Goal: Information Seeking & Learning: Learn about a topic

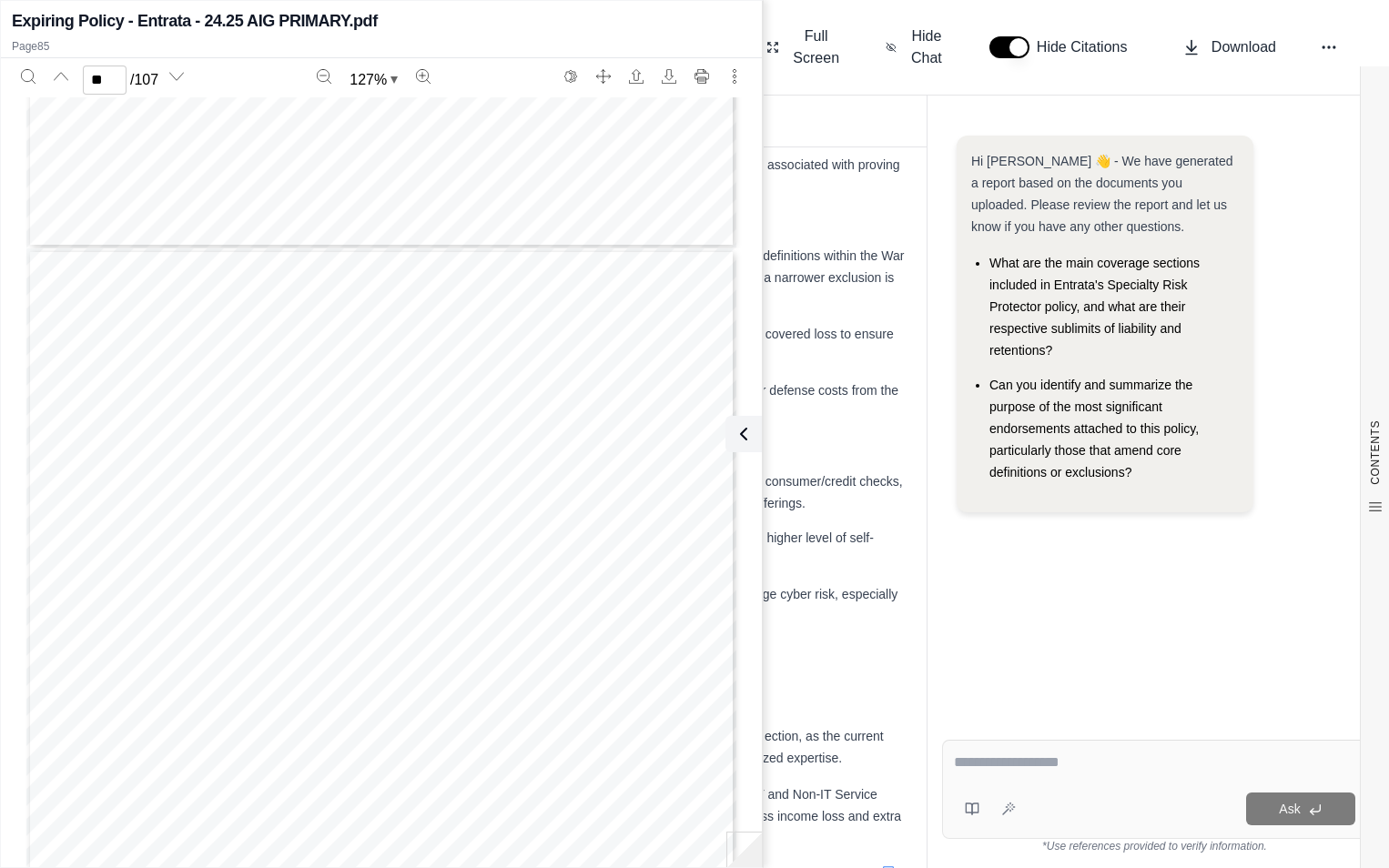
scroll to position [77996, 0]
type input "**"
click at [741, 434] on icon at bounding box center [740, 434] width 22 height 22
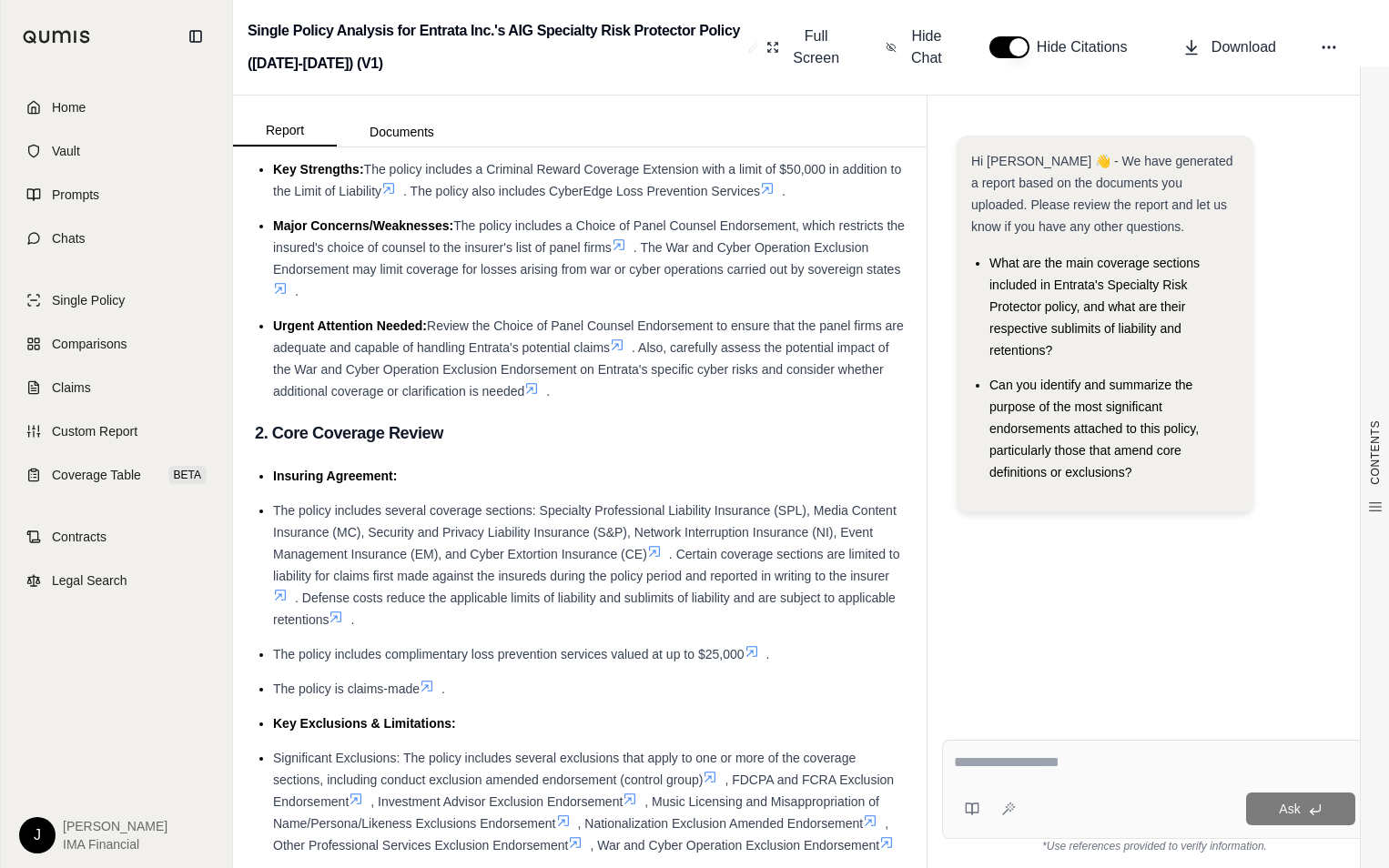
scroll to position [0, 0]
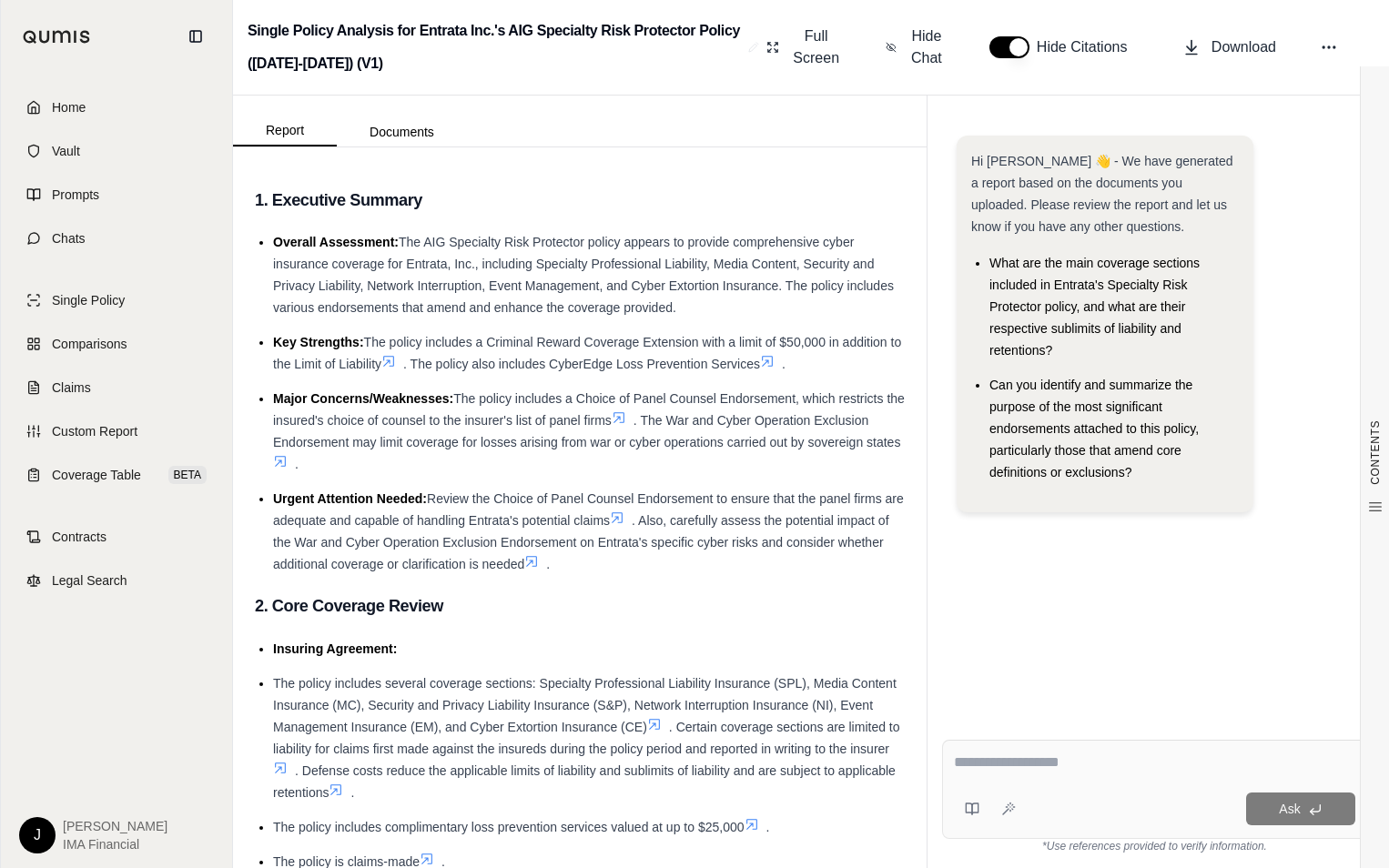
click at [627, 419] on icon at bounding box center [619, 417] width 15 height 15
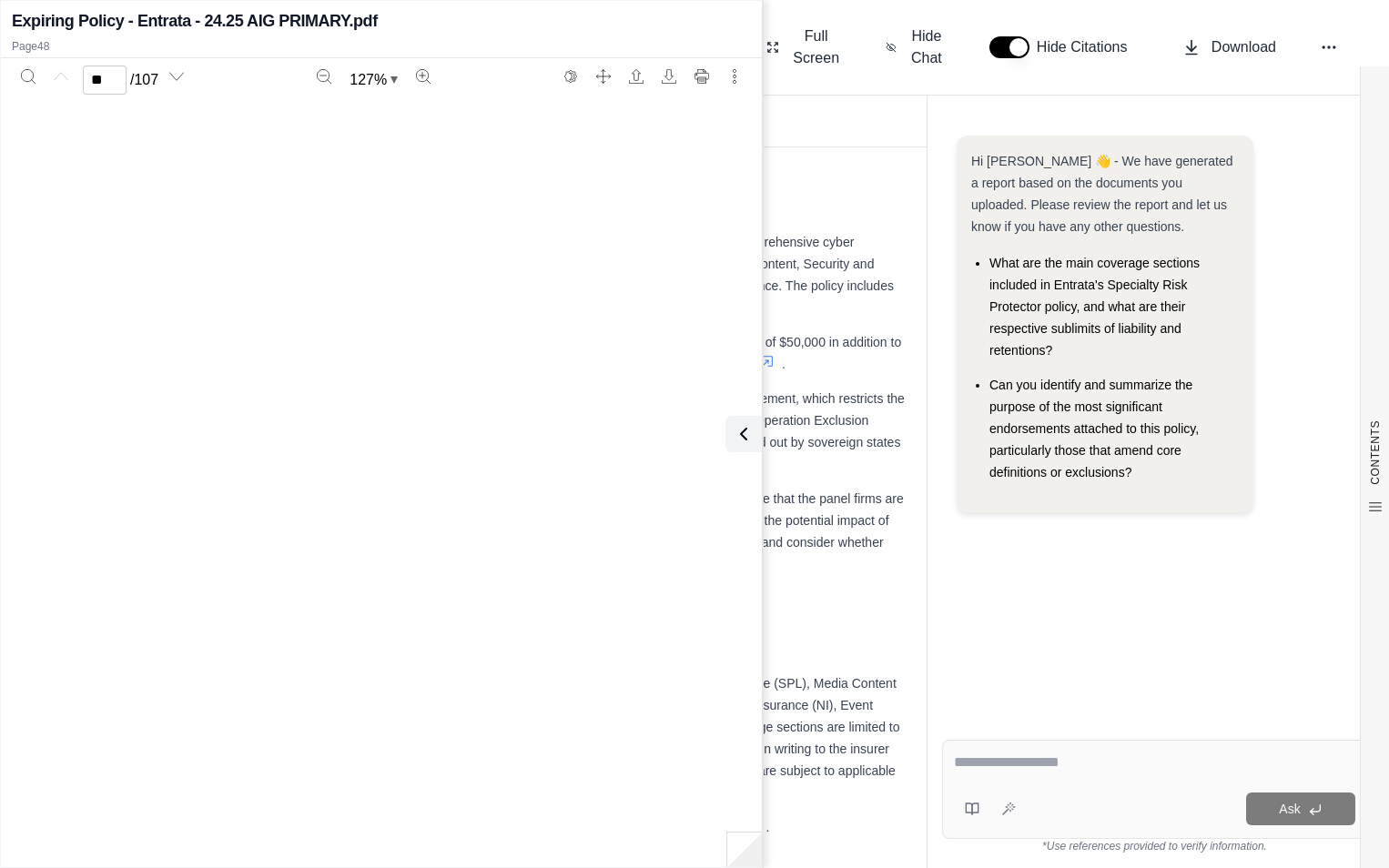
type input "**"
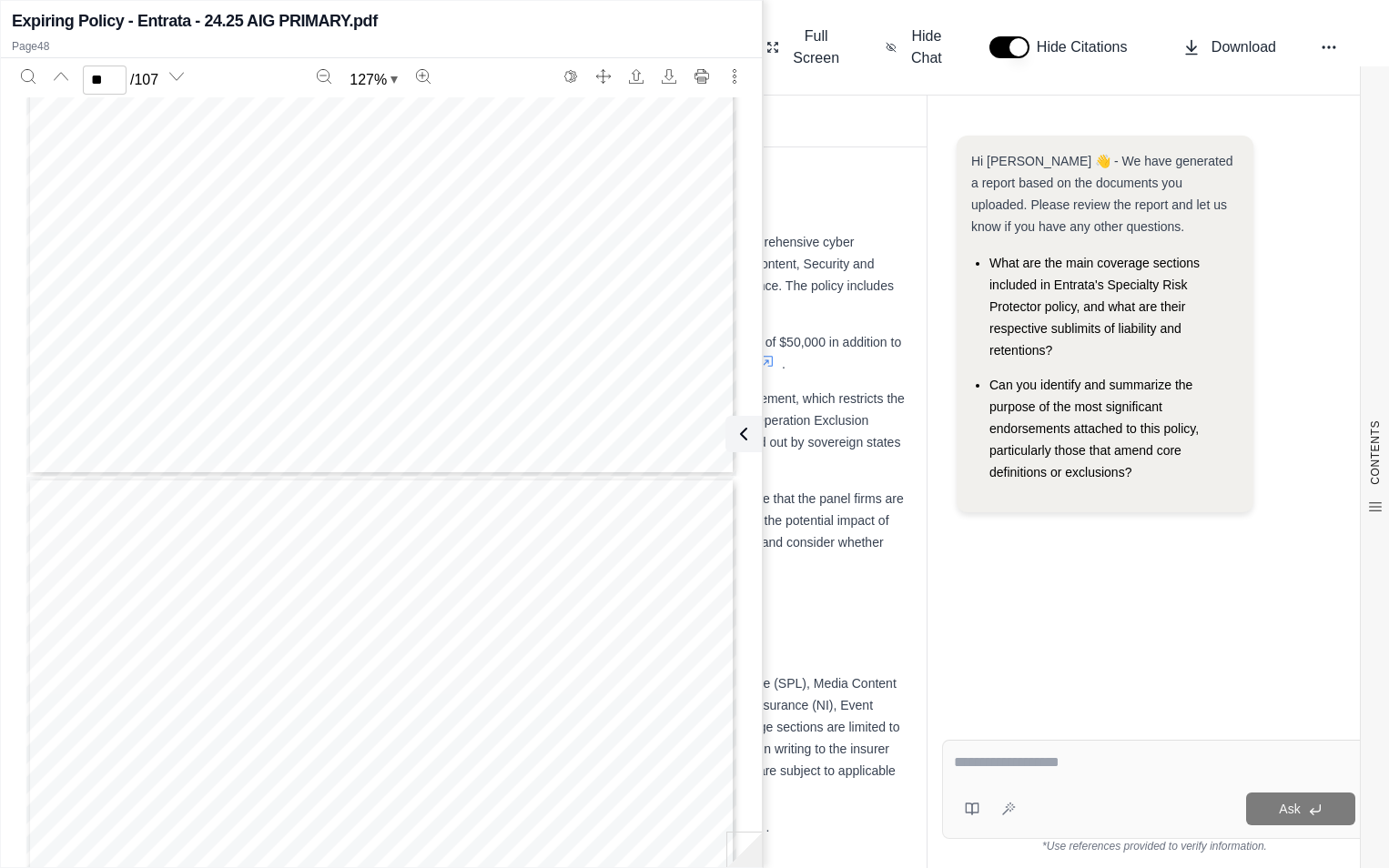
scroll to position [43728, 0]
click at [739, 441] on icon at bounding box center [740, 434] width 22 height 22
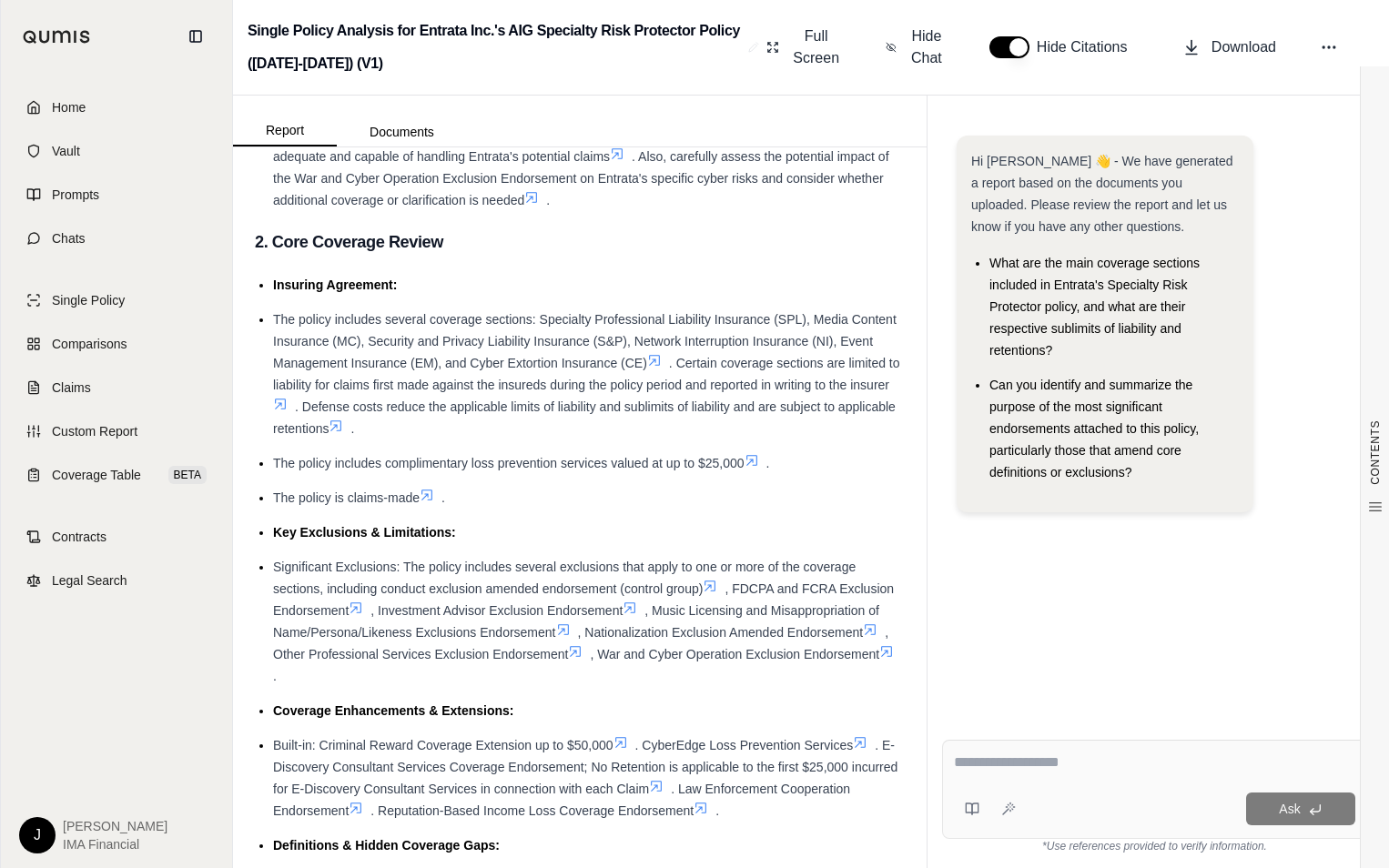
scroll to position [455, 0]
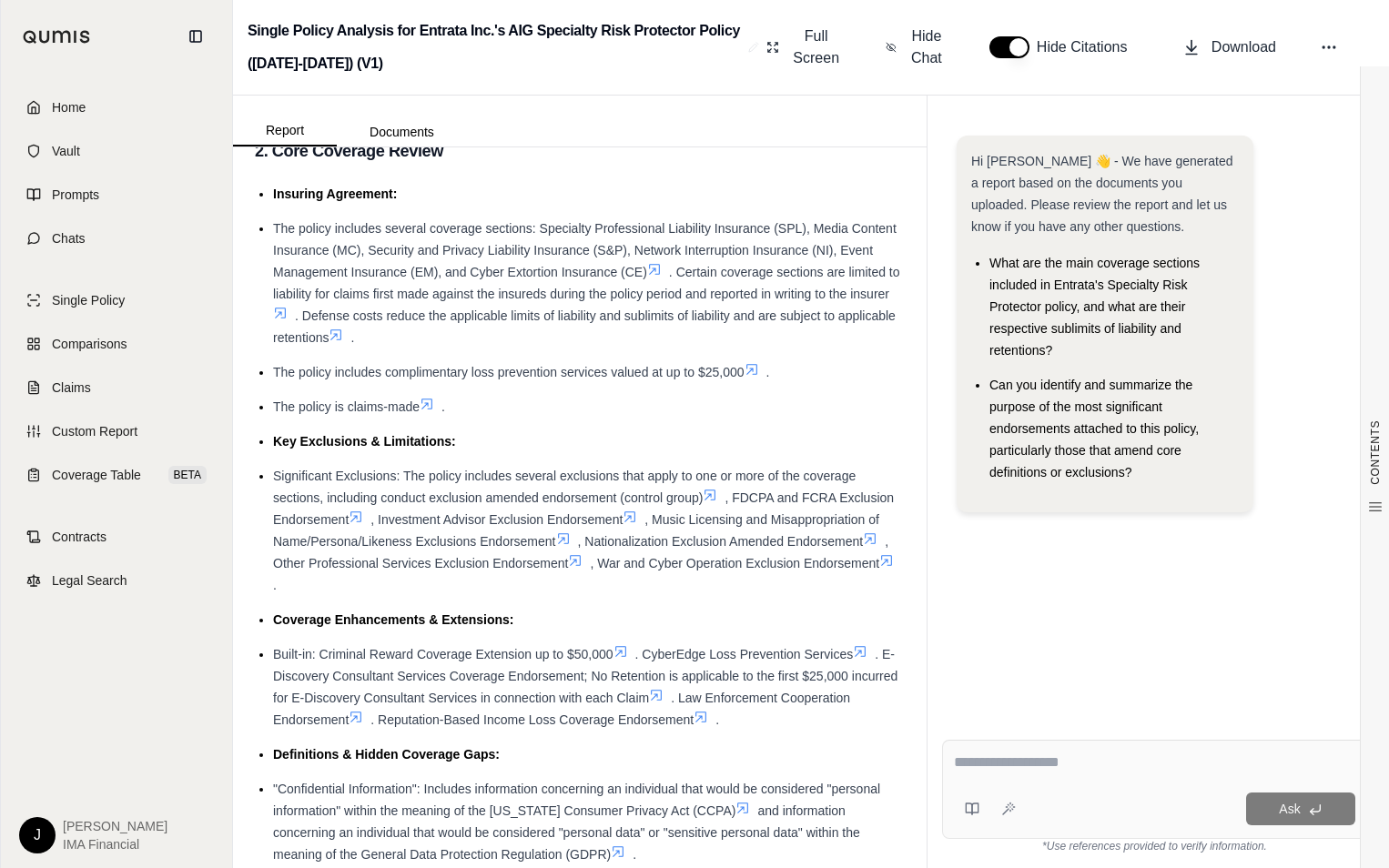
click at [526, 503] on span "Significant Exclusions: The policy includes several exclusions that apply to on…" at bounding box center [564, 487] width 583 height 37
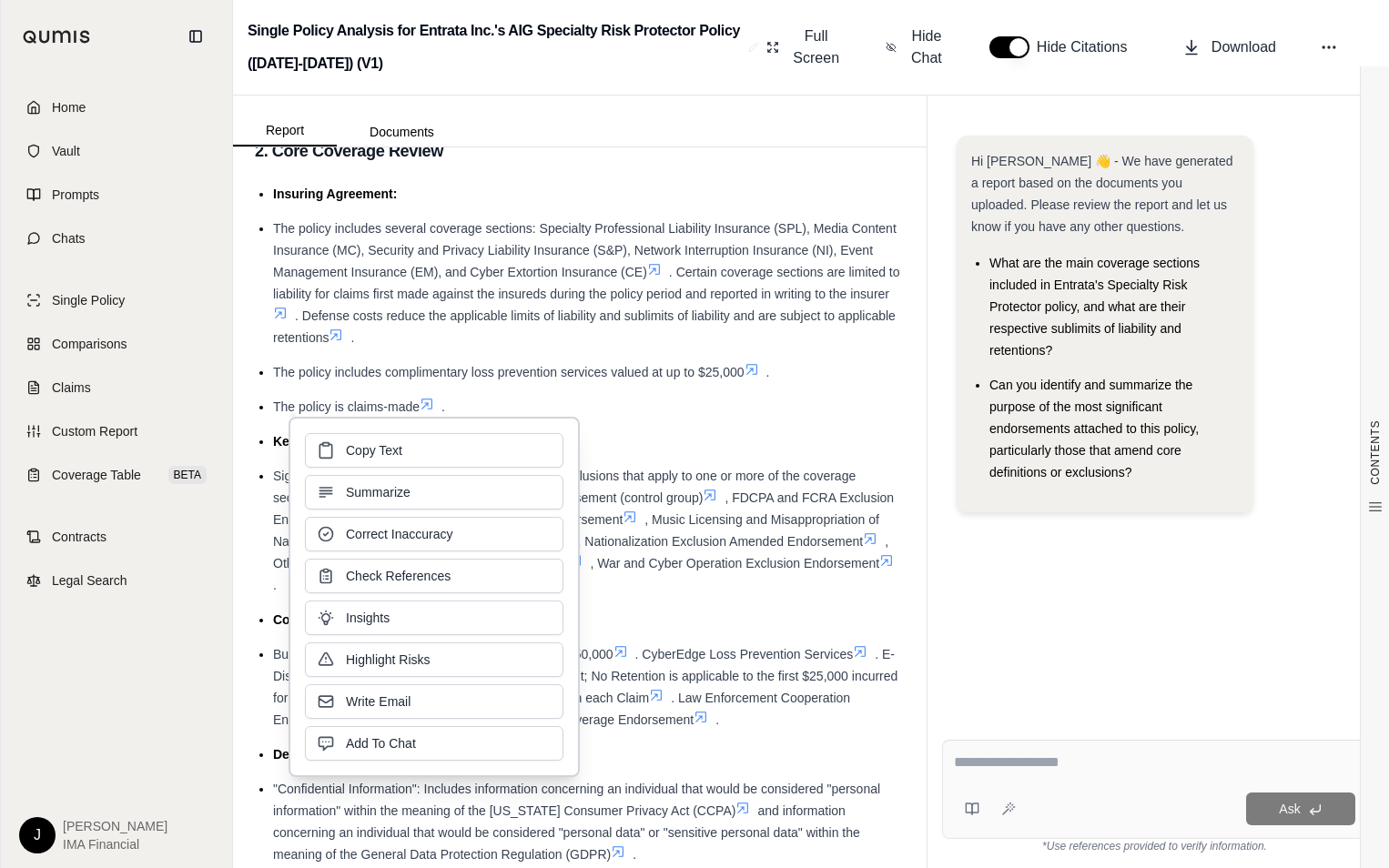
drag, startPoint x: 526, startPoint y: 503, endPoint x: 597, endPoint y: 524, distance: 74.0
click at [597, 524] on span ", Investment Advisor Exclusion Endorsement" at bounding box center [497, 520] width 253 height 15
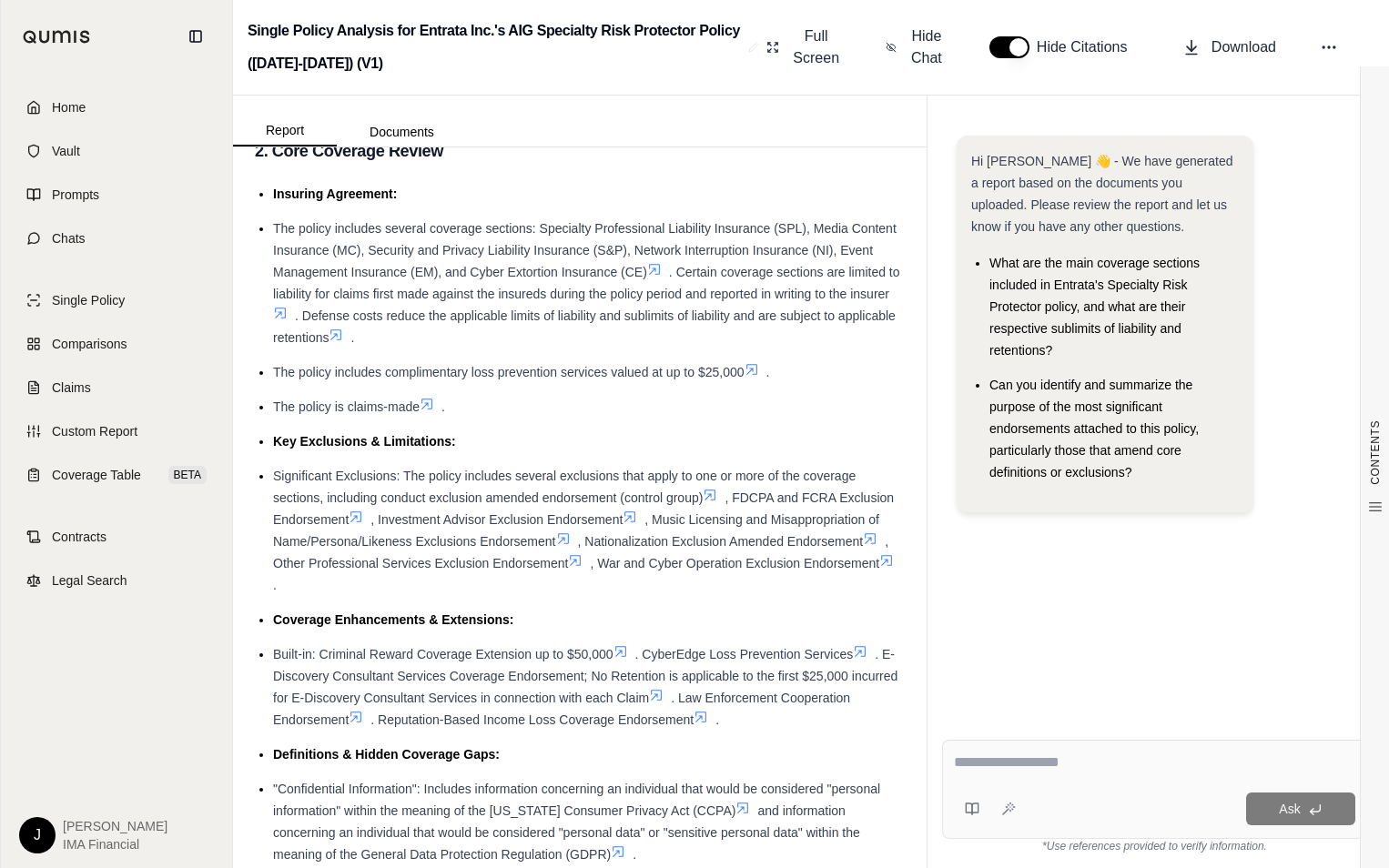
click at [713, 495] on icon at bounding box center [712, 495] width 11 height 11
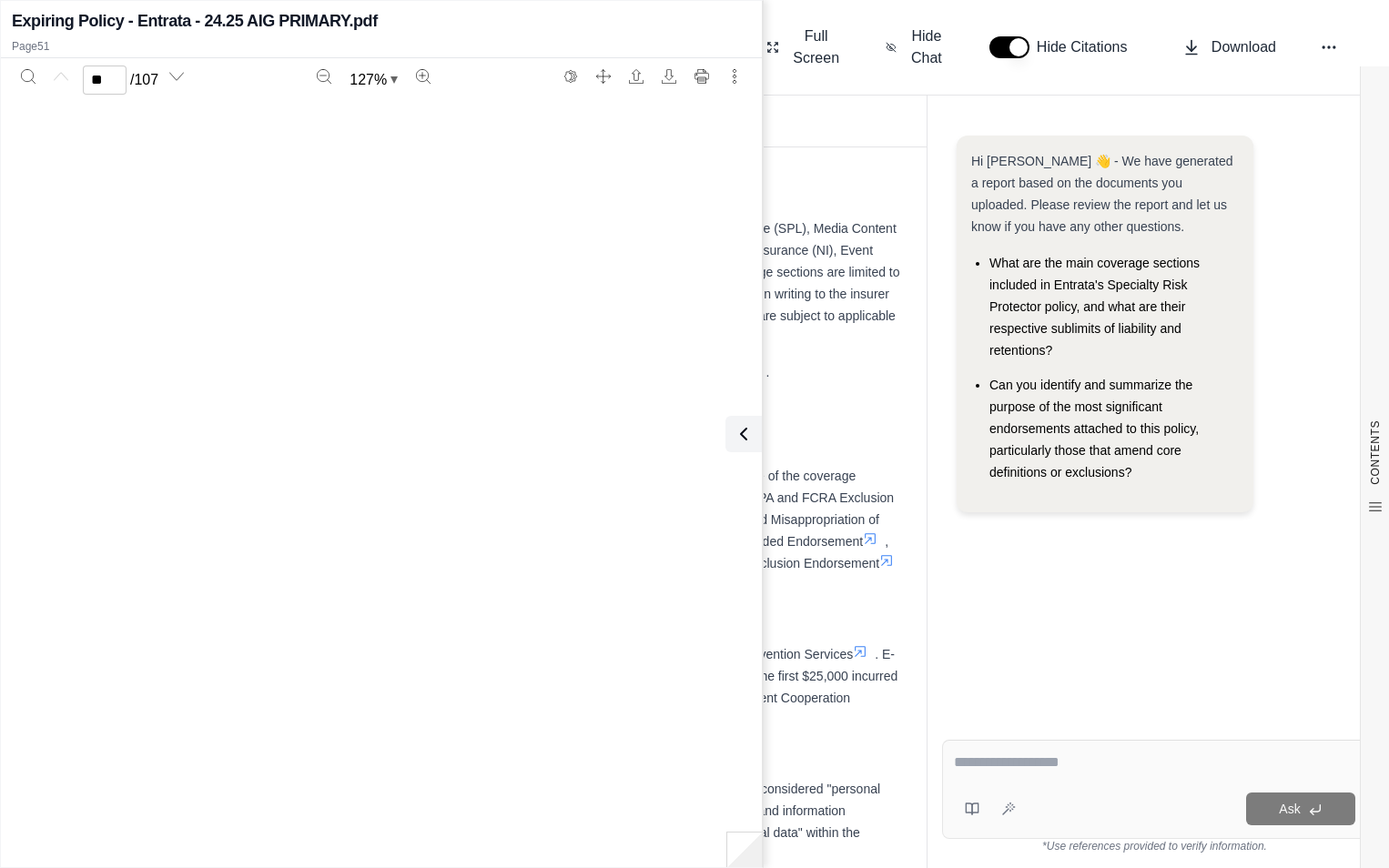
type input "**"
click at [739, 439] on icon at bounding box center [740, 434] width 22 height 22
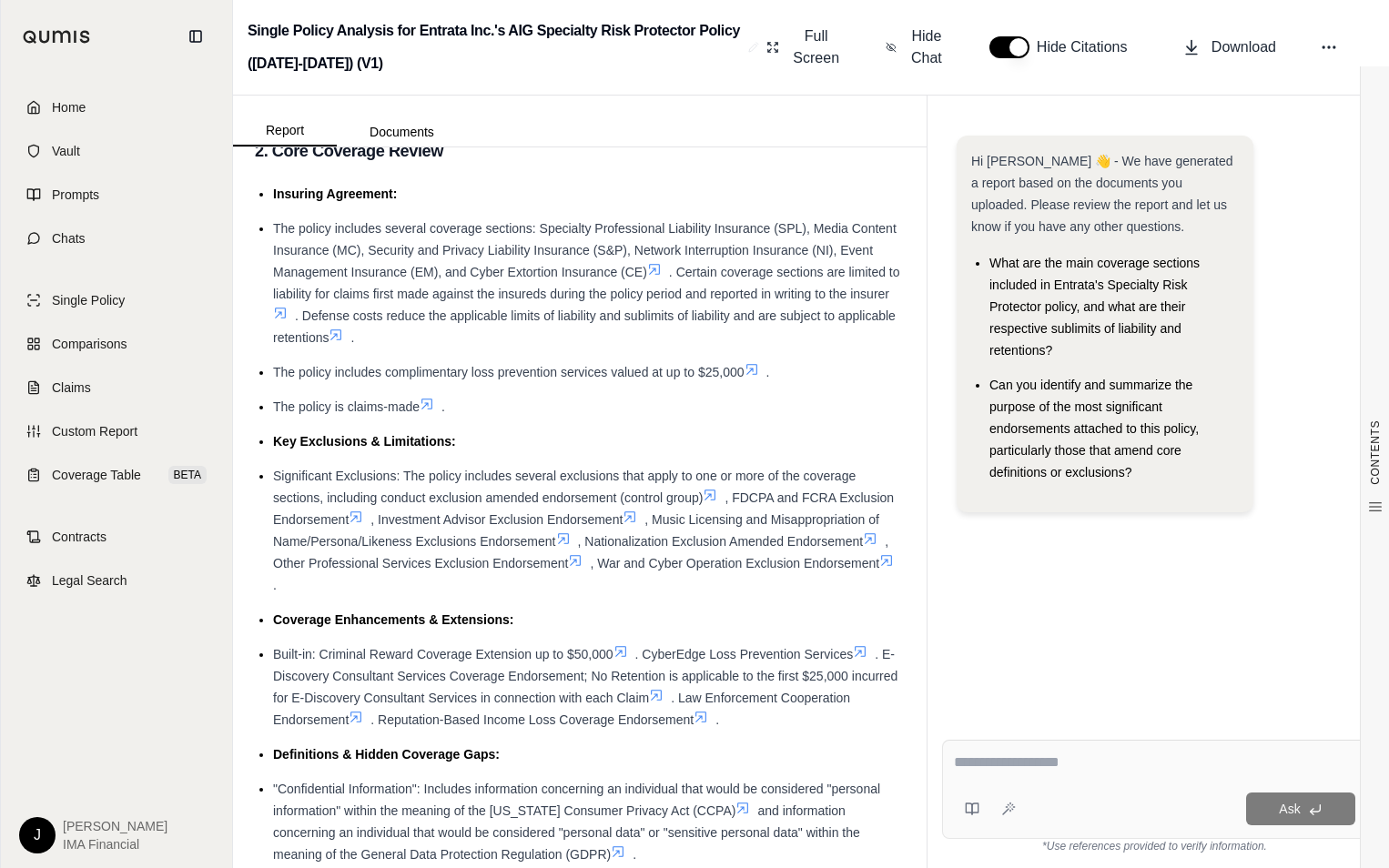
click at [973, 750] on div "Ask" at bounding box center [1154, 790] width 425 height 100
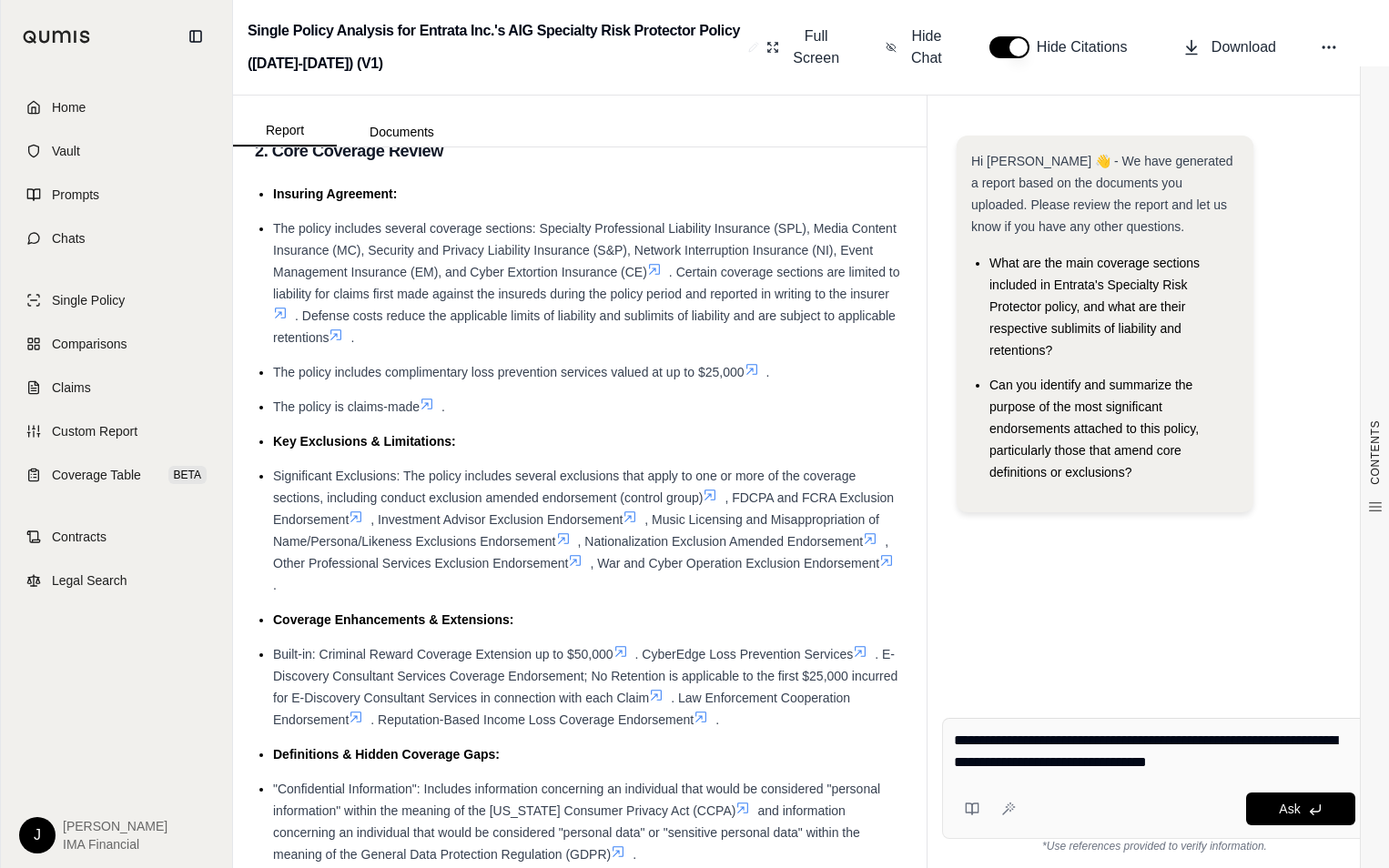
type textarea "**********"
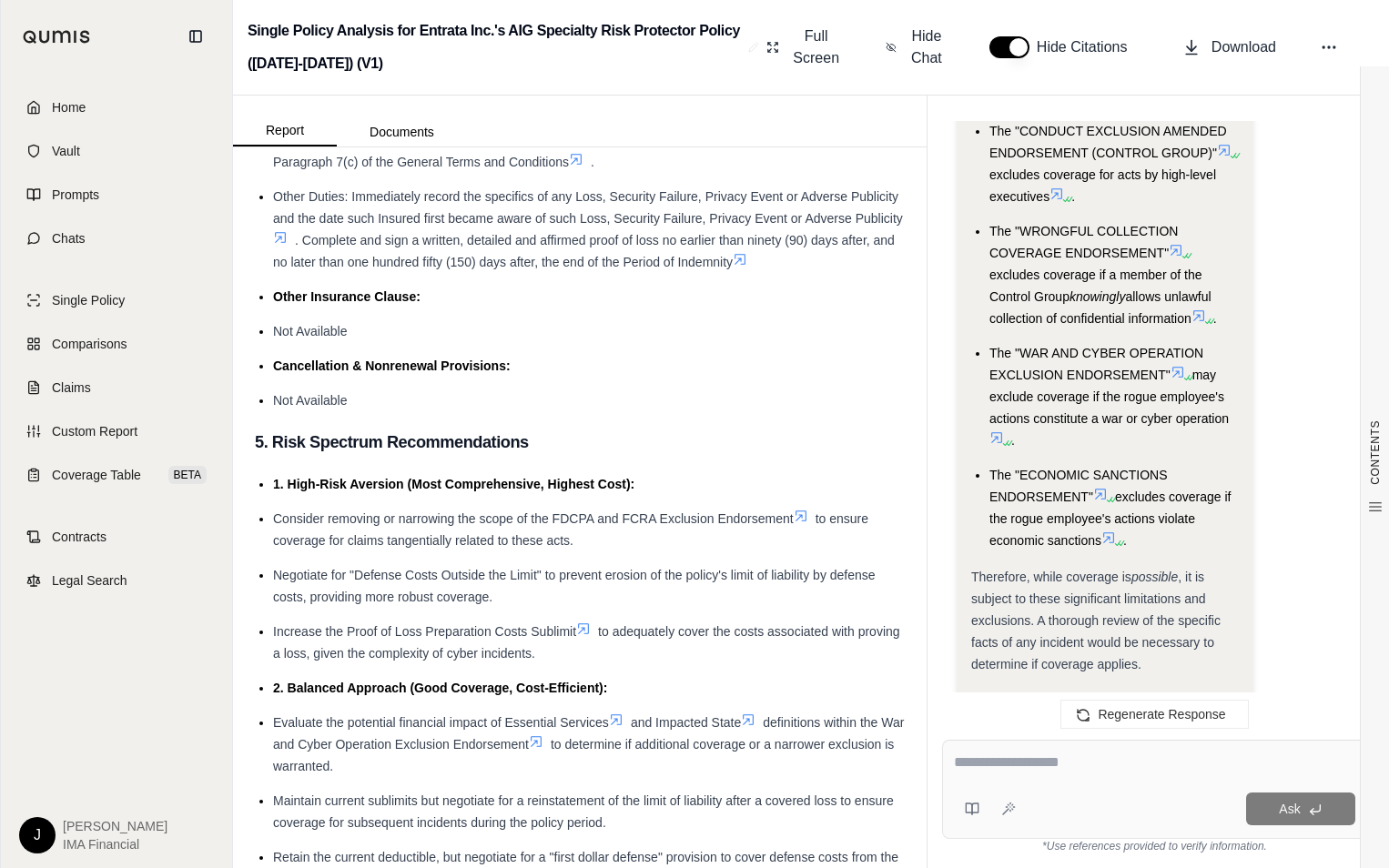
scroll to position [4733, 0]
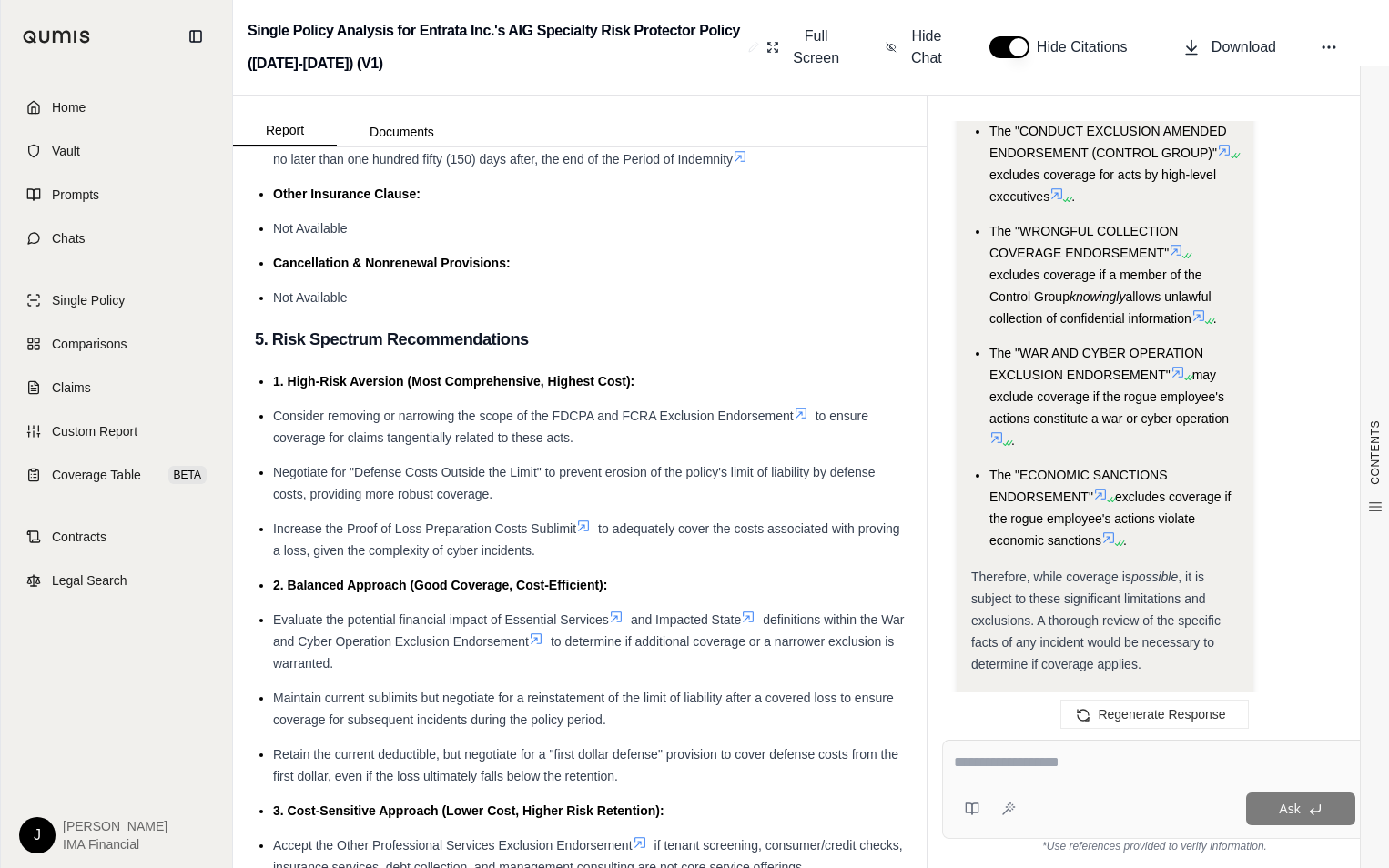
click at [802, 420] on icon at bounding box center [801, 414] width 15 height 15
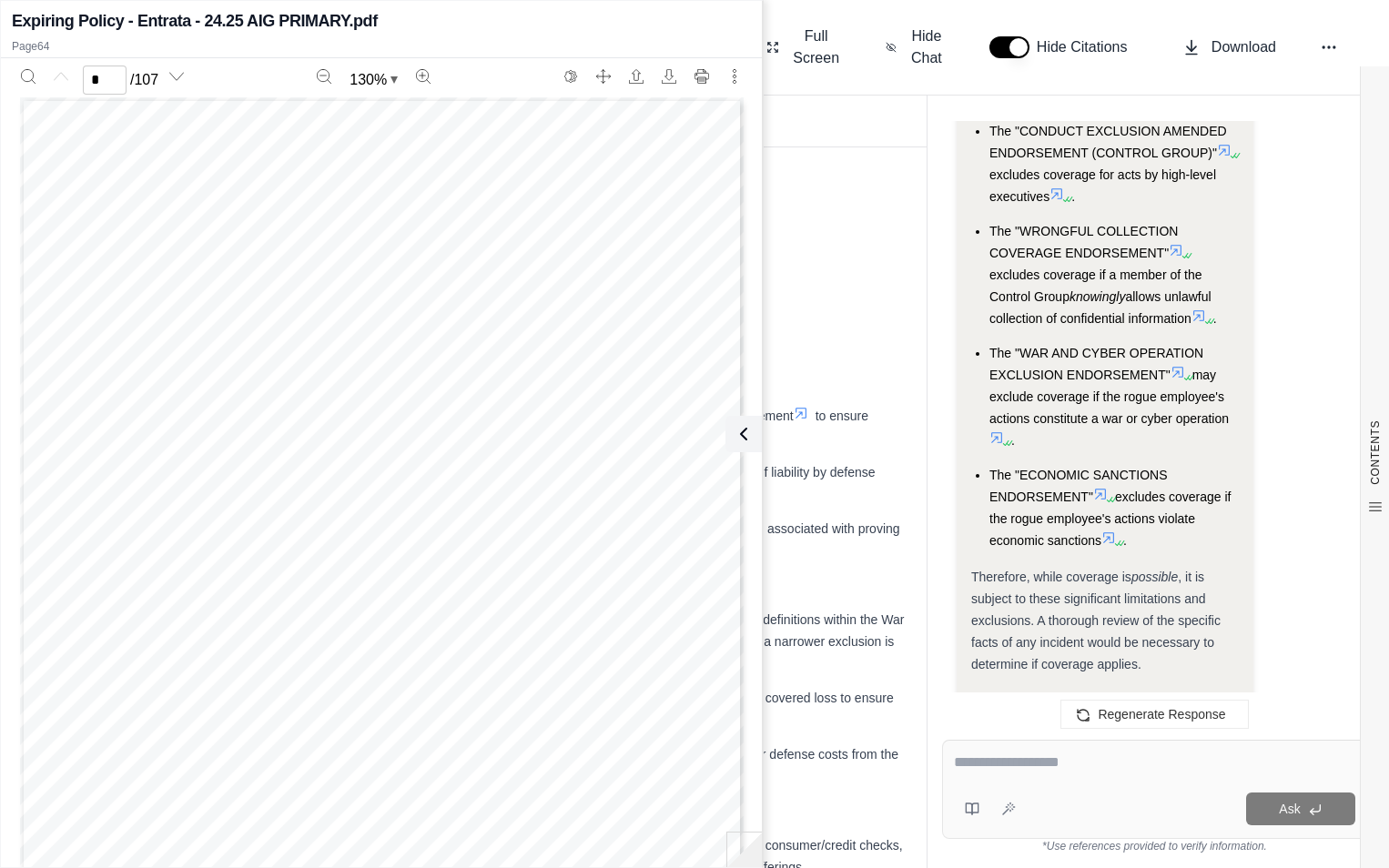
scroll to position [4492, 0]
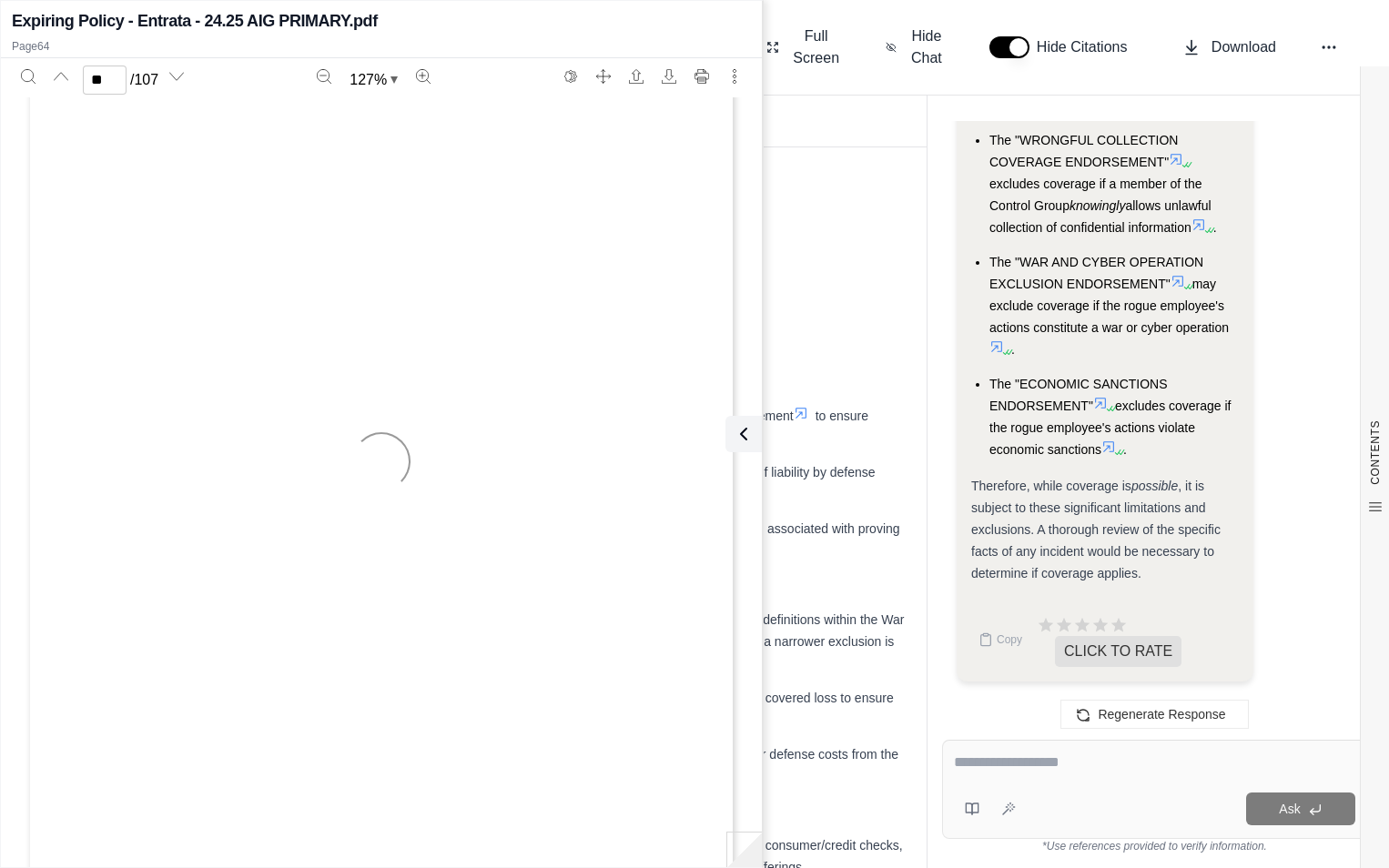
type input "**"
click at [745, 443] on icon at bounding box center [740, 434] width 22 height 22
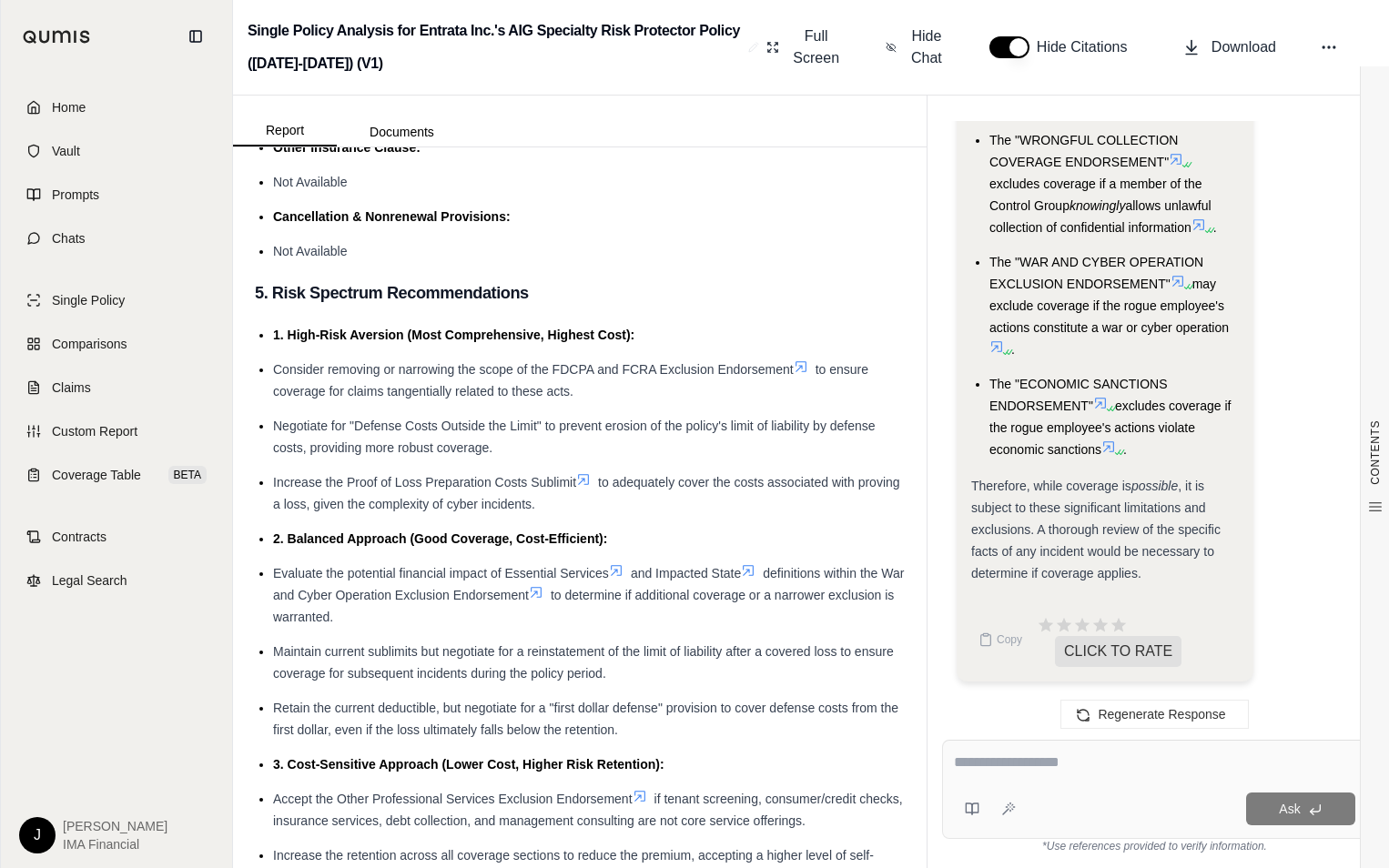
scroll to position [4824, 0]
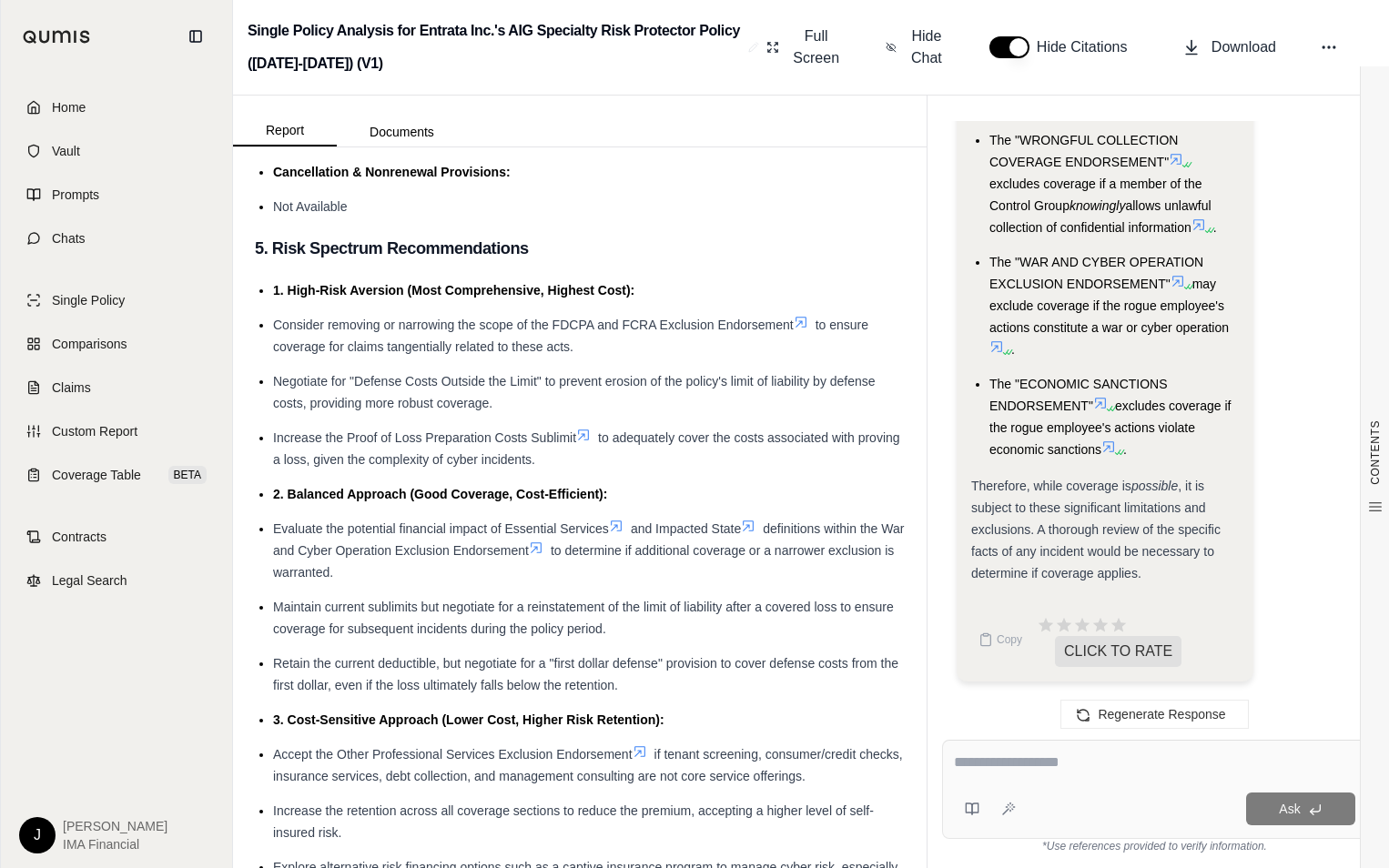
click at [583, 442] on icon at bounding box center [583, 435] width 15 height 15
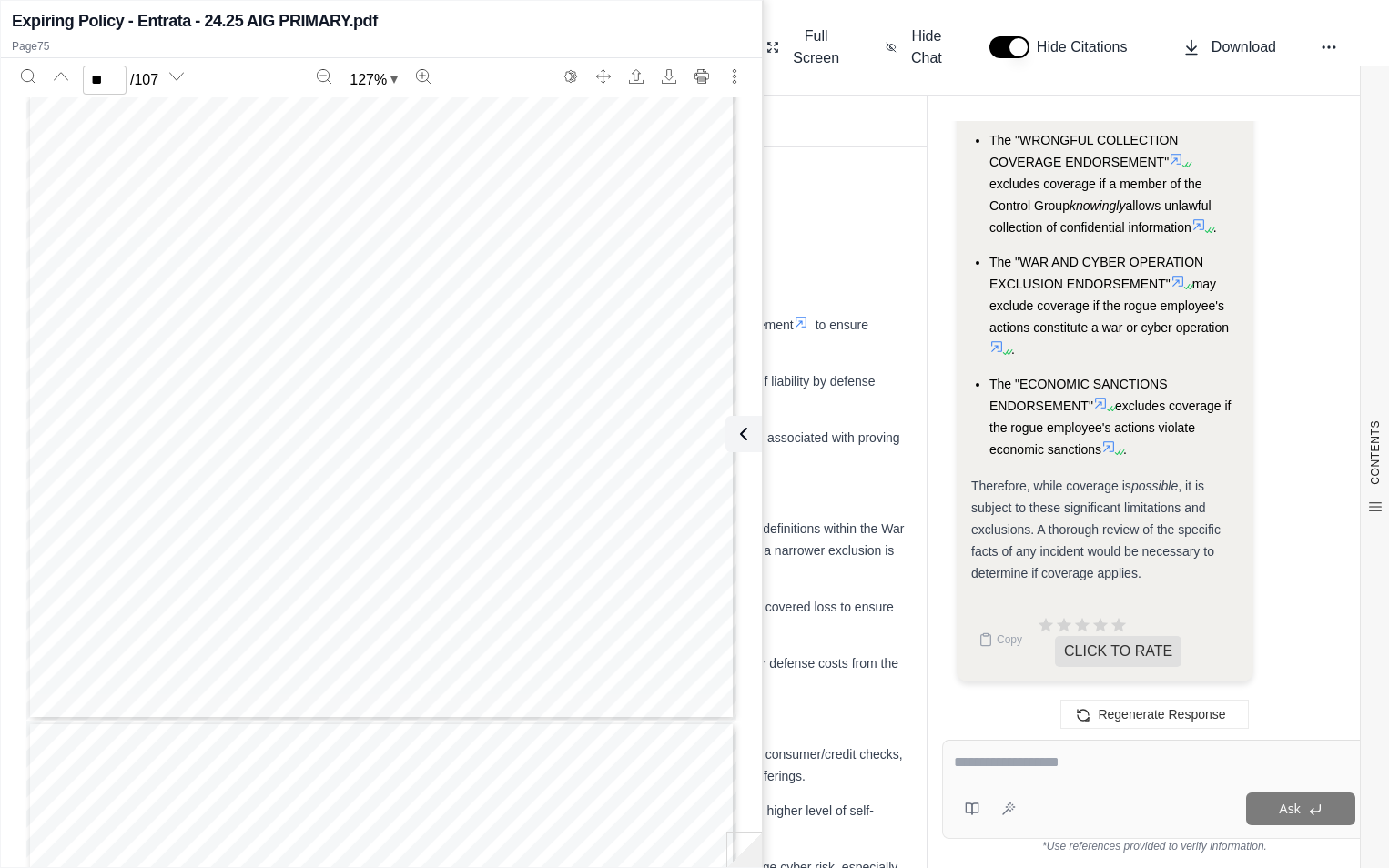
scroll to position [68079, 0]
click at [279, 487] on span "Proof of Loss Preparation Costs Sublimit" at bounding box center [284, 487] width 239 height 13
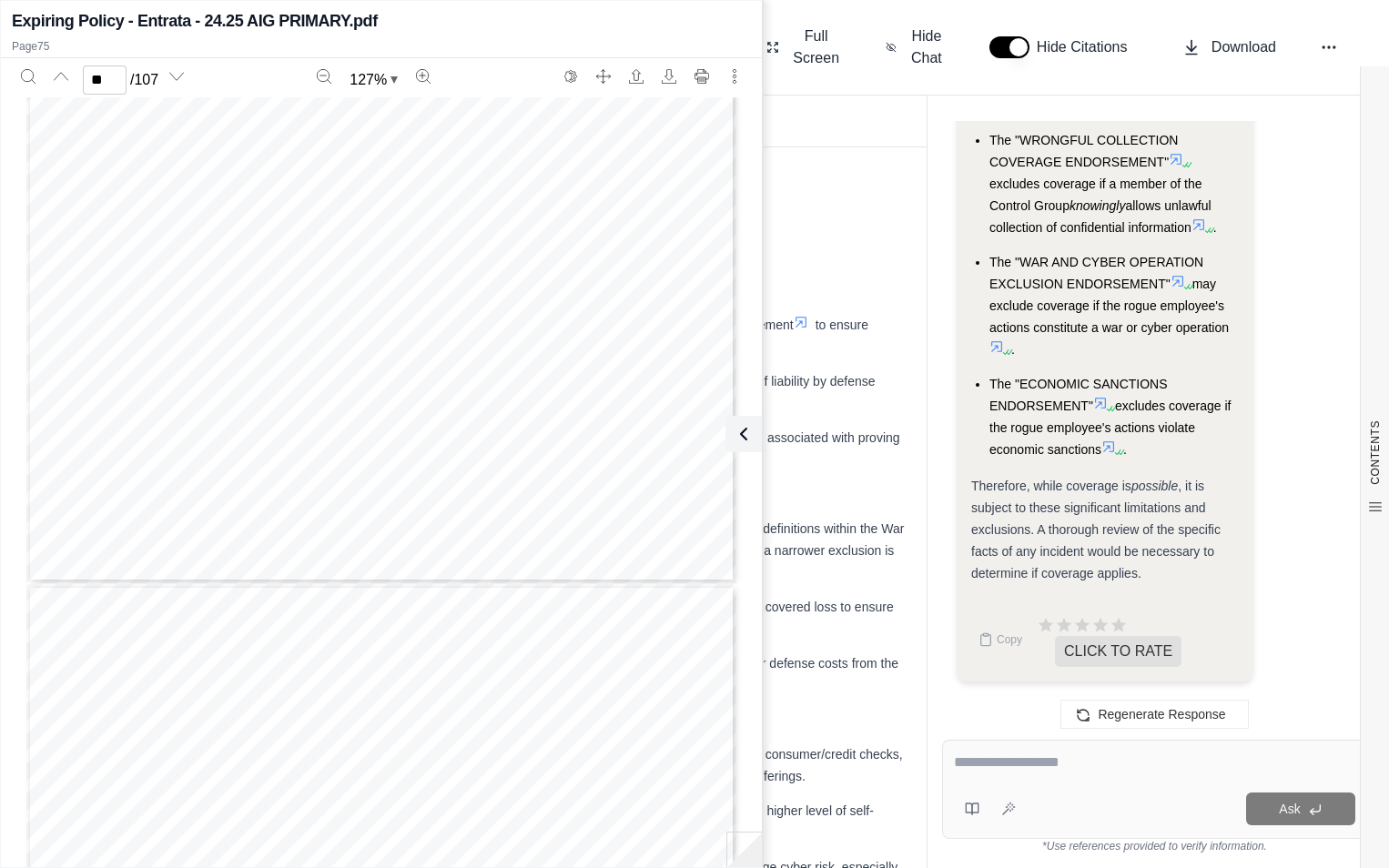
type input "**"
click at [739, 439] on icon at bounding box center [740, 434] width 22 height 22
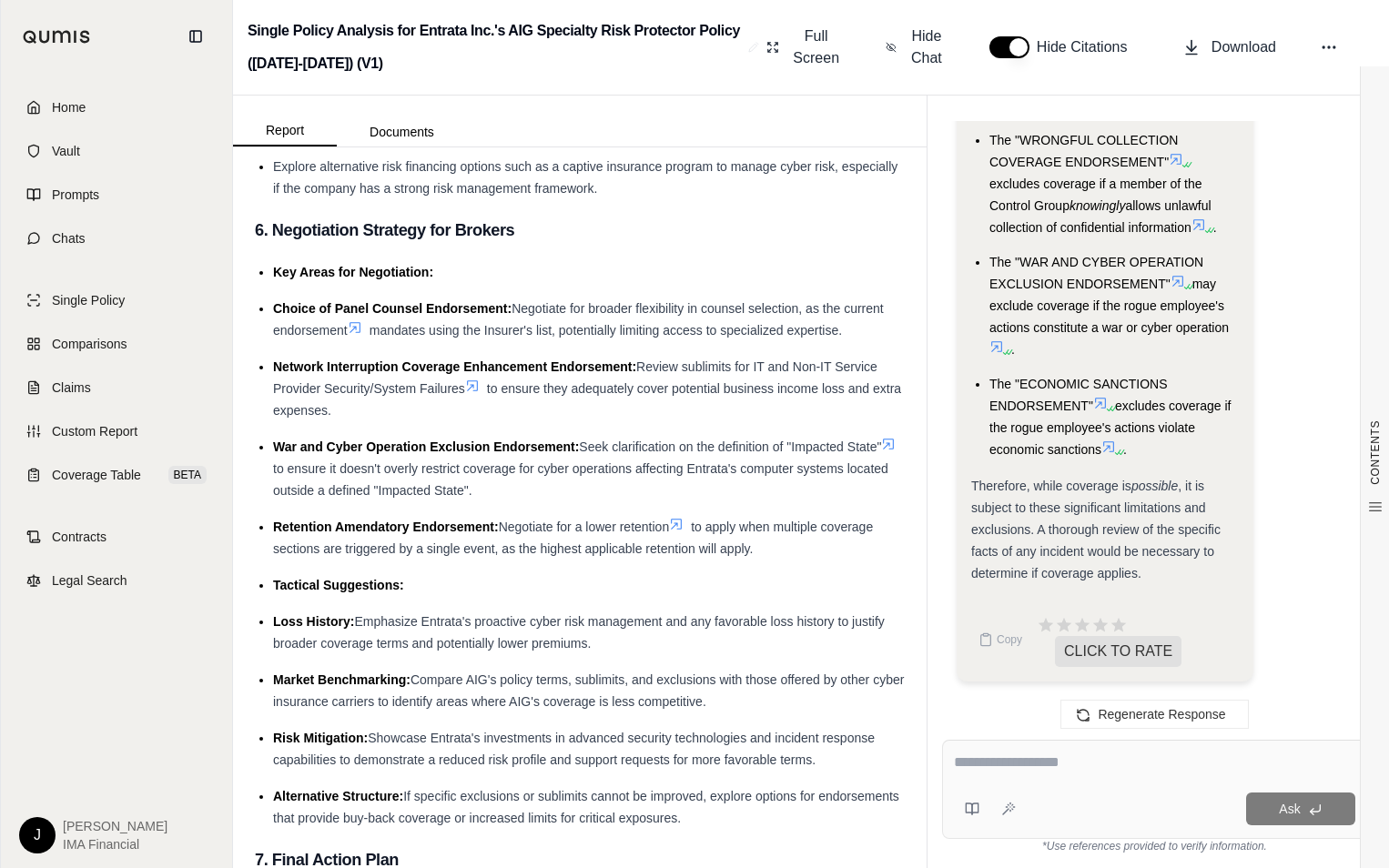
scroll to position [5553, 0]
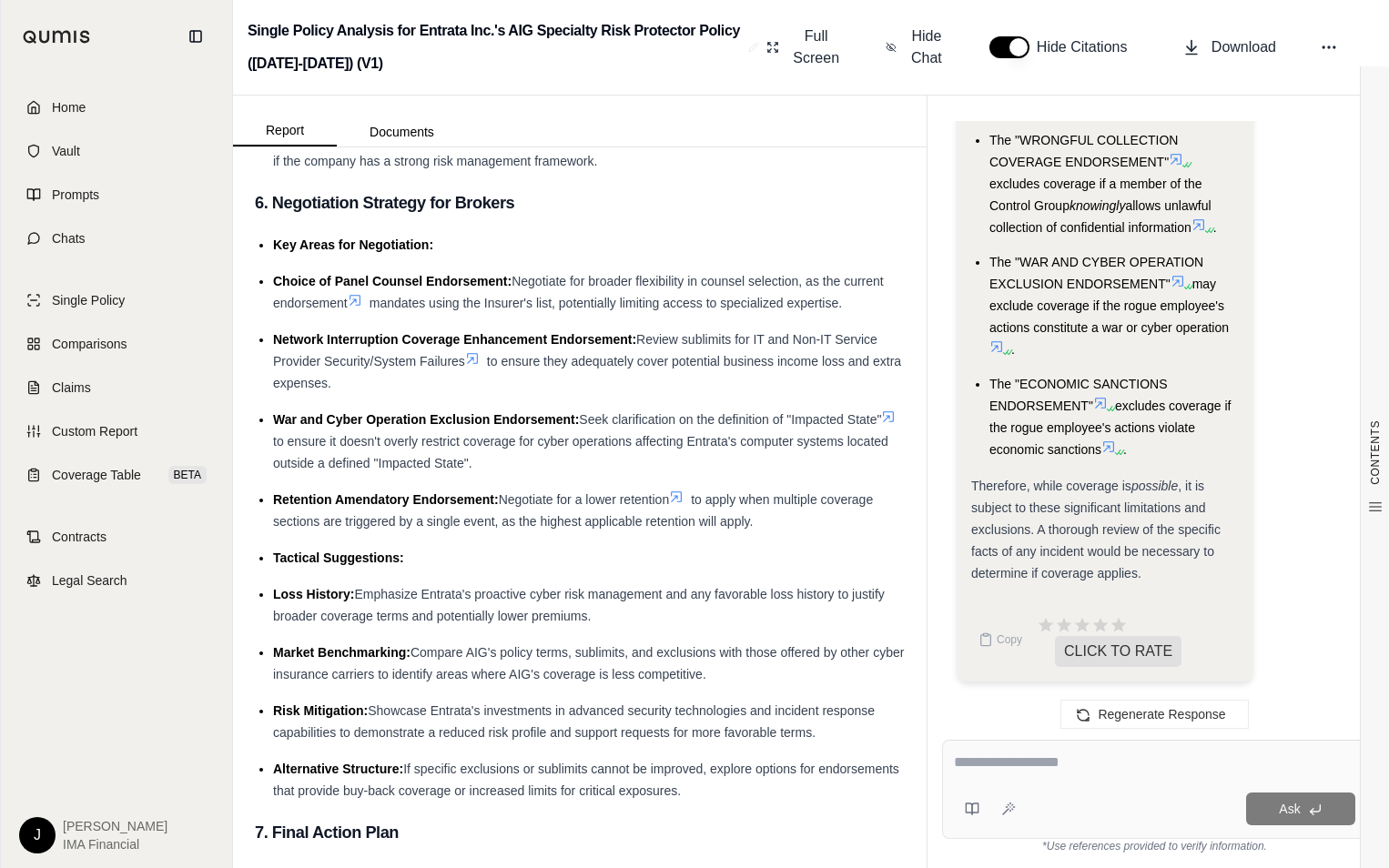
click at [471, 365] on icon at bounding box center [473, 359] width 11 height 11
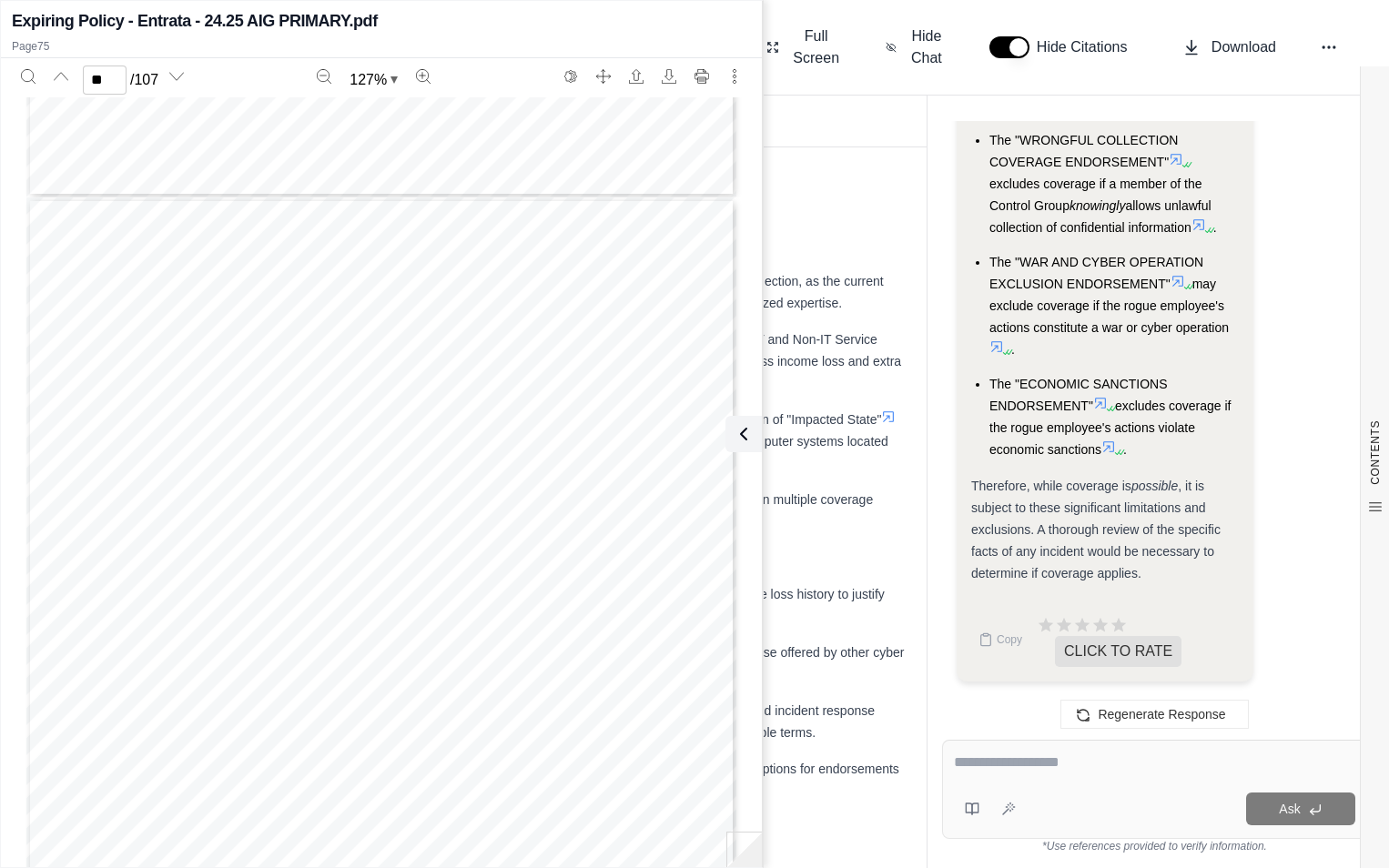
scroll to position [69171, 0]
click at [287, 444] on span "water or telecommunication services);" at bounding box center [304, 441] width 221 height 13
drag, startPoint x: 287, startPoint y: 444, endPoint x: 282, endPoint y: 457, distance: 13.9
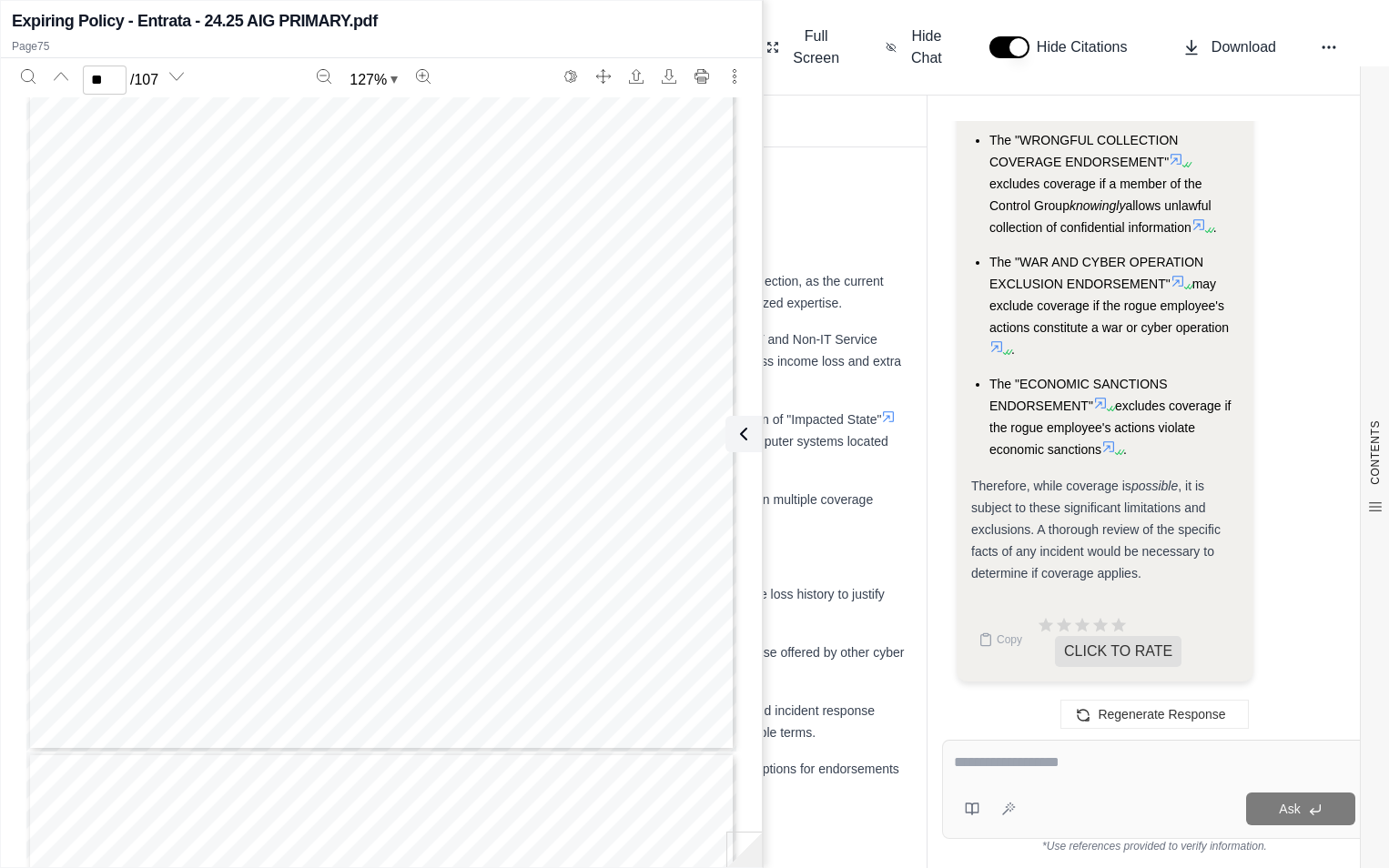
click at [282, 457] on span "(b) an internet service provider (including any provider of internet connectivi…" at bounding box center [413, 456] width 480 height 13
drag, startPoint x: 282, startPoint y: 457, endPoint x: 277, endPoint y: 465, distance: 9.4
click at [277, 465] on span "(c) a securities exchange or market." at bounding box center [277, 471] width 208 height 13
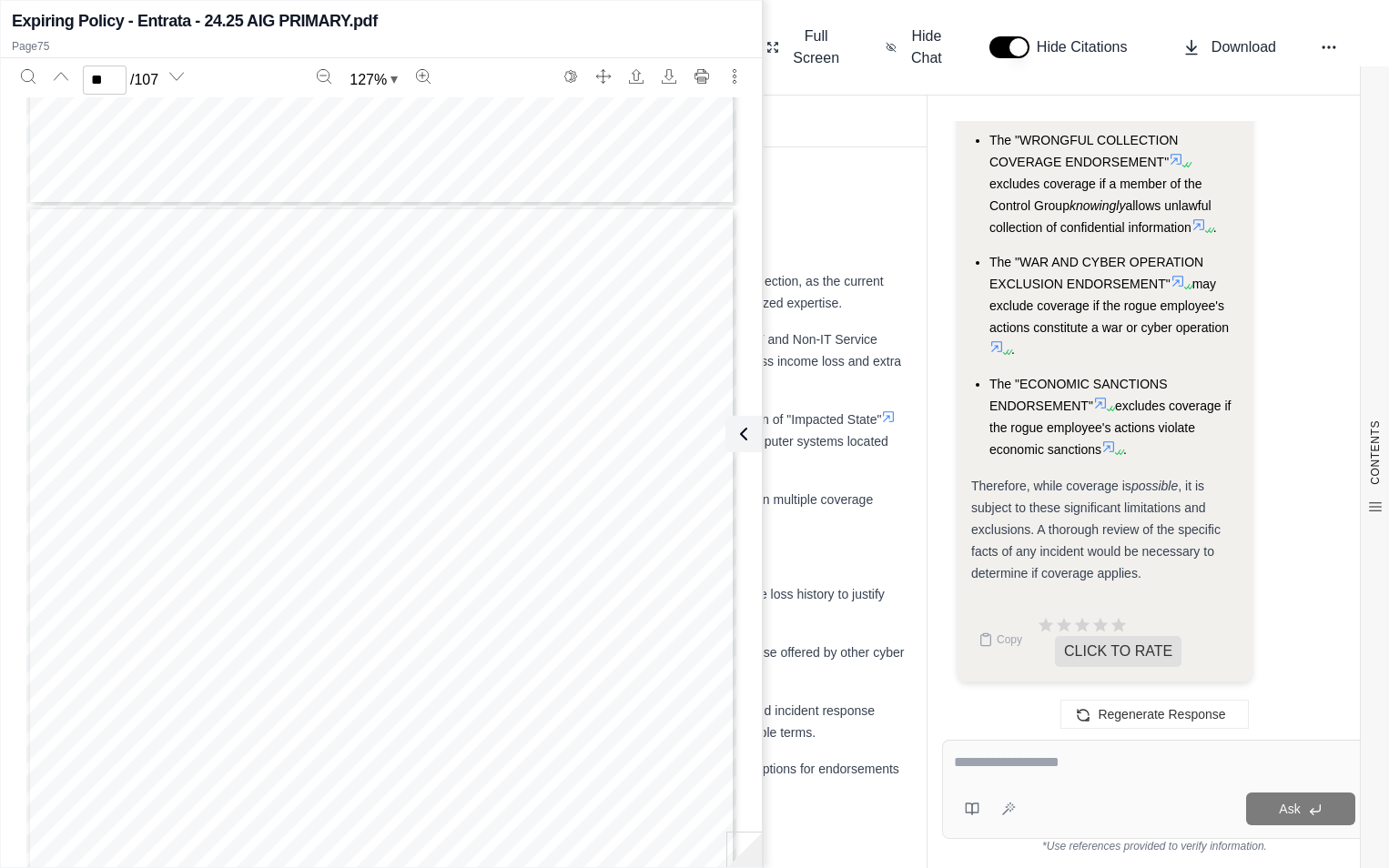
scroll to position [69262, 0]
type input "**"
click at [753, 438] on button at bounding box center [744, 434] width 37 height 37
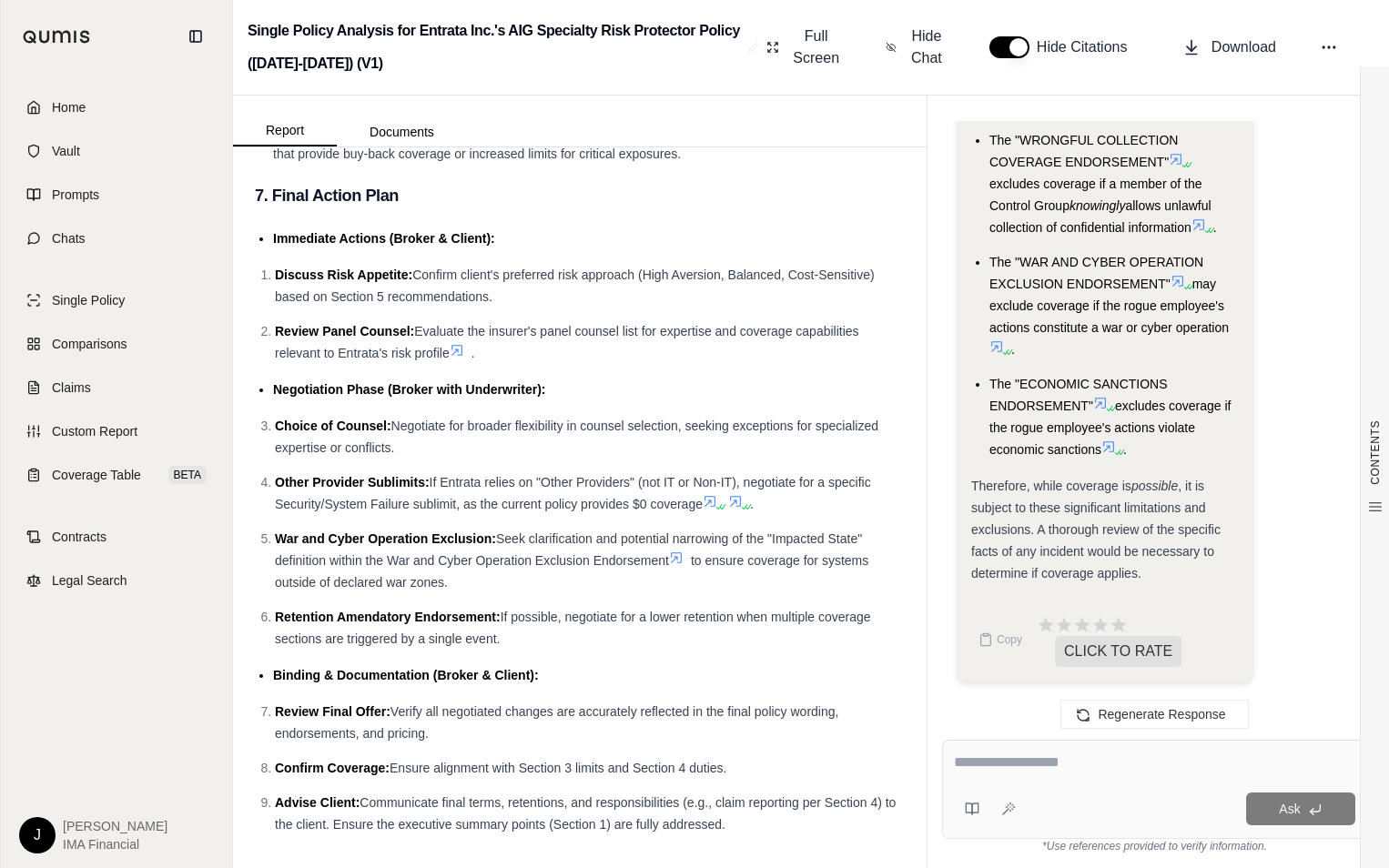
scroll to position [6281, 0]
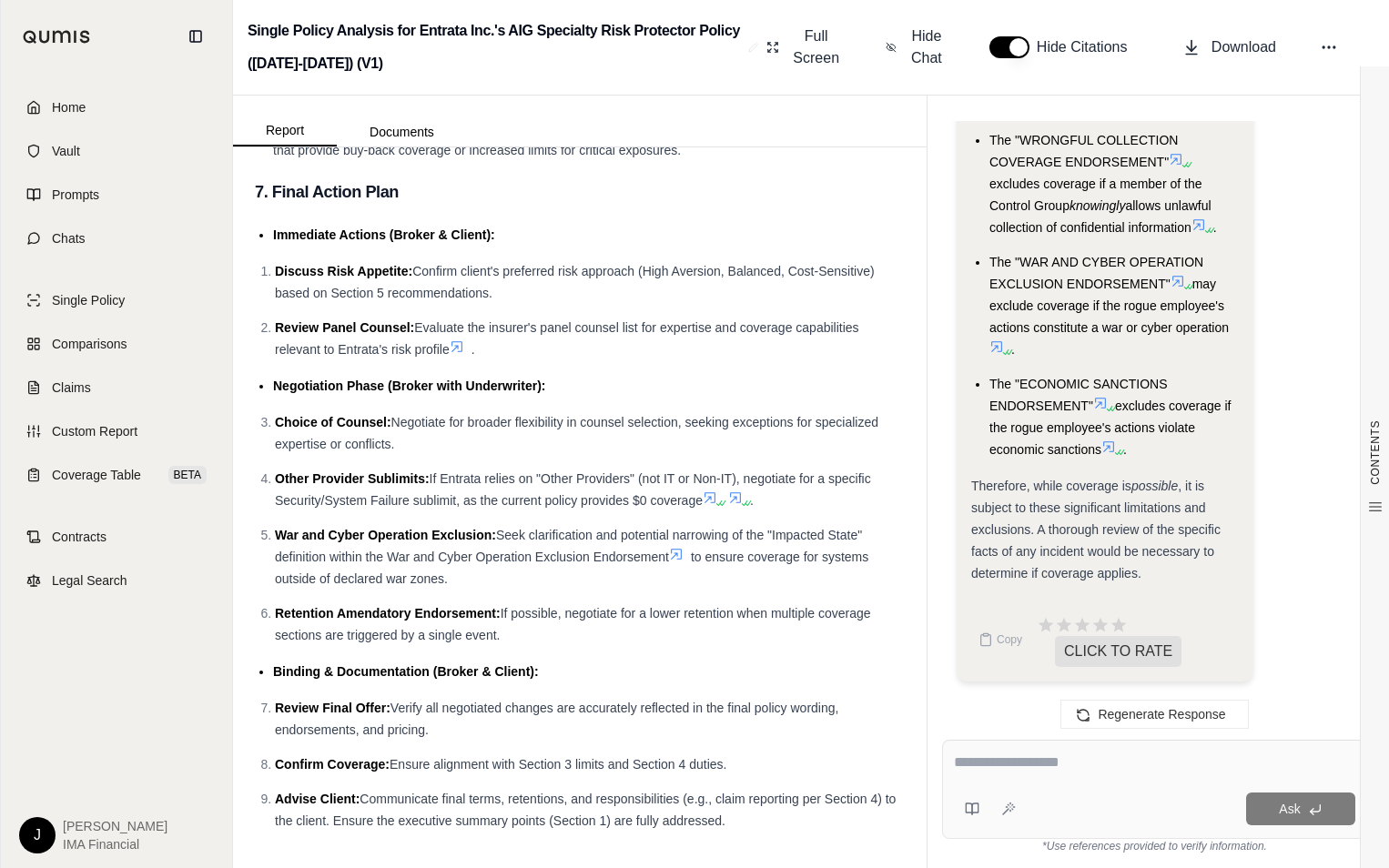
click at [678, 559] on icon at bounding box center [677, 555] width 11 height 11
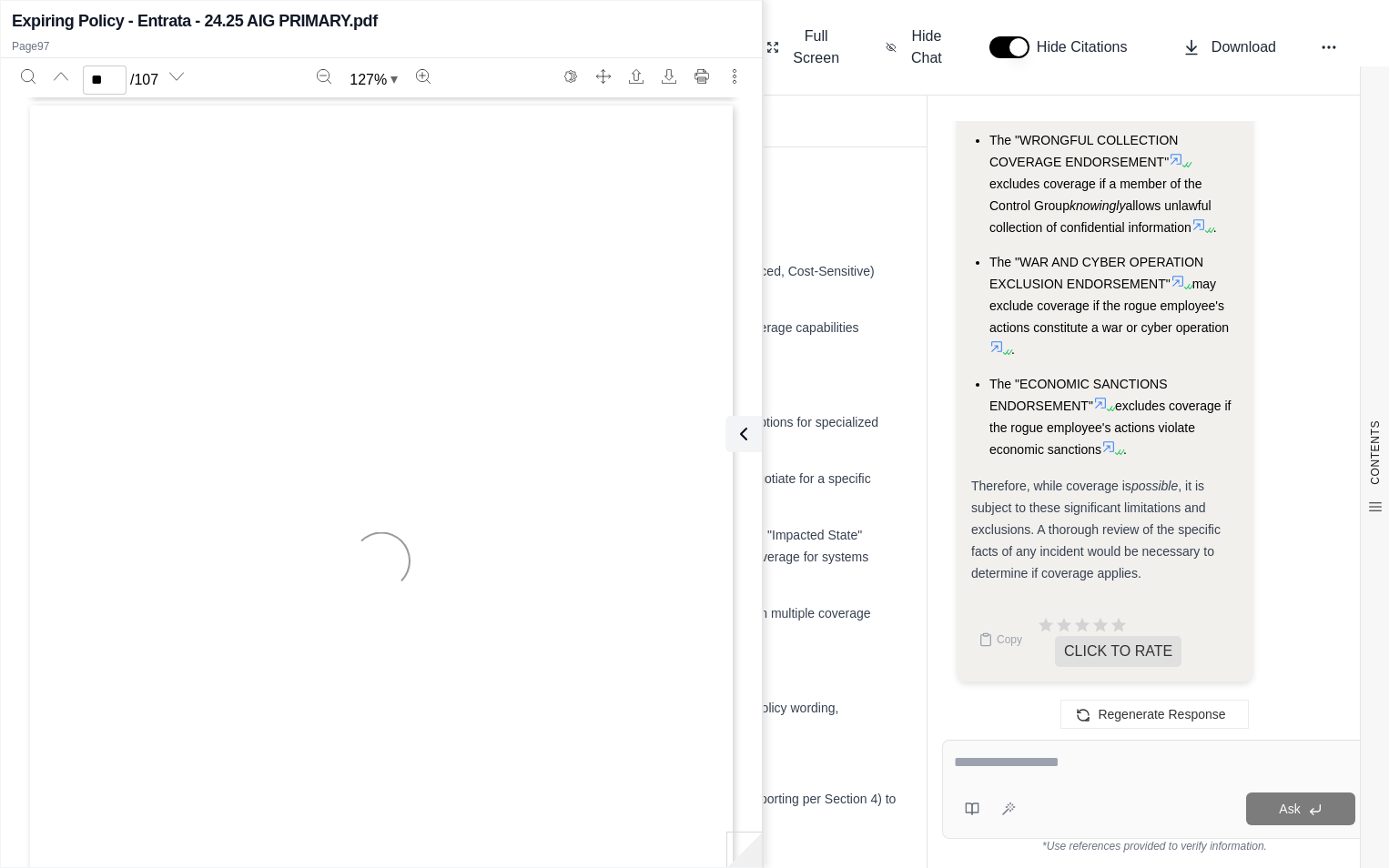
scroll to position [88202, 0]
type input "**"
click at [743, 437] on icon at bounding box center [740, 434] width 22 height 22
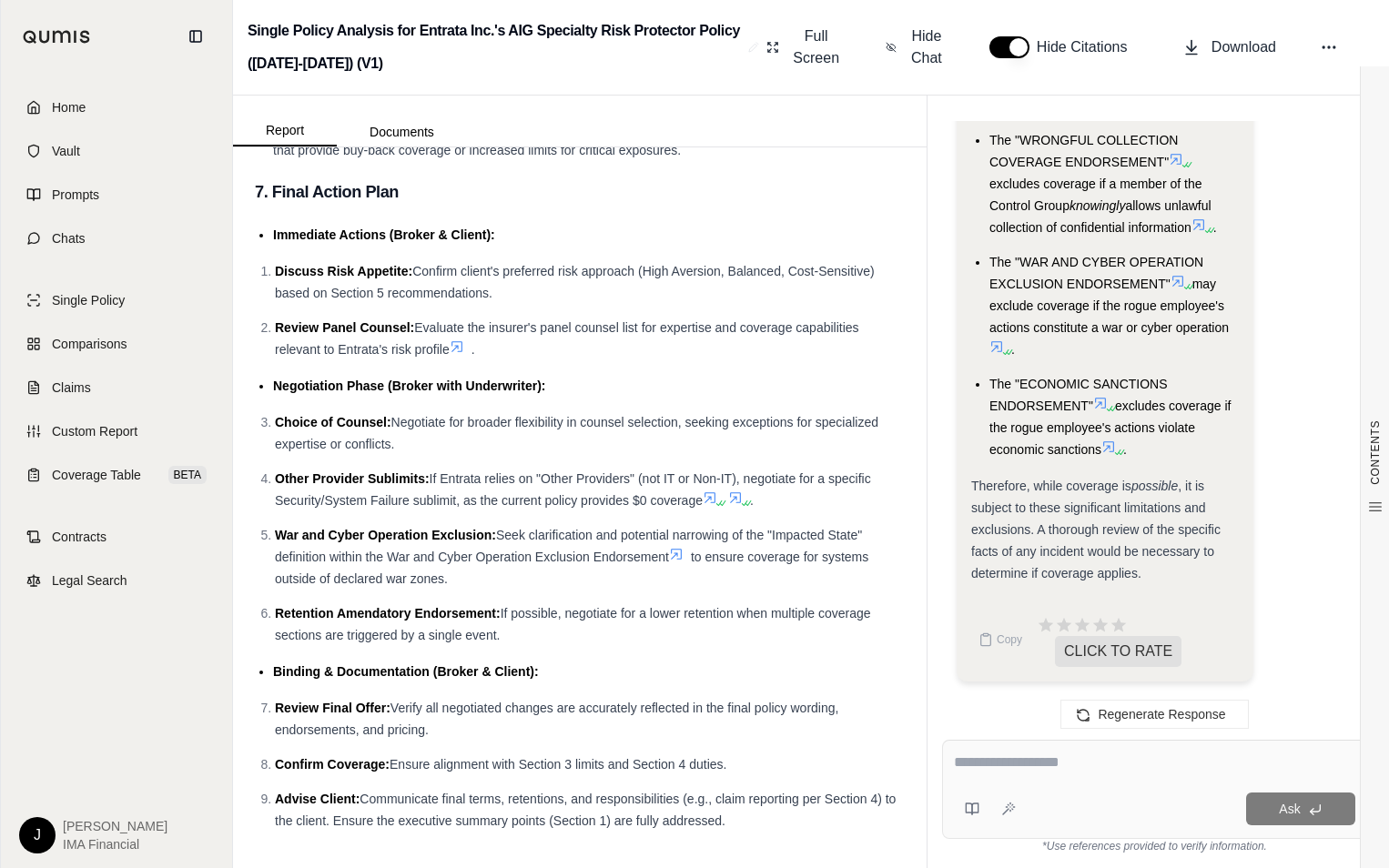
click at [513, 642] on span "If possible, negotiate for a lower retention when multiple coverage sections ar…" at bounding box center [572, 625] width 596 height 37
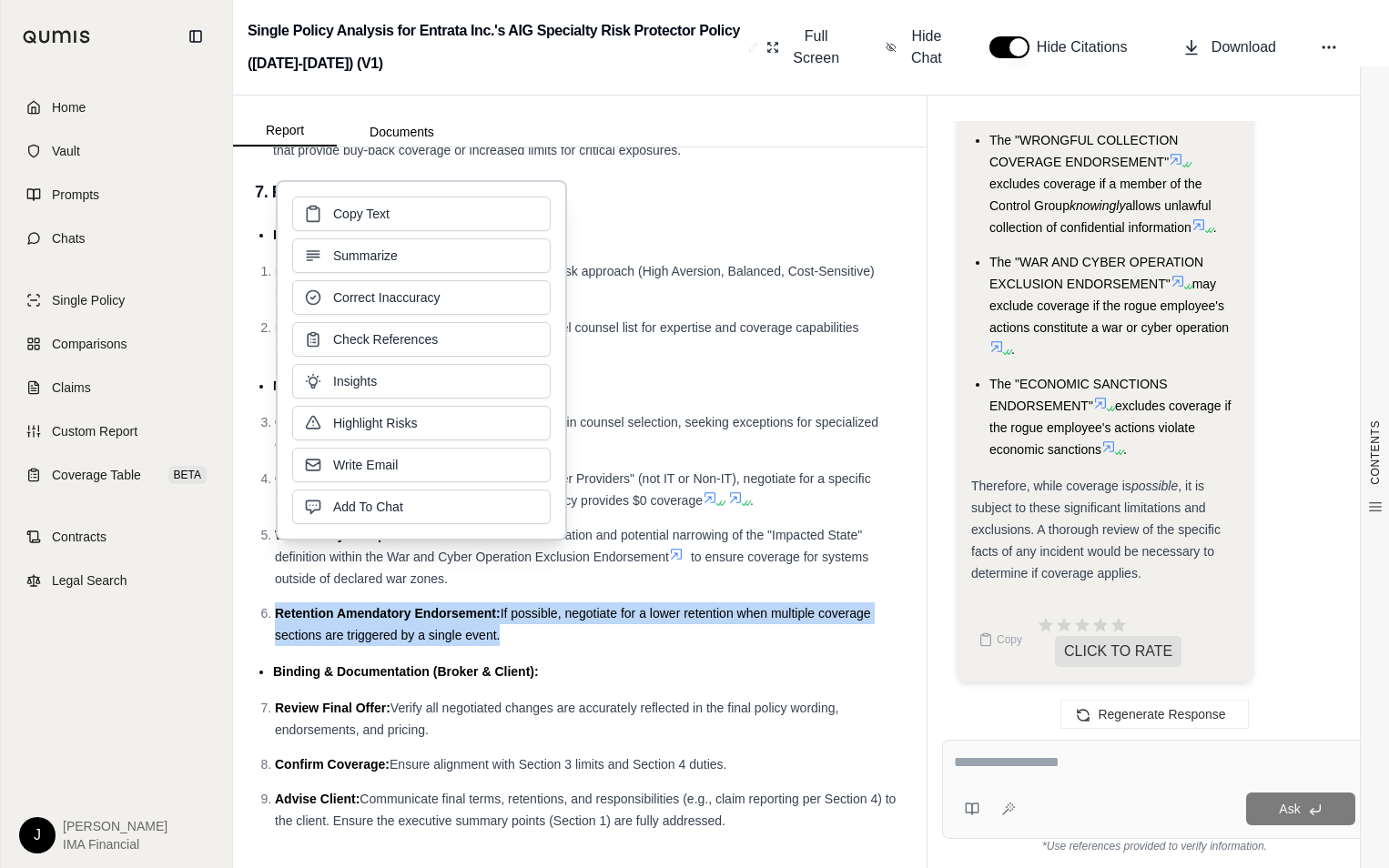
click at [513, 642] on span "If possible, negotiate for a lower retention when multiple coverage sections ar…" at bounding box center [572, 625] width 596 height 37
drag, startPoint x: 513, startPoint y: 645, endPoint x: 495, endPoint y: 666, distance: 27.7
click at [495, 642] on span "If possible, negotiate for a lower retention when multiple coverage sections ar…" at bounding box center [572, 625] width 596 height 37
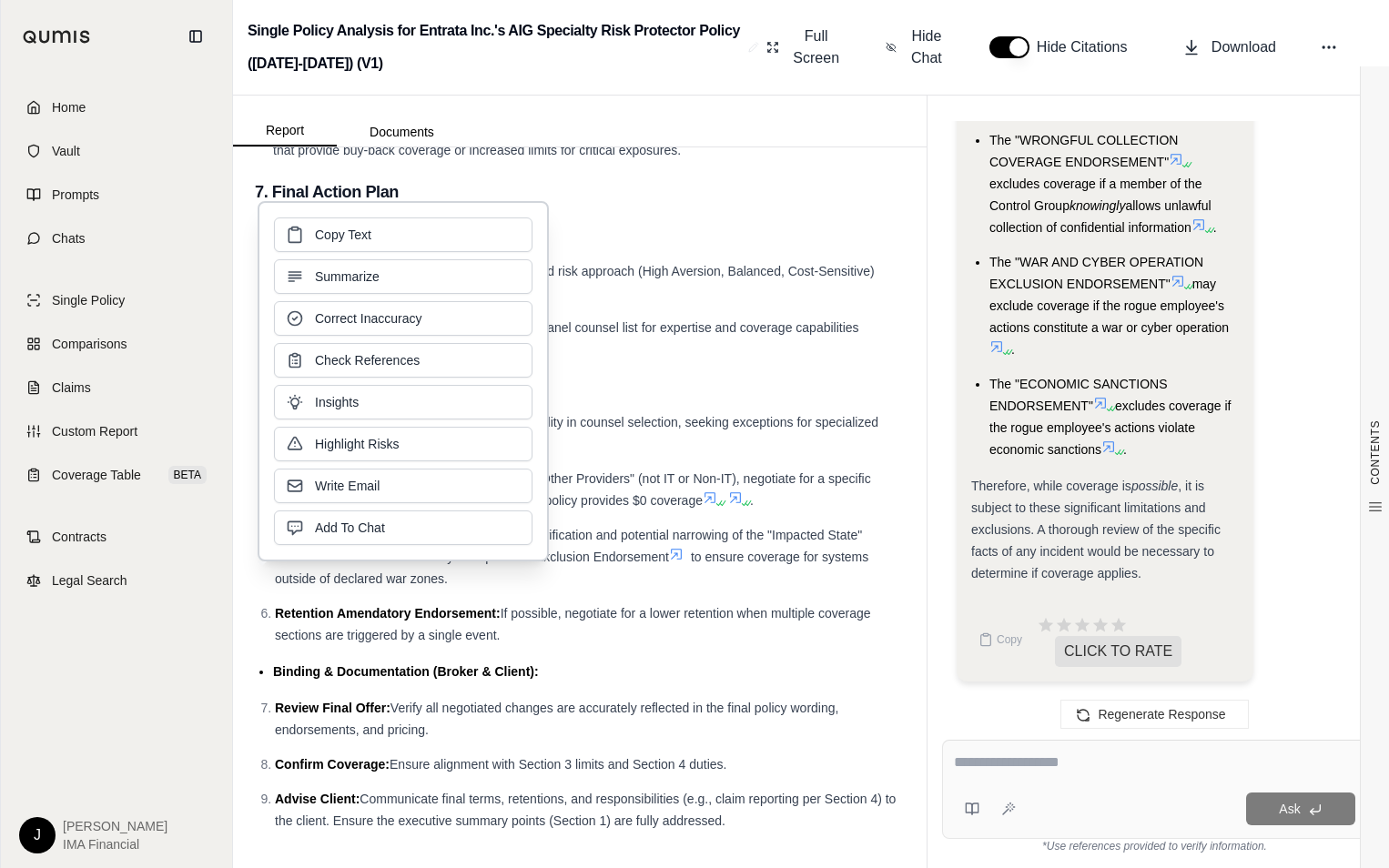
click at [972, 765] on textarea at bounding box center [1155, 763] width 402 height 22
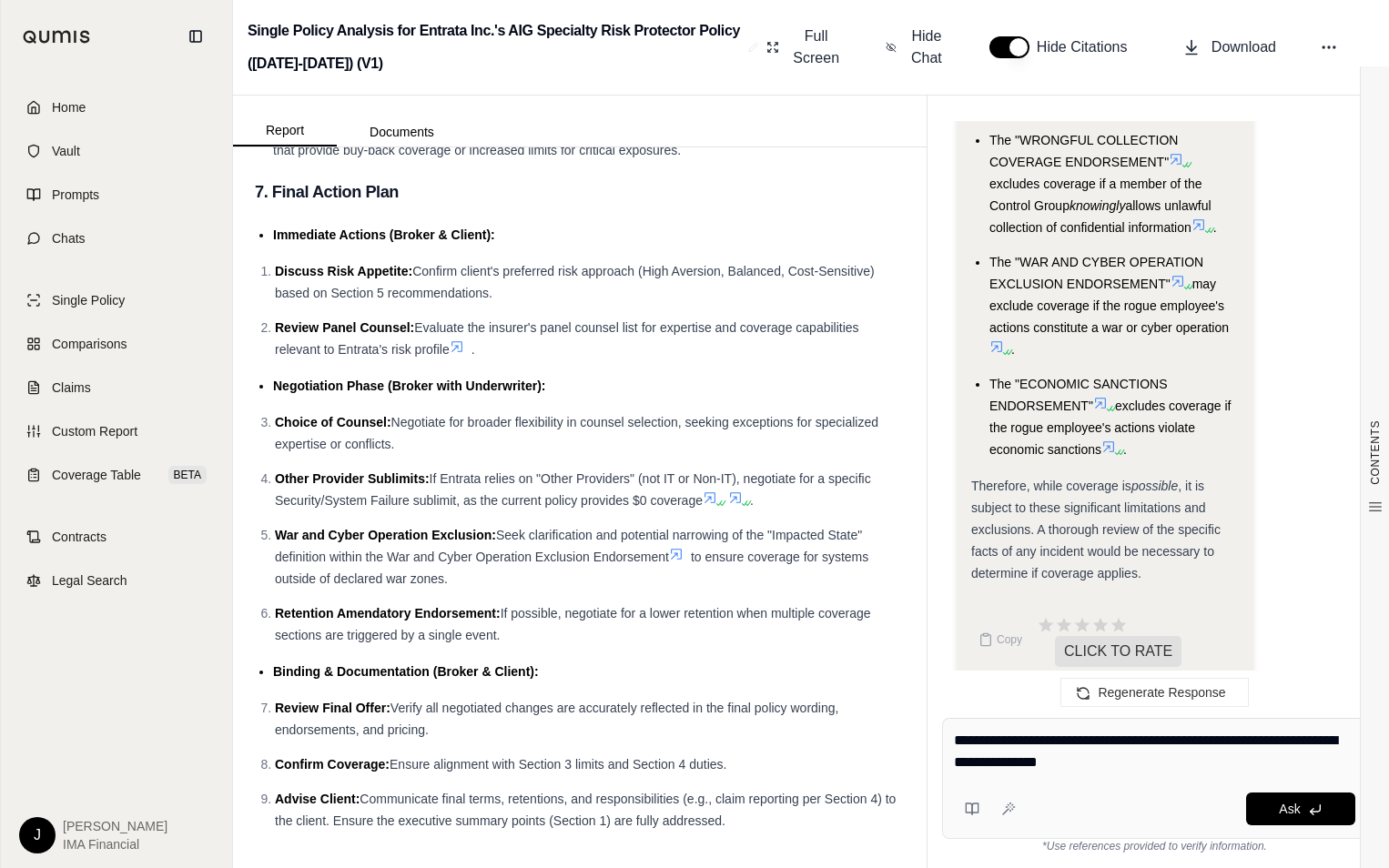
type textarea "**********"
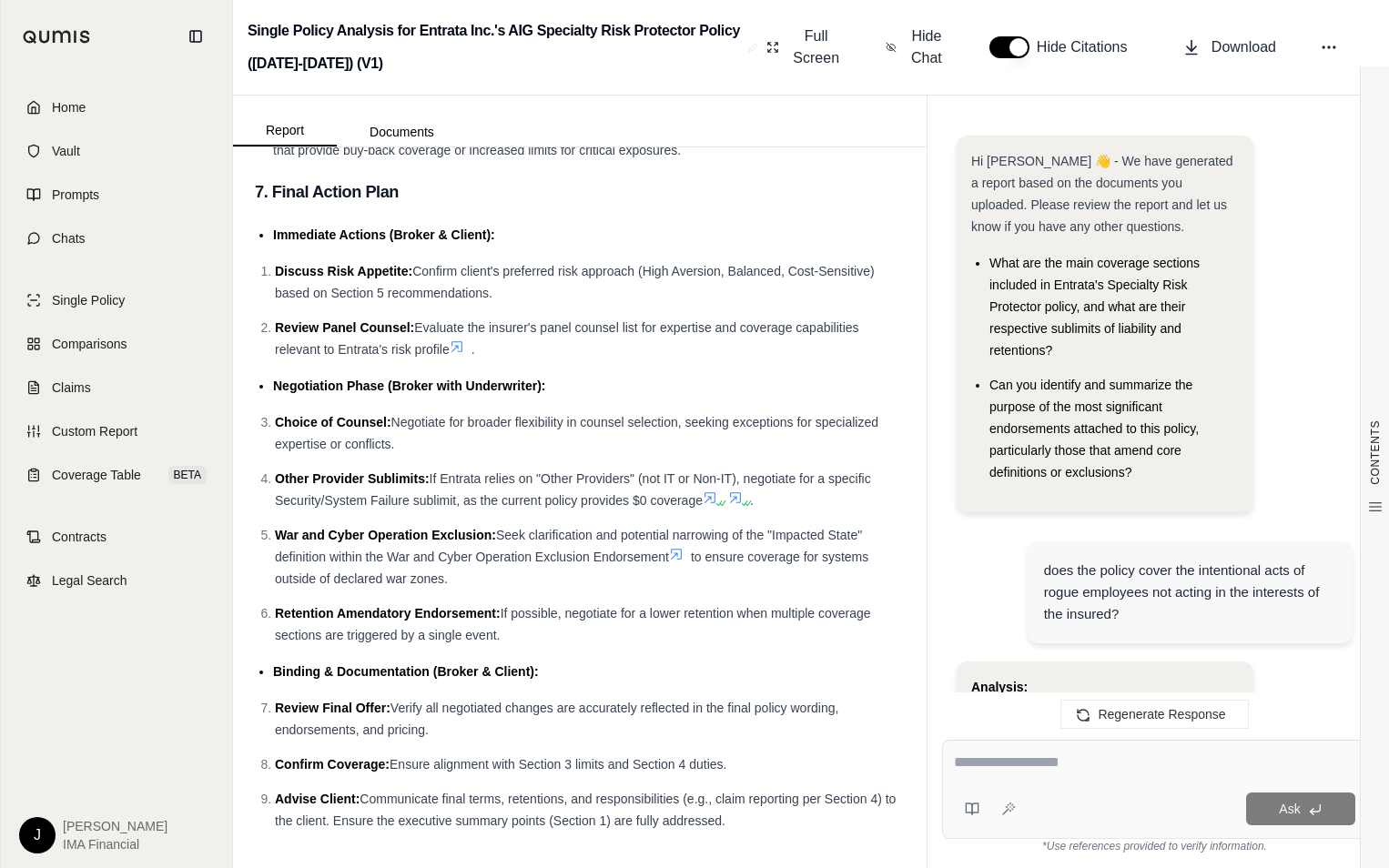
scroll to position [7649, 0]
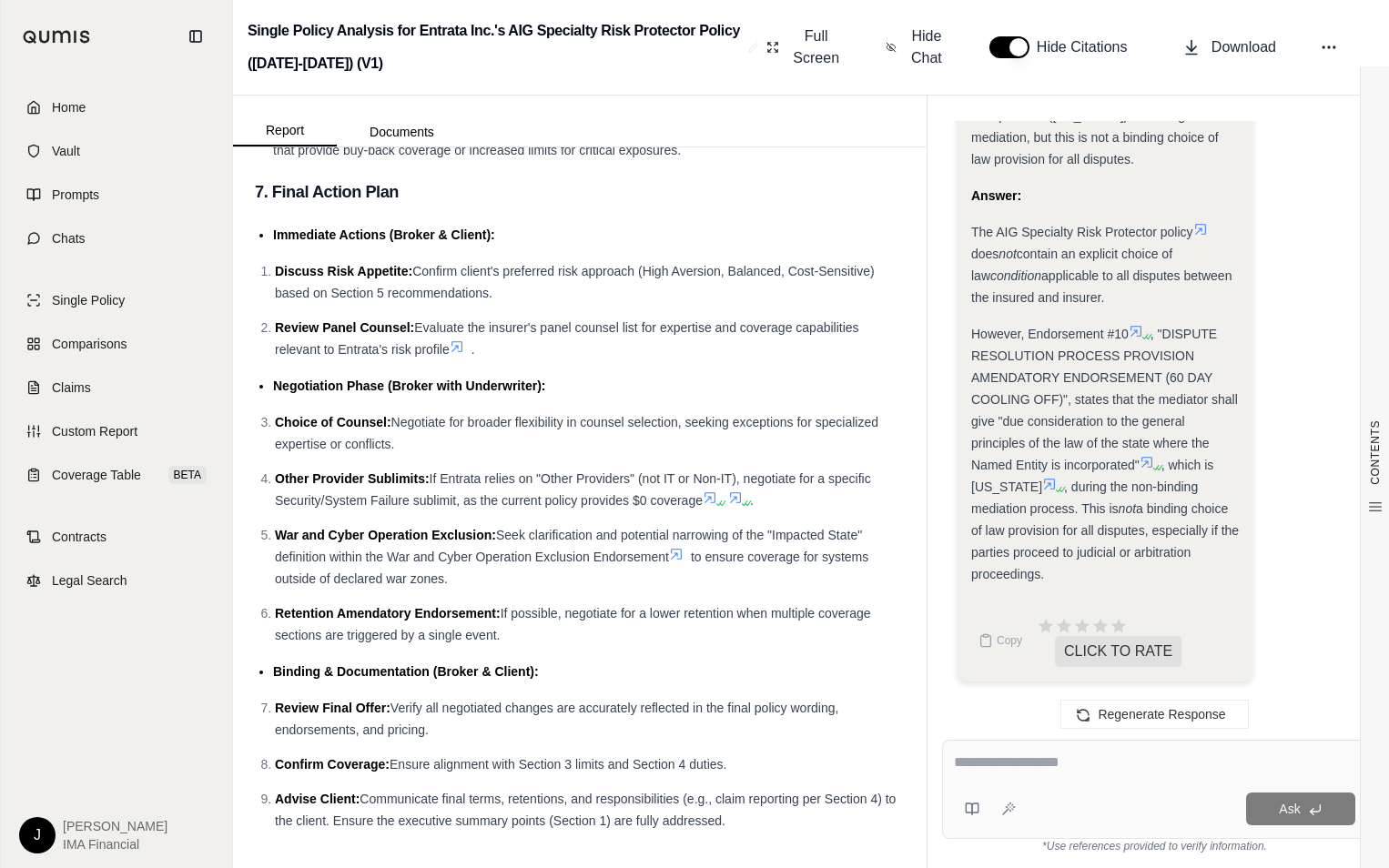
click at [1149, 459] on icon at bounding box center [1148, 463] width 15 height 15
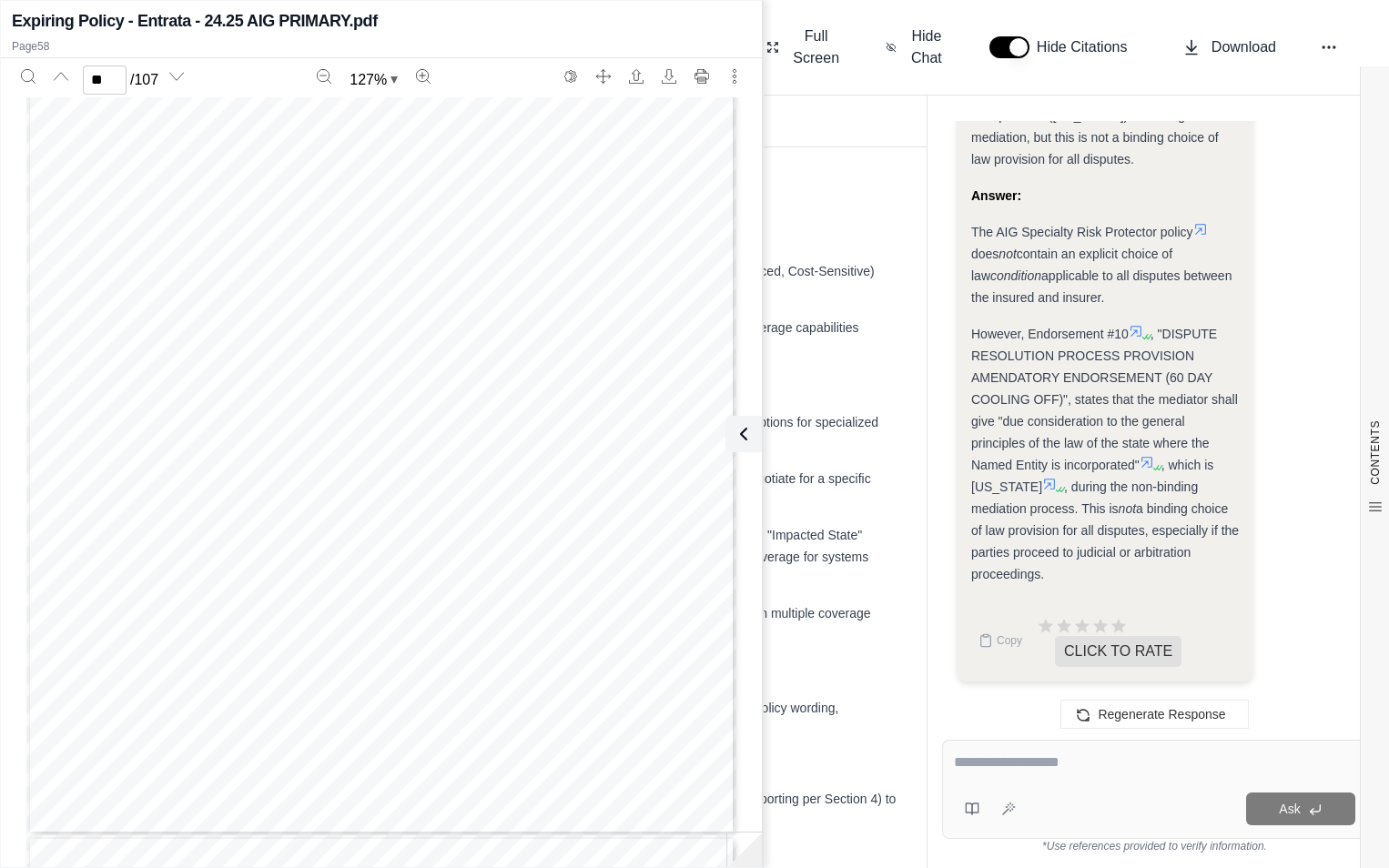
scroll to position [52551, 0]
type input "**"
click at [332, 517] on span "Insured" at bounding box center [340, 515] width 43 height 13
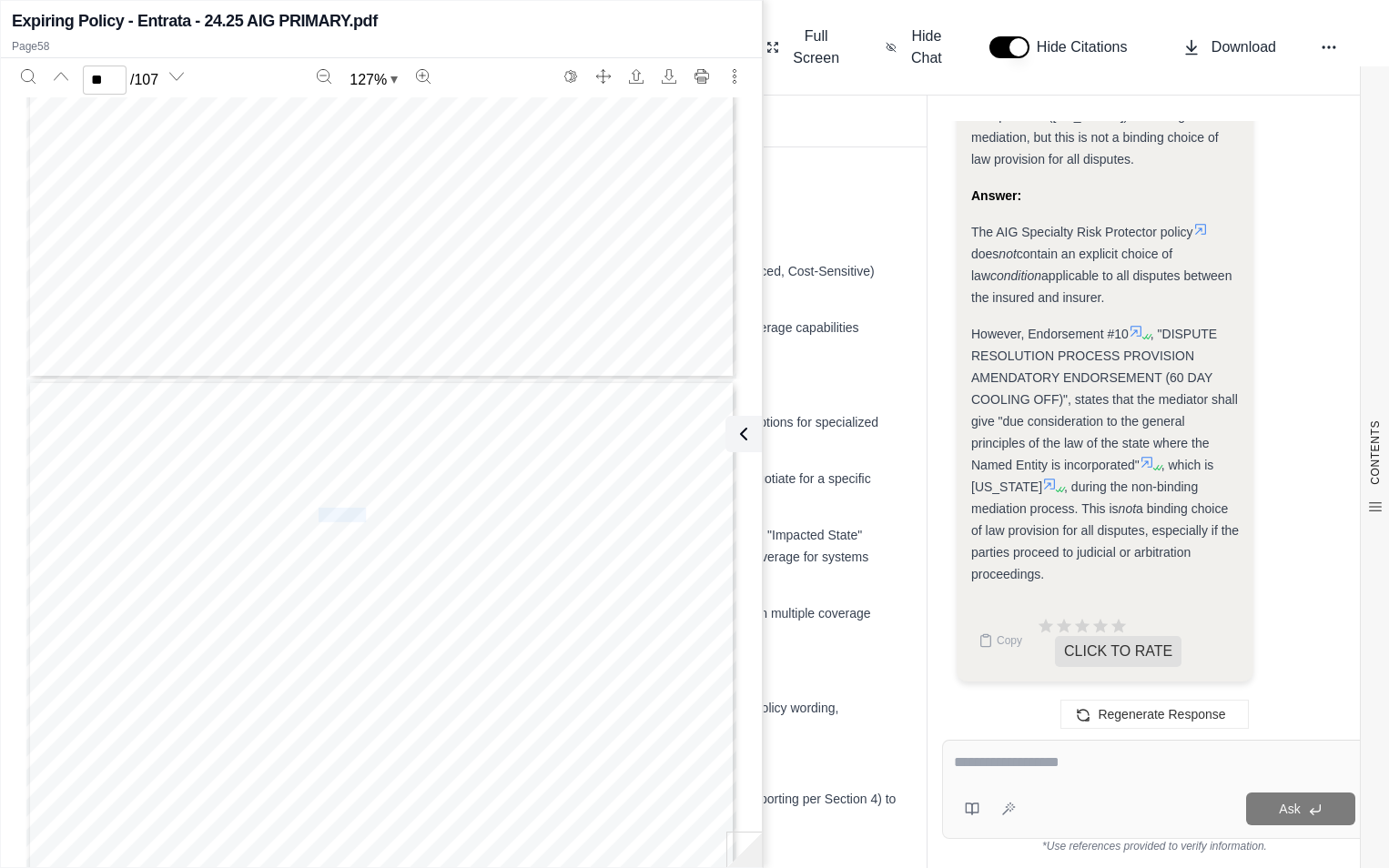
click at [332, 517] on span "Insured" at bounding box center [340, 515] width 43 height 13
drag, startPoint x: 332, startPoint y: 517, endPoint x: 332, endPoint y: 555, distance: 38.0
click at [332, 555] on div "ENDORSEMENT# (continued) AUTHORIZED REPRESENTATIVE 118108 (08/14) Page 2 of 2 A…" at bounding box center [382, 839] width 710 height 919
click at [743, 437] on icon at bounding box center [740, 434] width 22 height 22
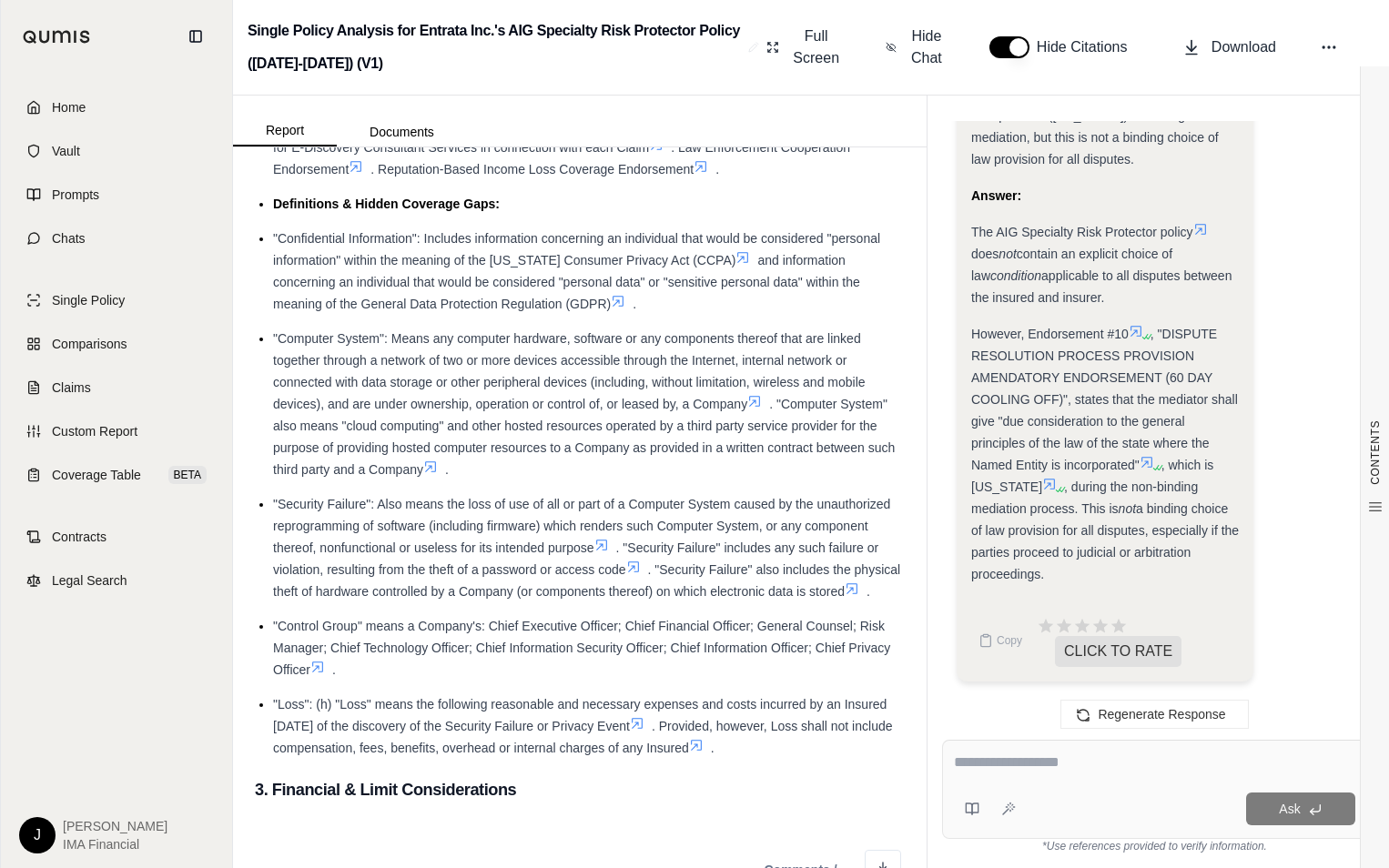
scroll to position [728, 0]
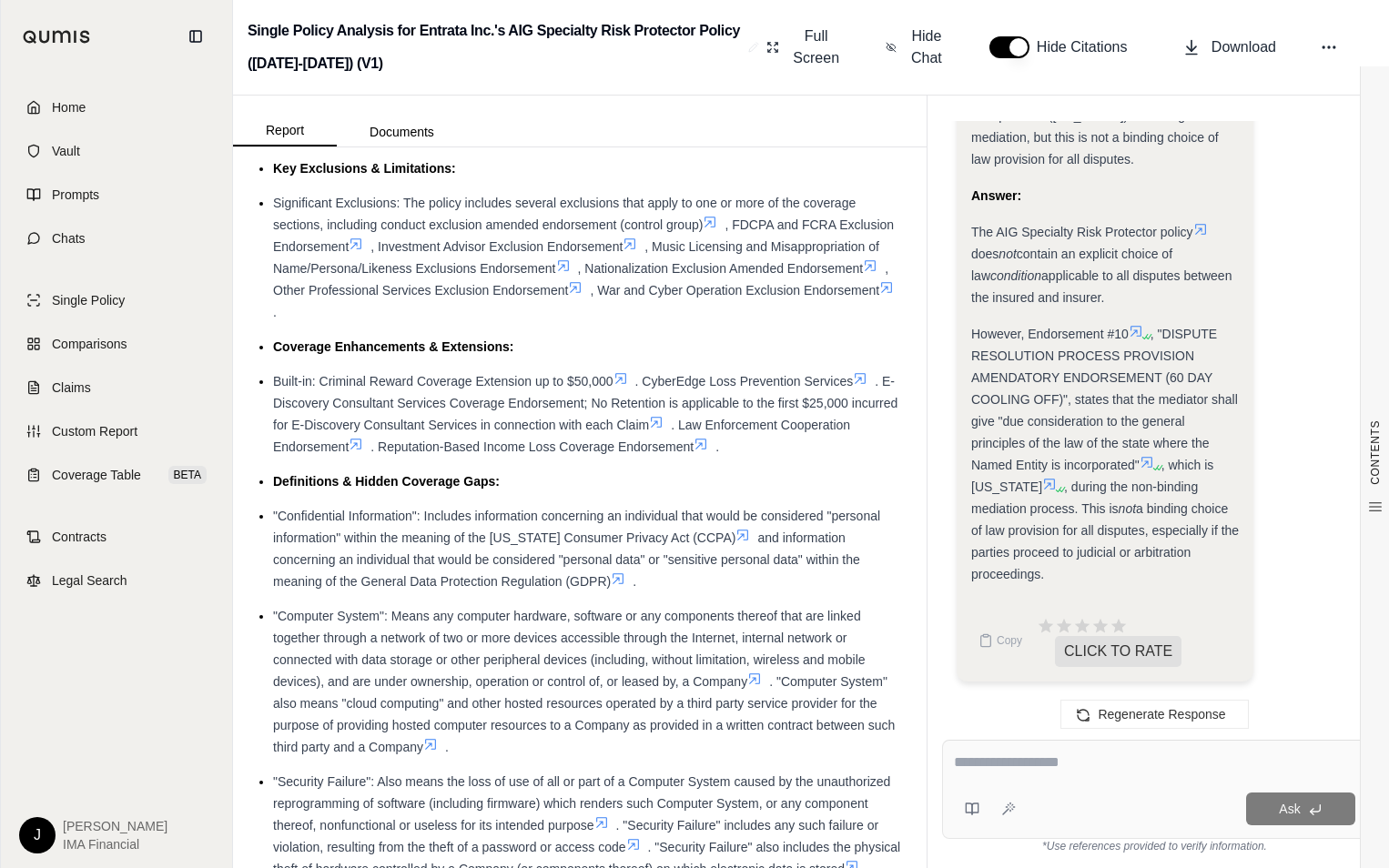
click at [1091, 770] on textarea at bounding box center [1155, 763] width 402 height 22
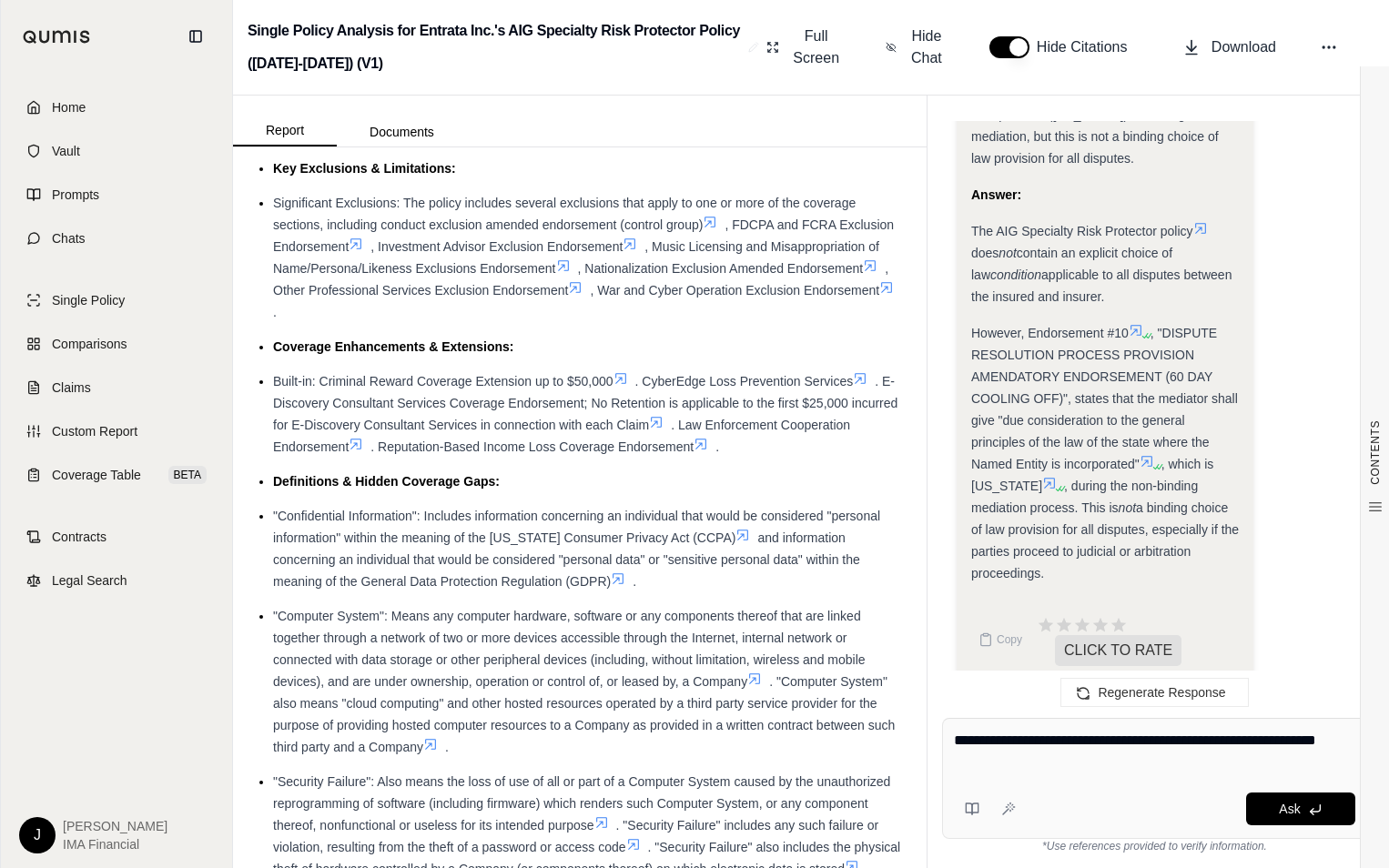
type textarea "**********"
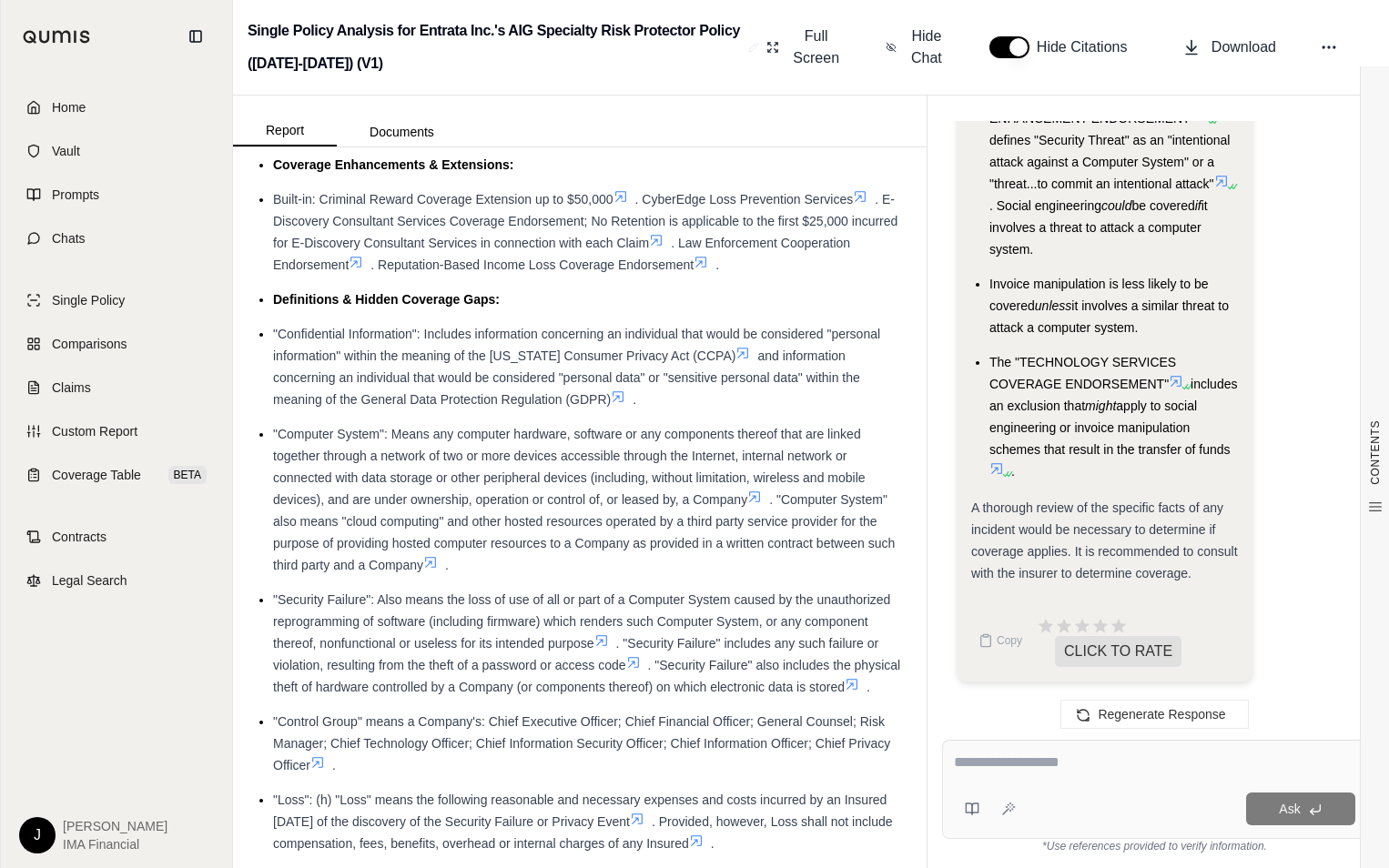
scroll to position [1002, 0]
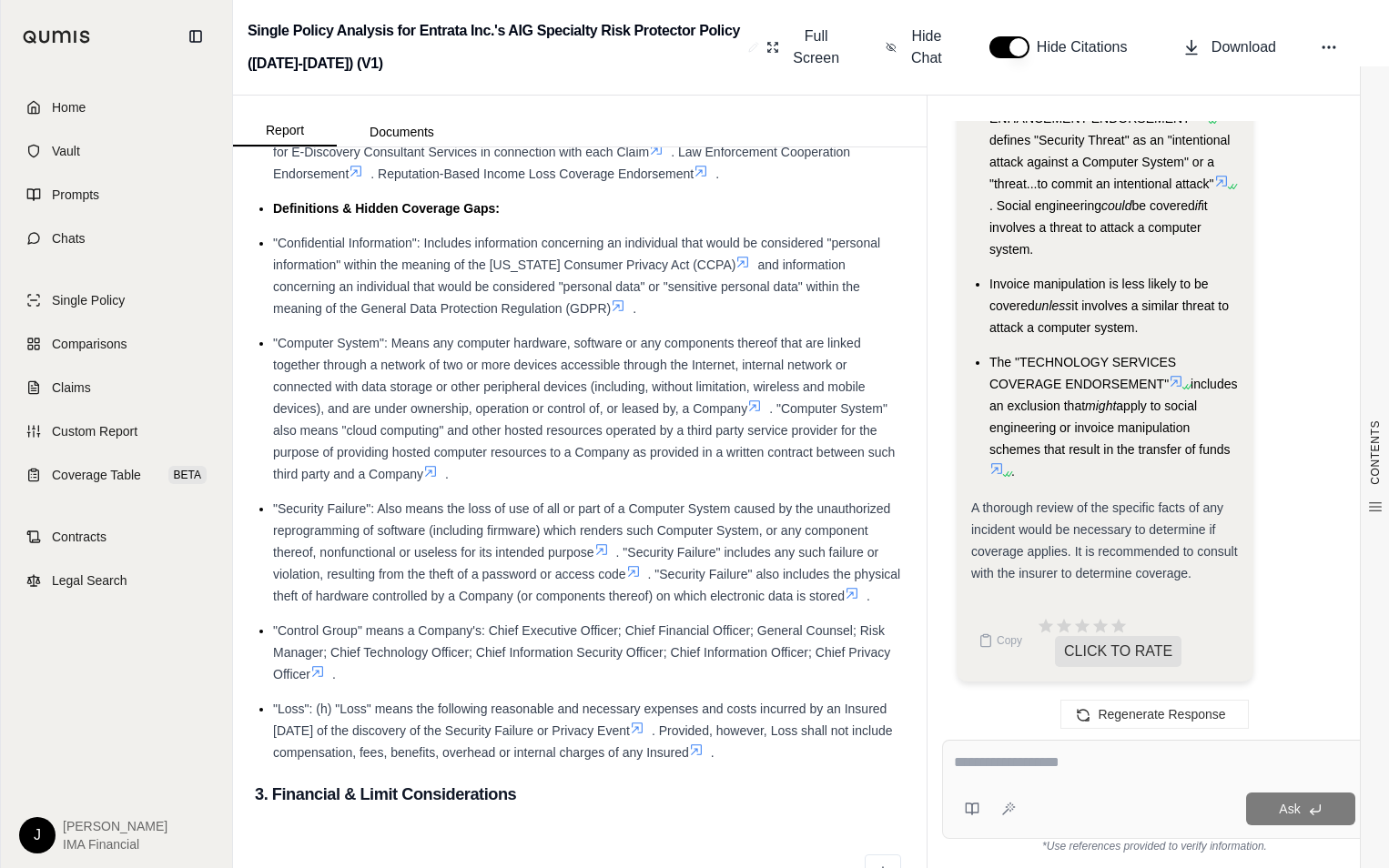
click at [1115, 761] on textarea at bounding box center [1155, 763] width 402 height 22
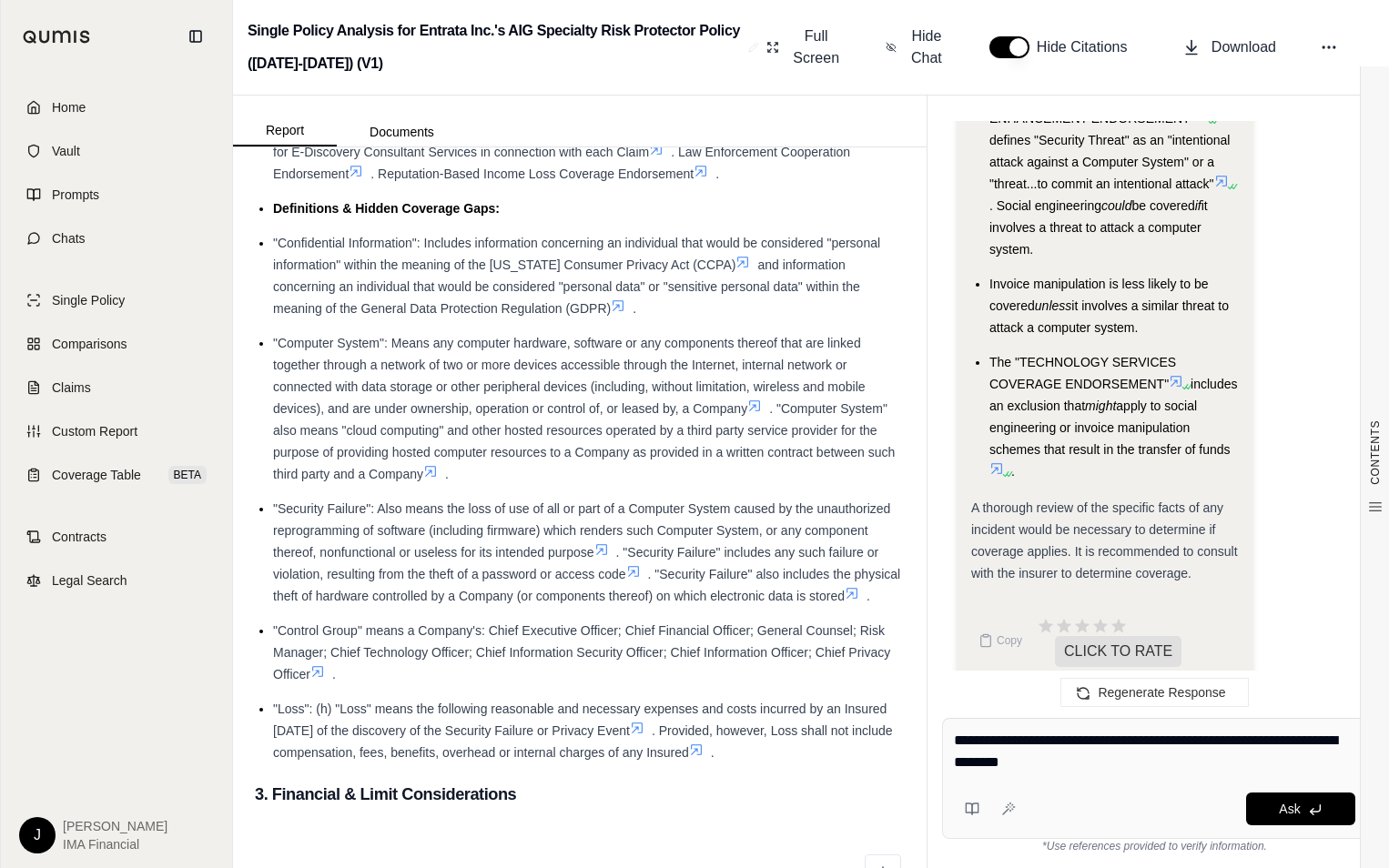
type textarea "**********"
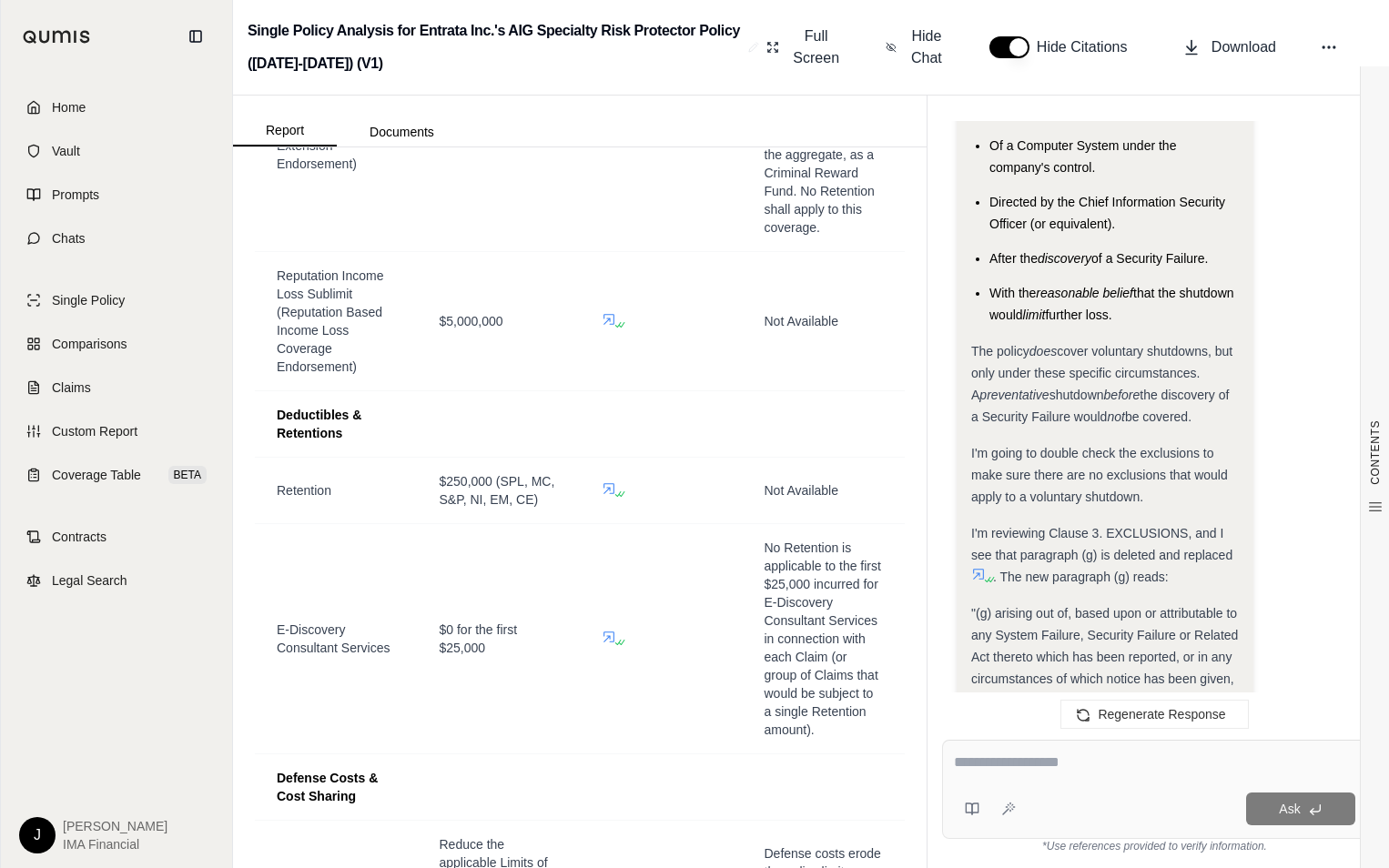
scroll to position [3459, 0]
click at [602, 326] on icon at bounding box center [609, 319] width 15 height 15
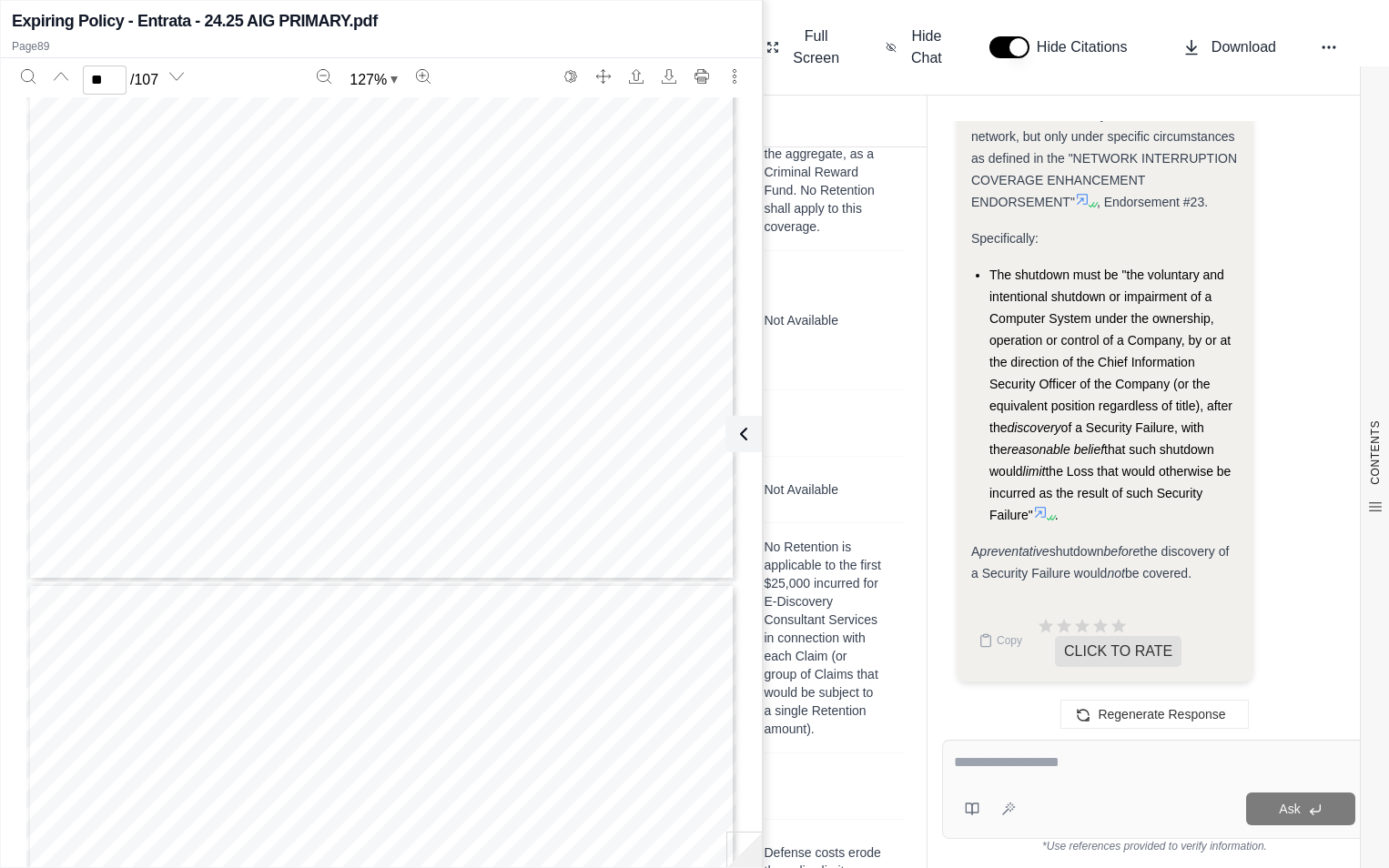
scroll to position [81306, 0]
type input "**"
click at [736, 440] on icon at bounding box center [740, 434] width 22 height 22
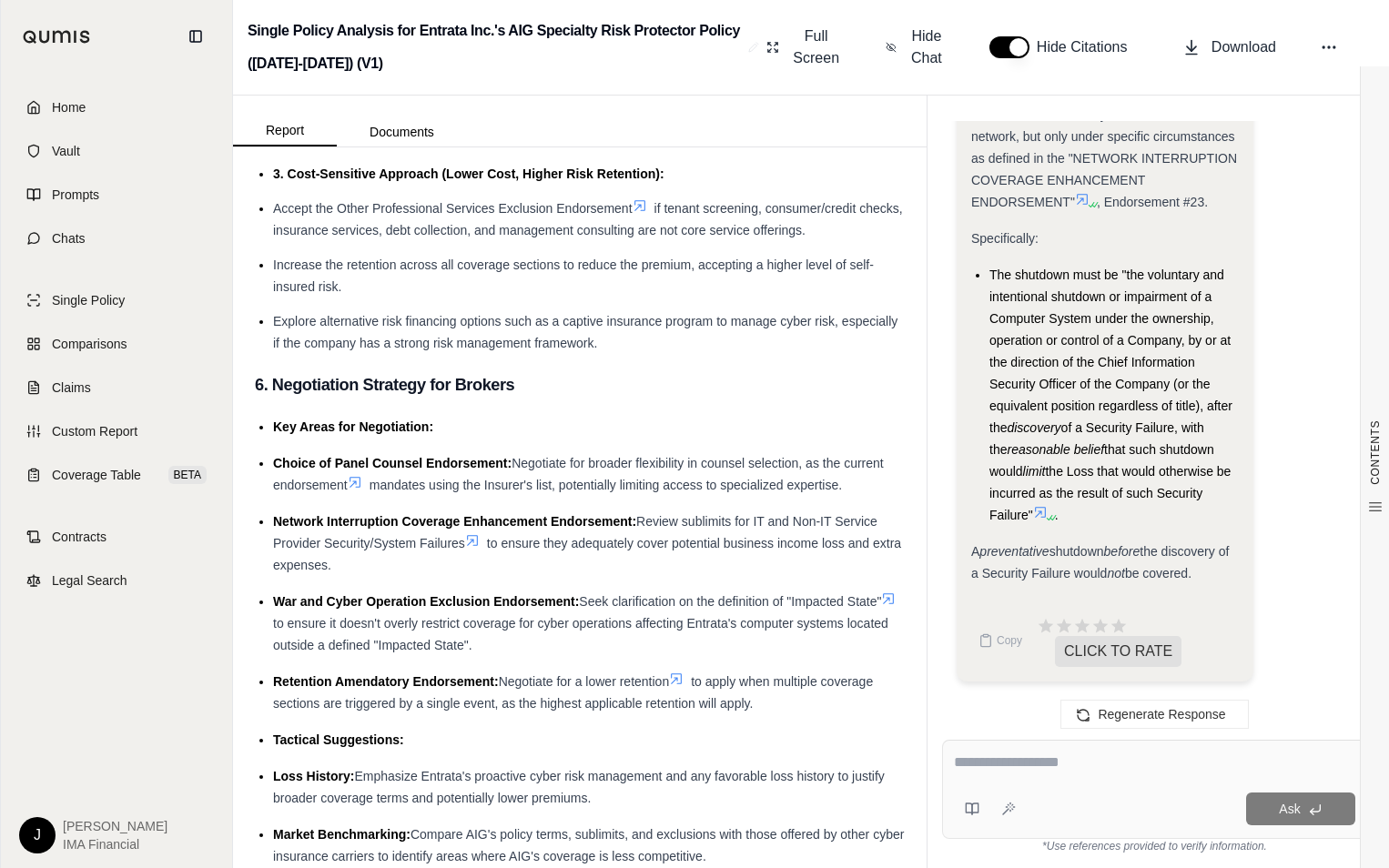
scroll to position [5461, 0]
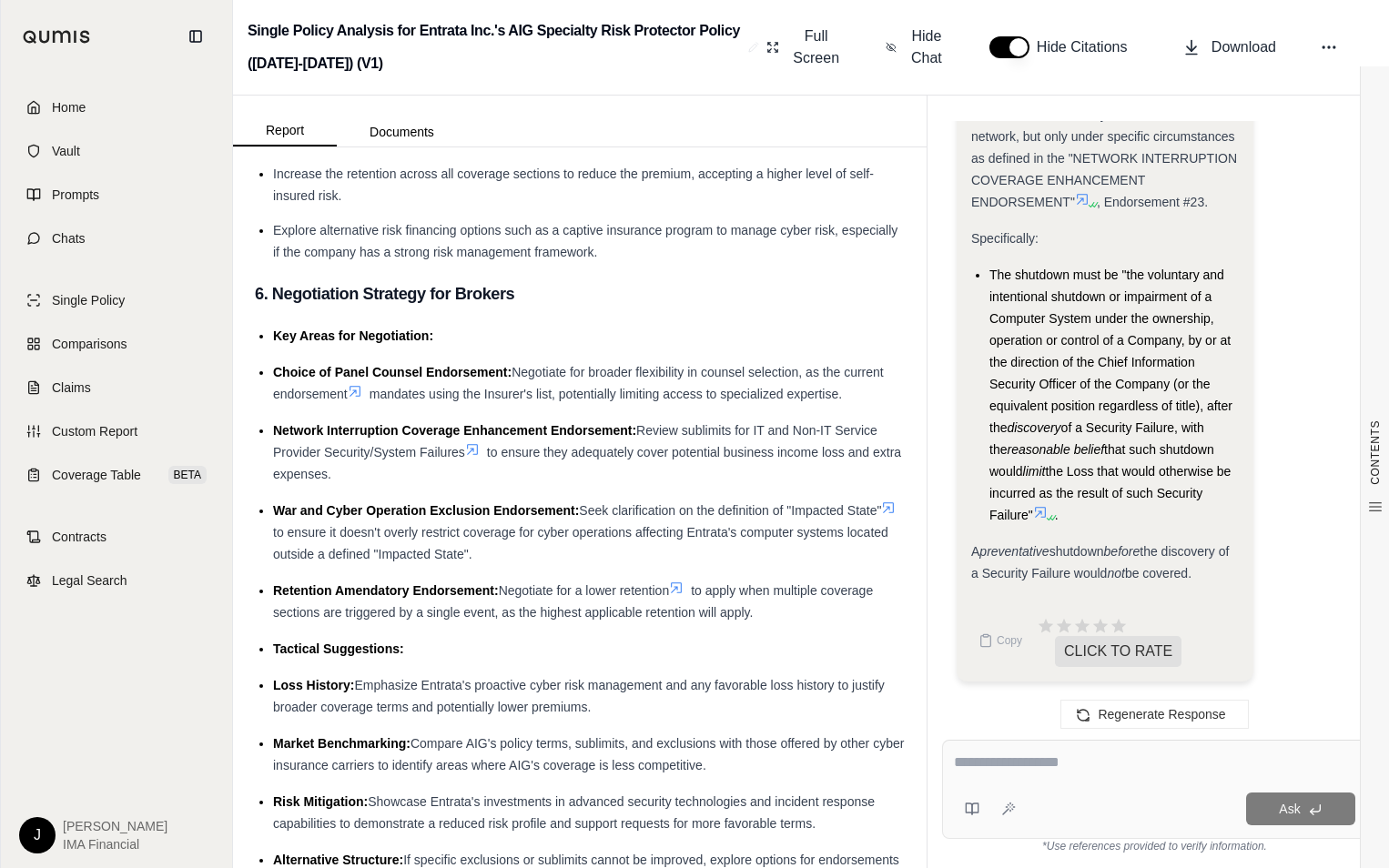
click at [1018, 756] on textarea at bounding box center [1155, 763] width 402 height 22
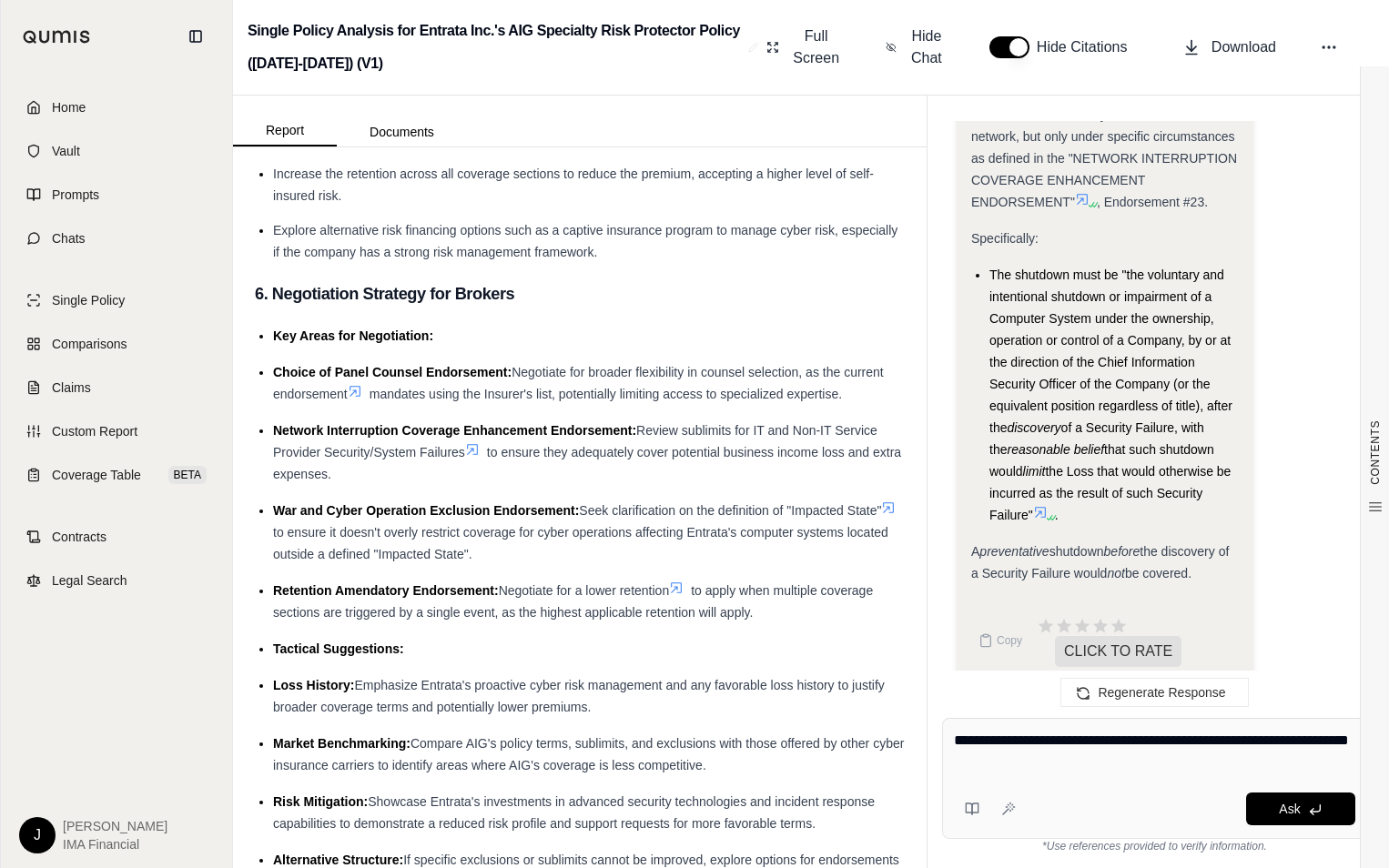
type textarea "**********"
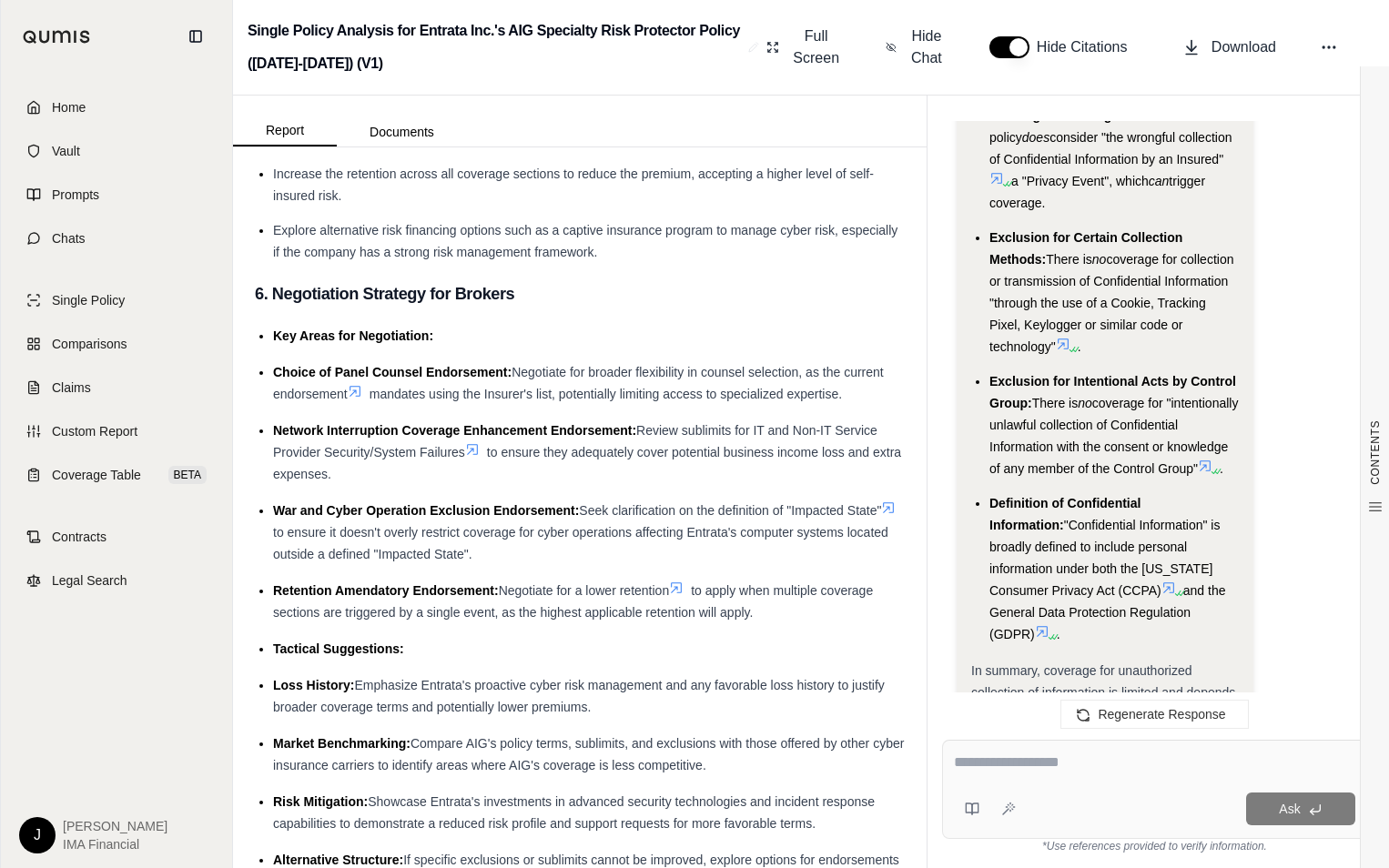
scroll to position [19794, 0]
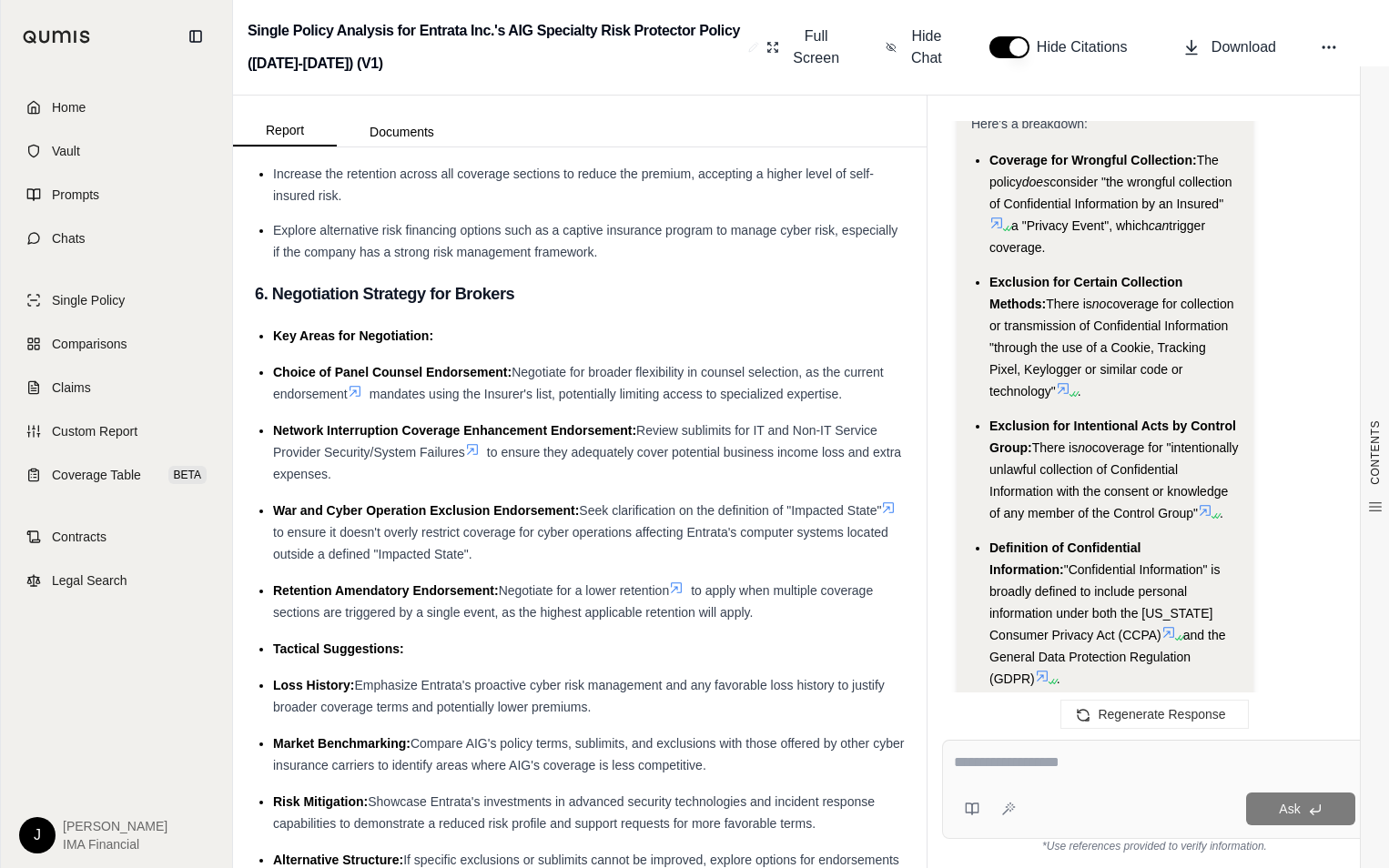
click at [1064, 388] on icon at bounding box center [1064, 389] width 15 height 15
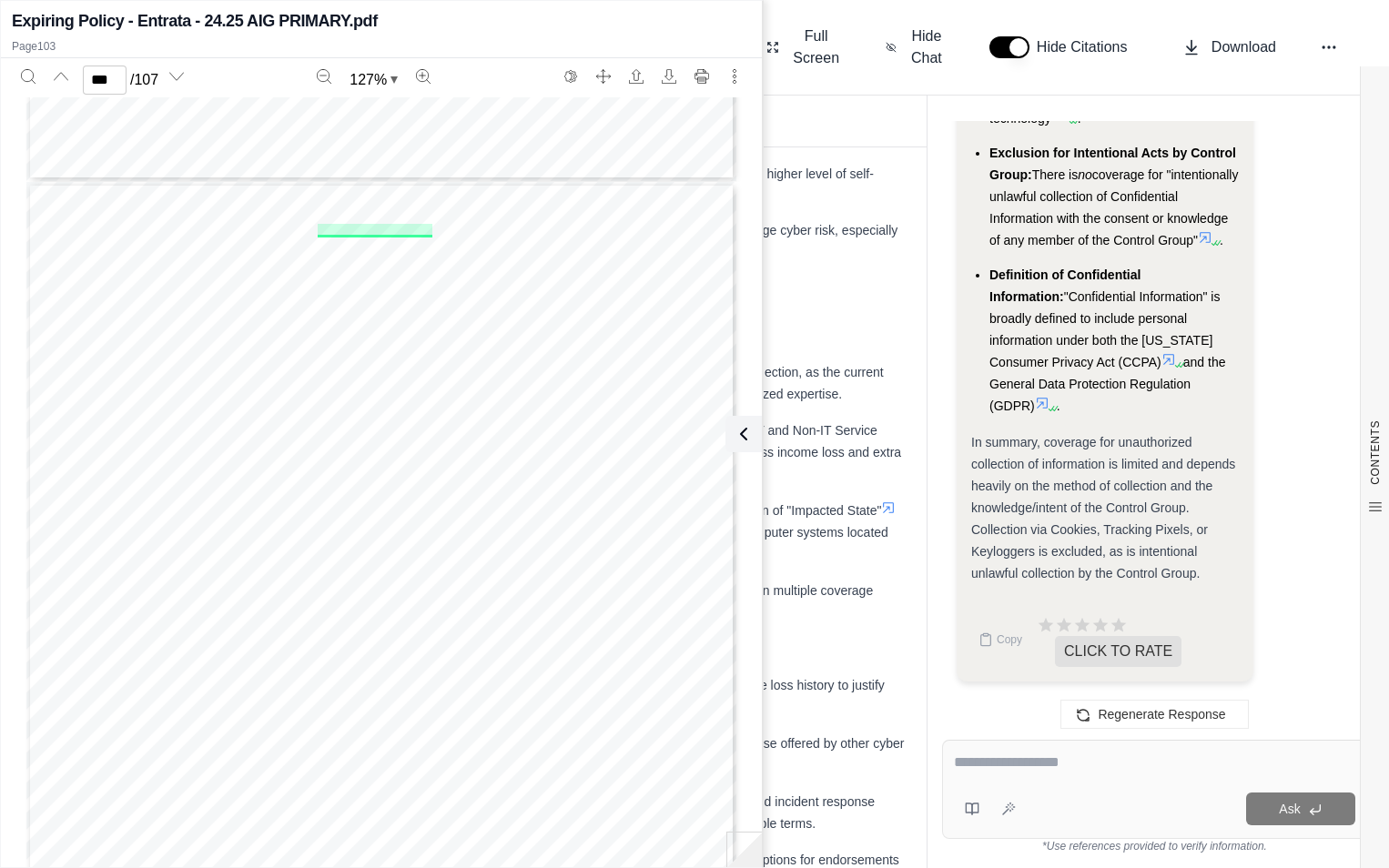
scroll to position [92713, 0]
drag, startPoint x: 736, startPoint y: 452, endPoint x: 703, endPoint y: 114, distance: 339.6
click at [703, 114] on div "Expiring Policy - Entrata - 24.25 AIG PRIMARY.pdf Page 103 *** / 107 127 % ENDO…" at bounding box center [382, 434] width 761 height 859
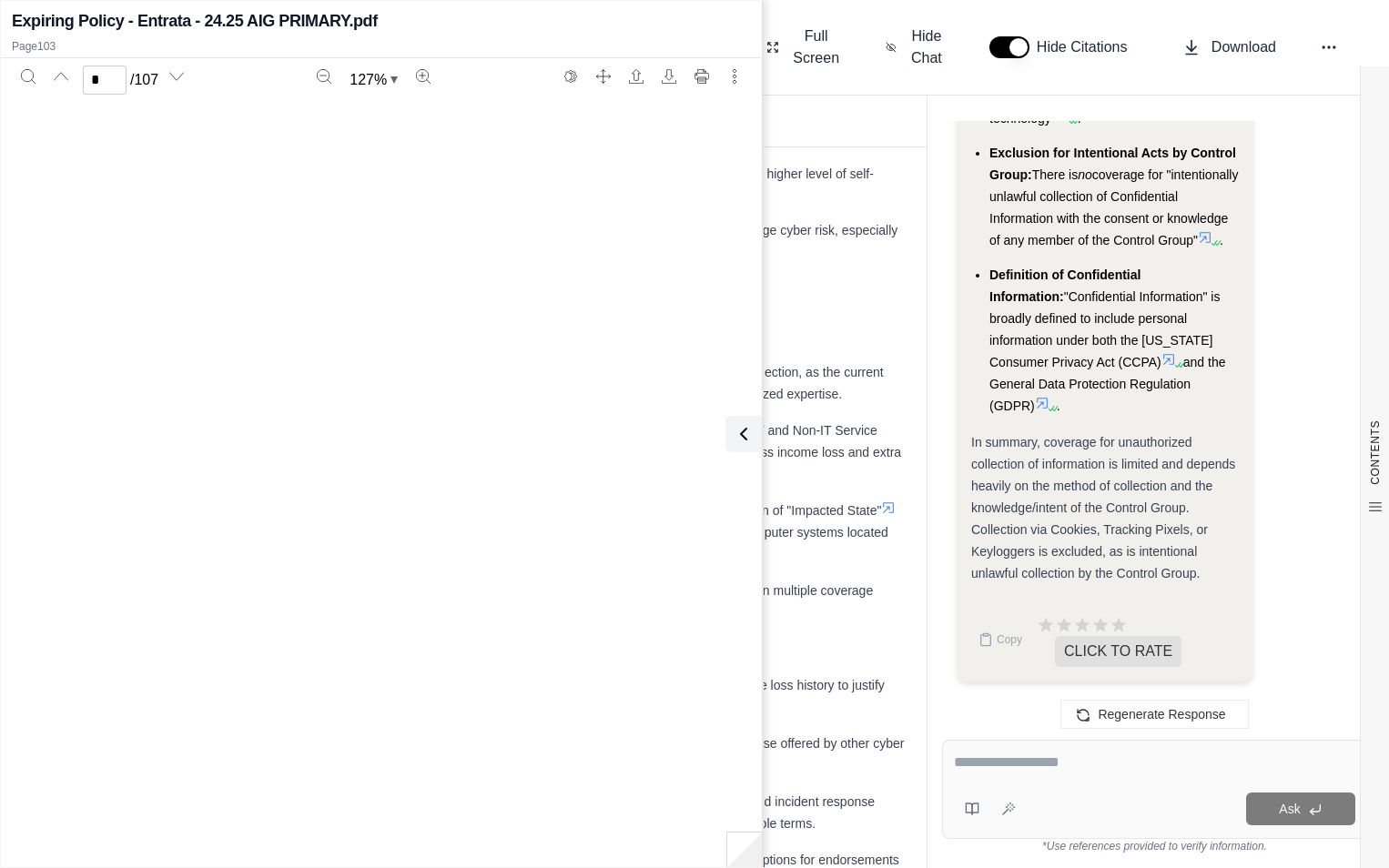
scroll to position [136, 0]
type input "*"
click at [1061, 760] on textarea at bounding box center [1155, 763] width 402 height 22
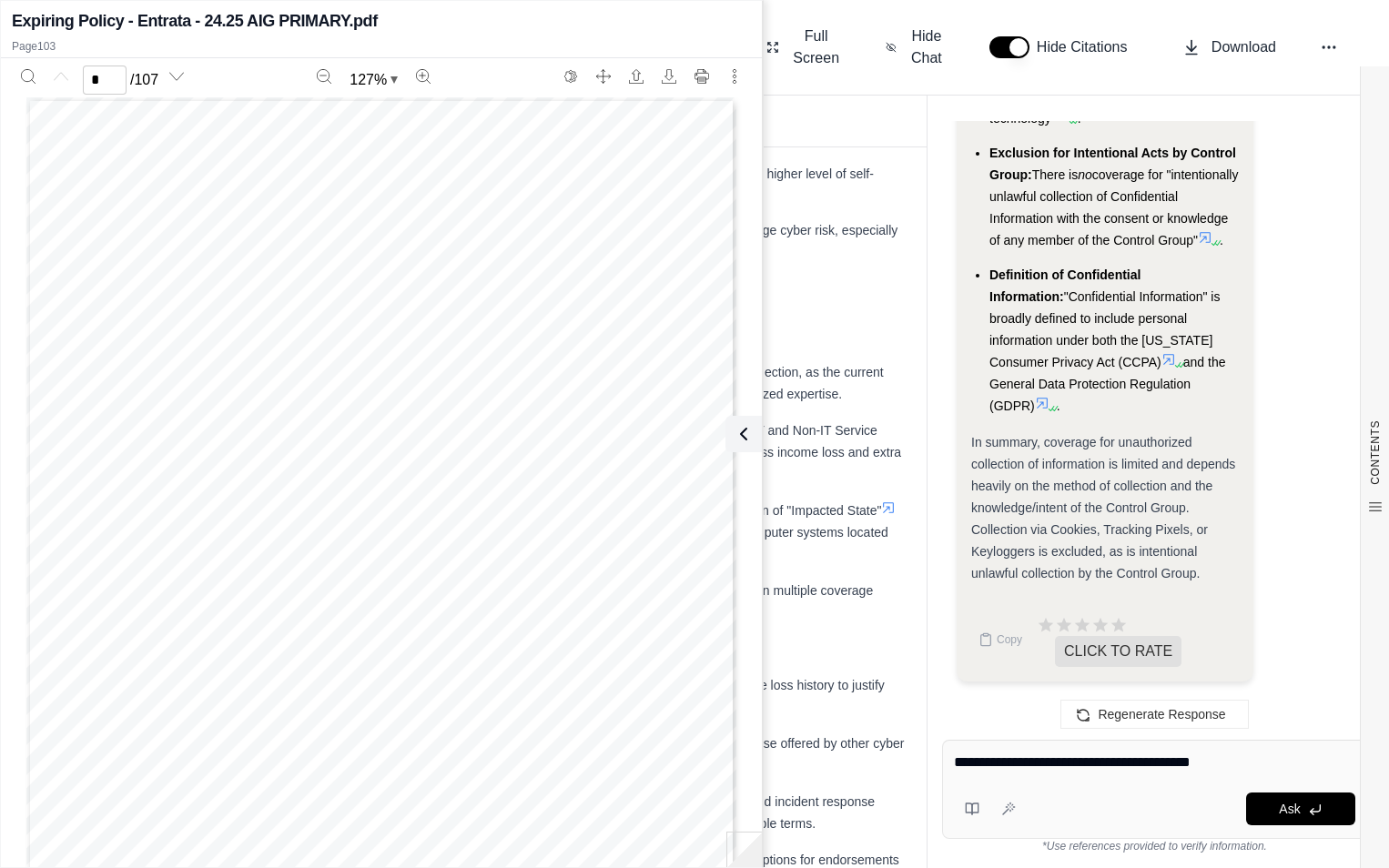
type textarea "**********"
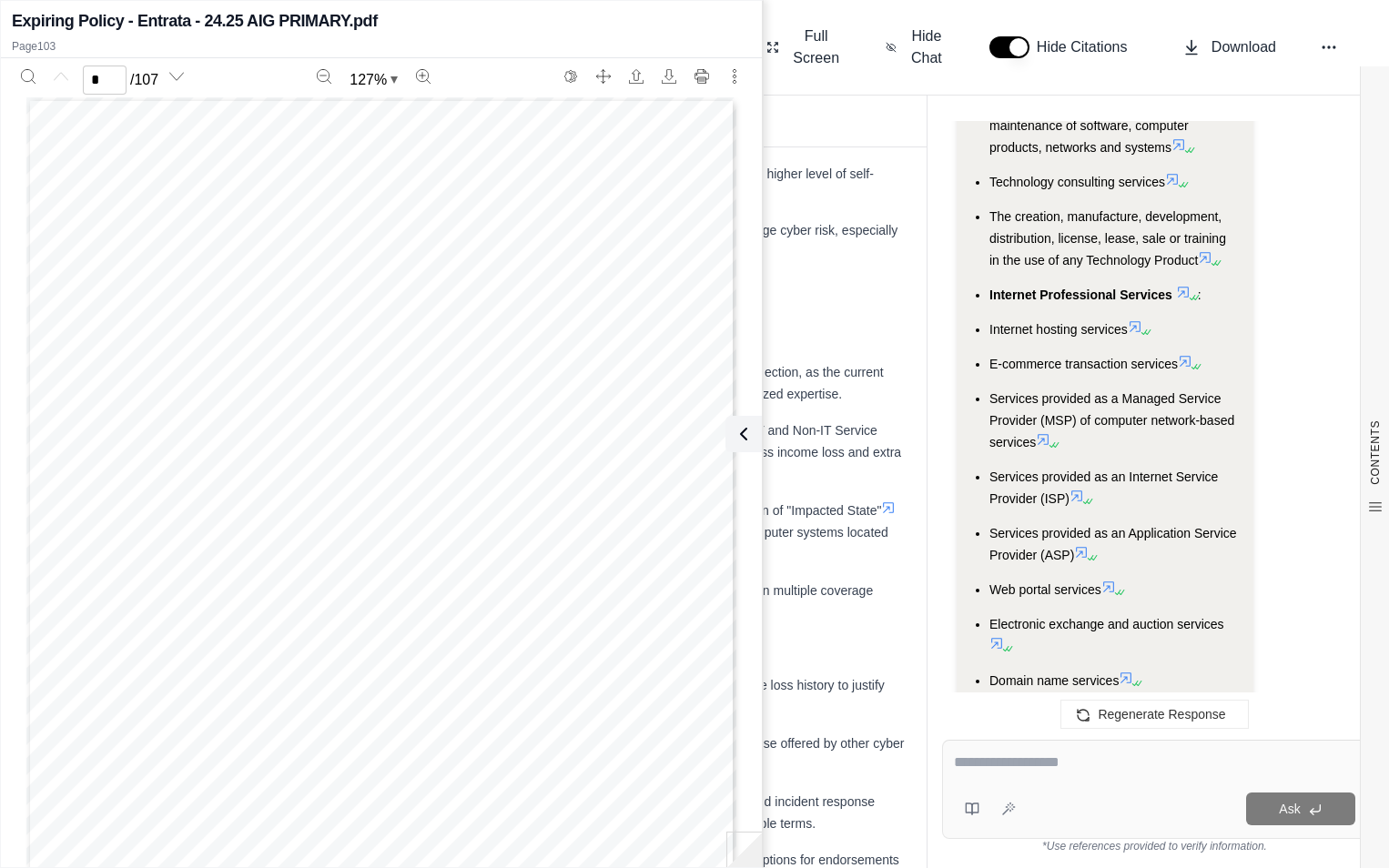
scroll to position [23833, 0]
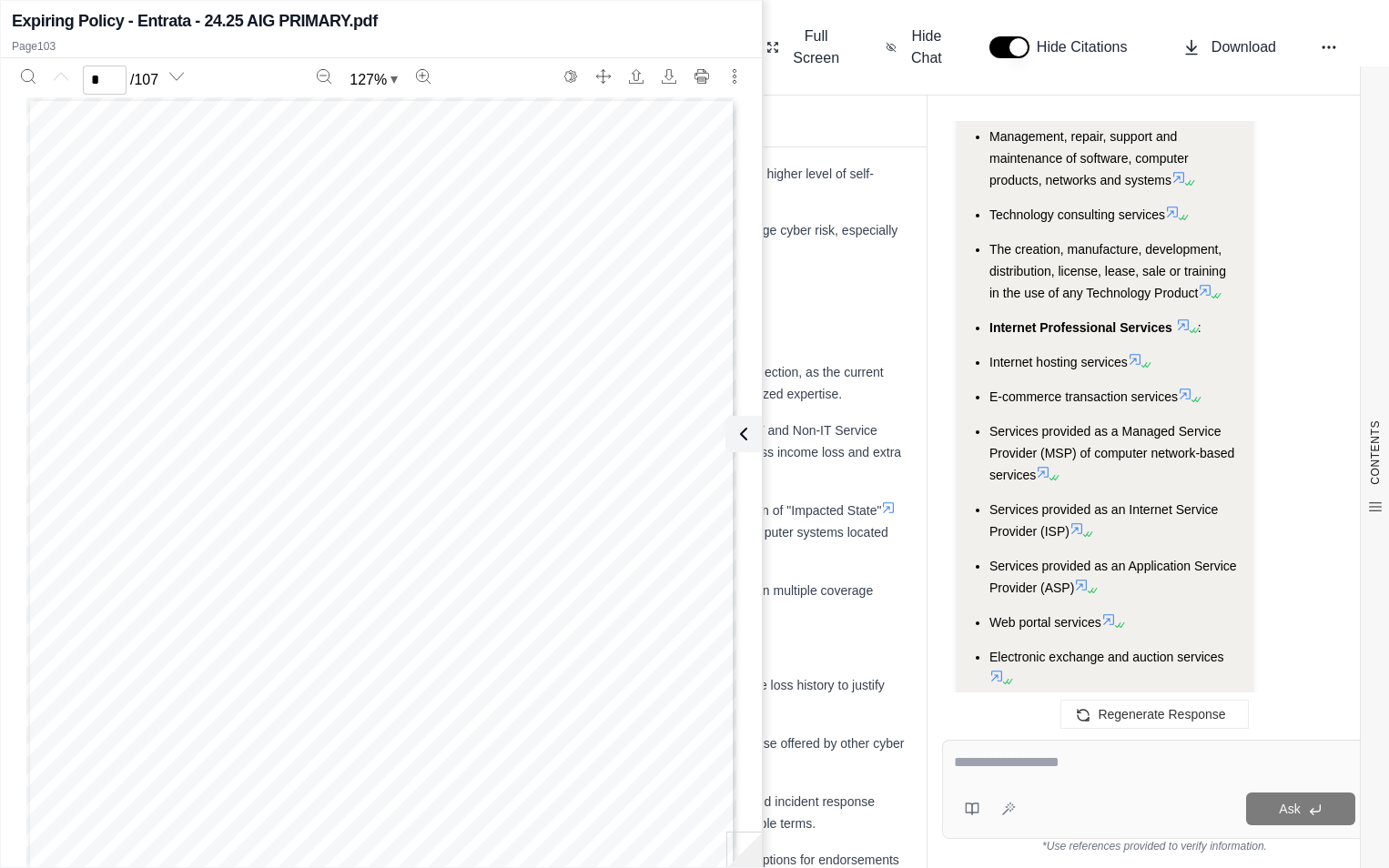
click at [1068, 390] on span "E-commerce transaction services" at bounding box center [1084, 397] width 188 height 15
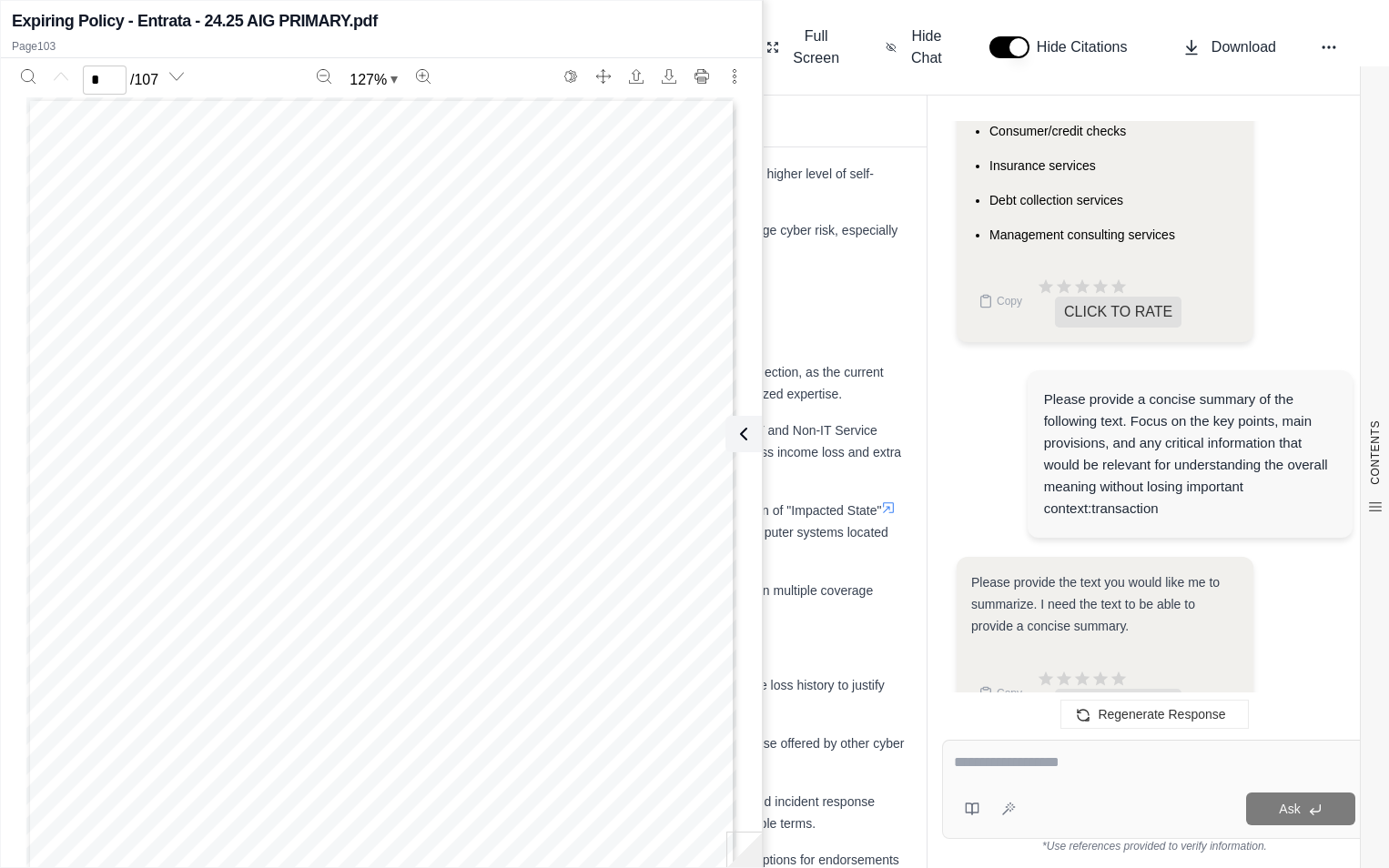
scroll to position [24681, 0]
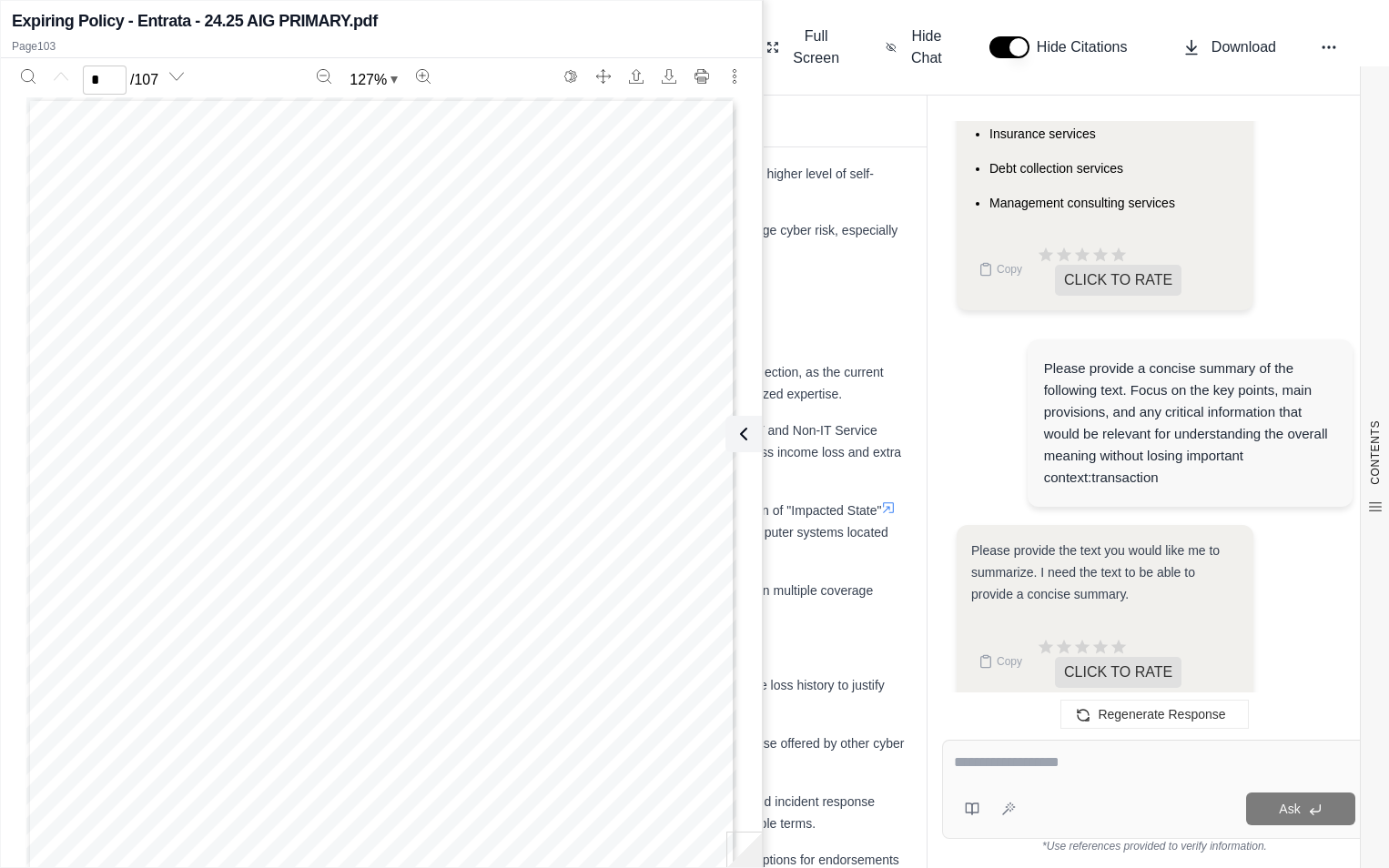
click at [1048, 772] on textarea at bounding box center [1155, 763] width 402 height 22
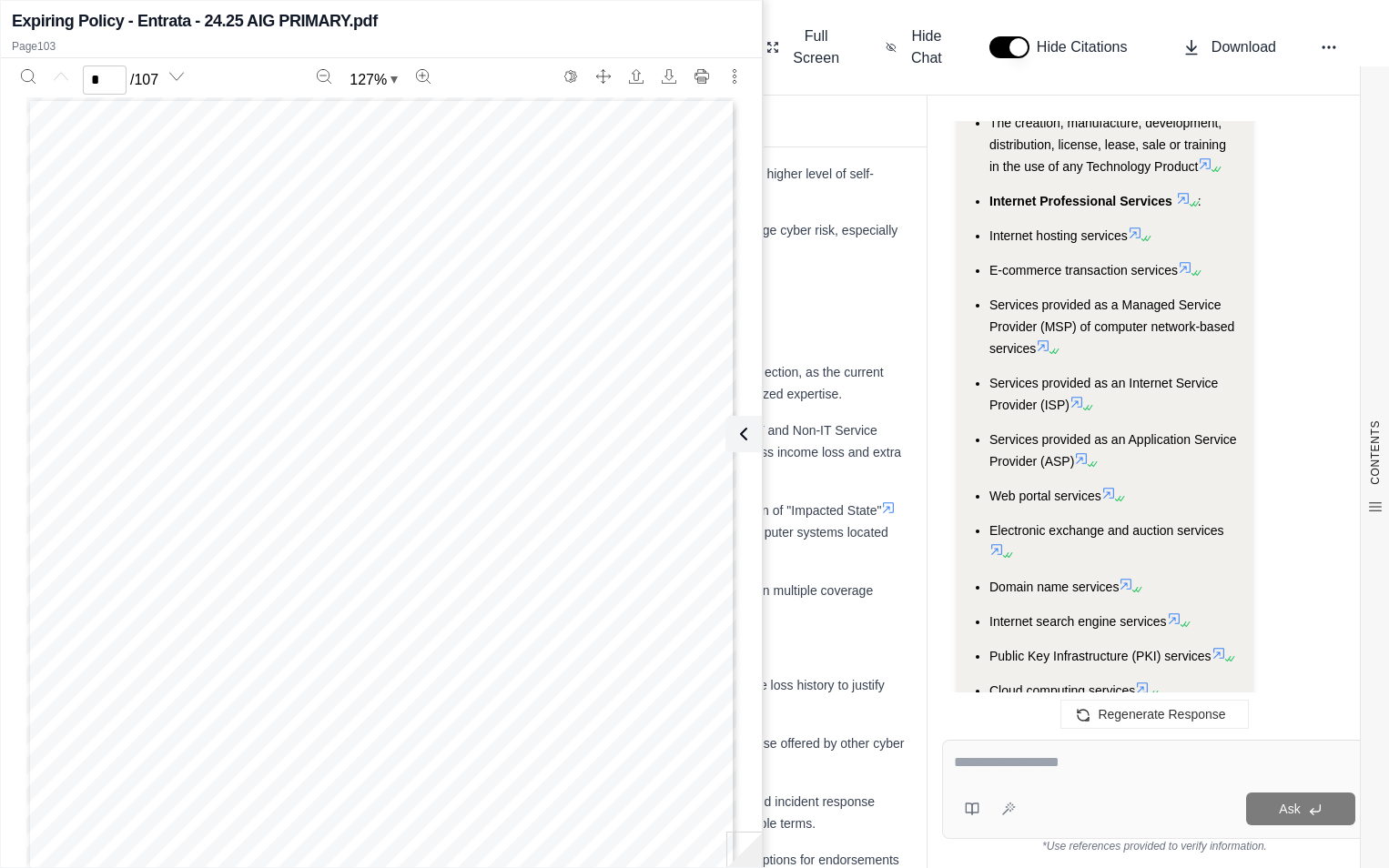
scroll to position [23953, 0]
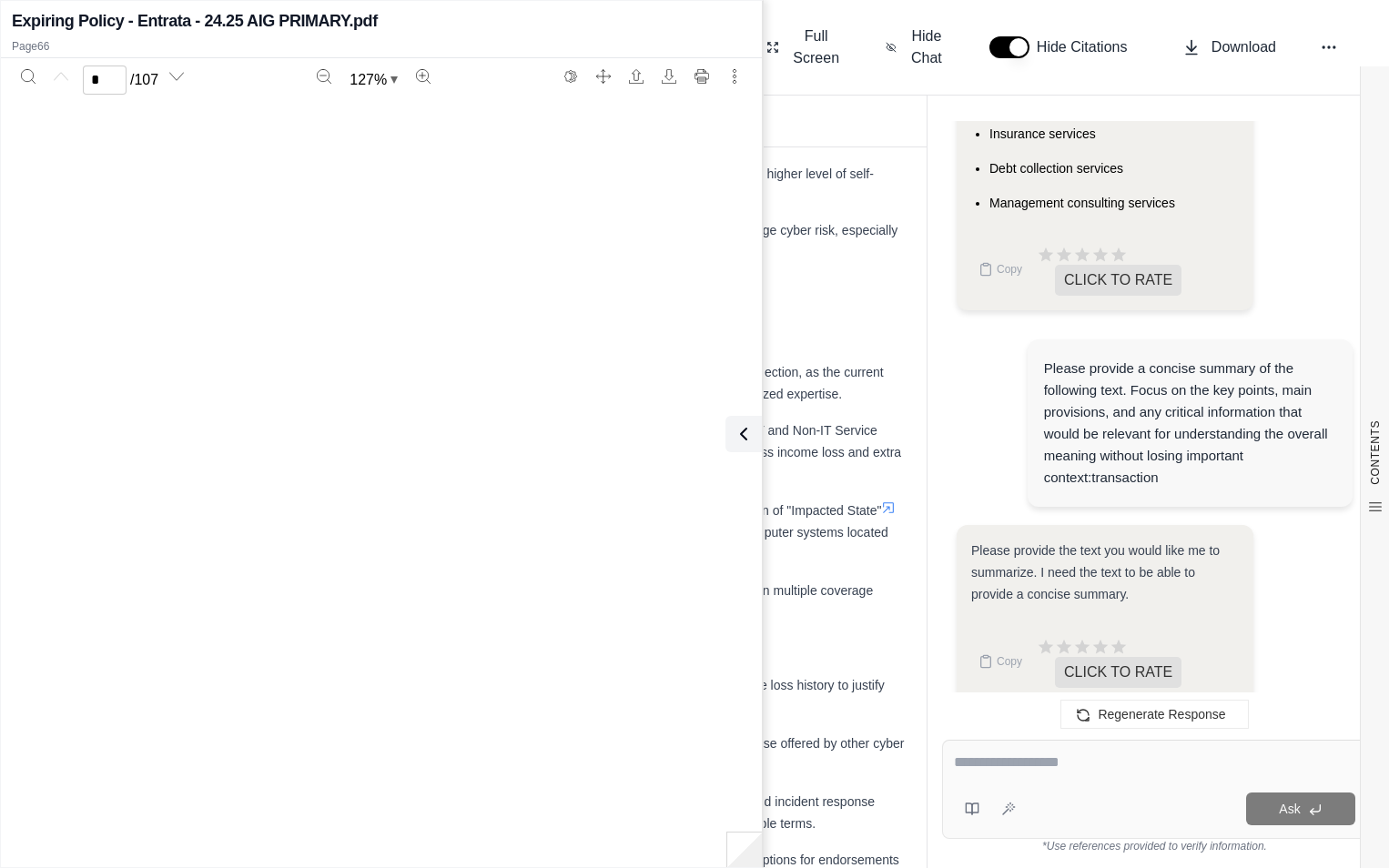
type input "**"
click at [352, 618] on span "e-commerce transaction services;" at bounding box center [356, 618] width 199 height 13
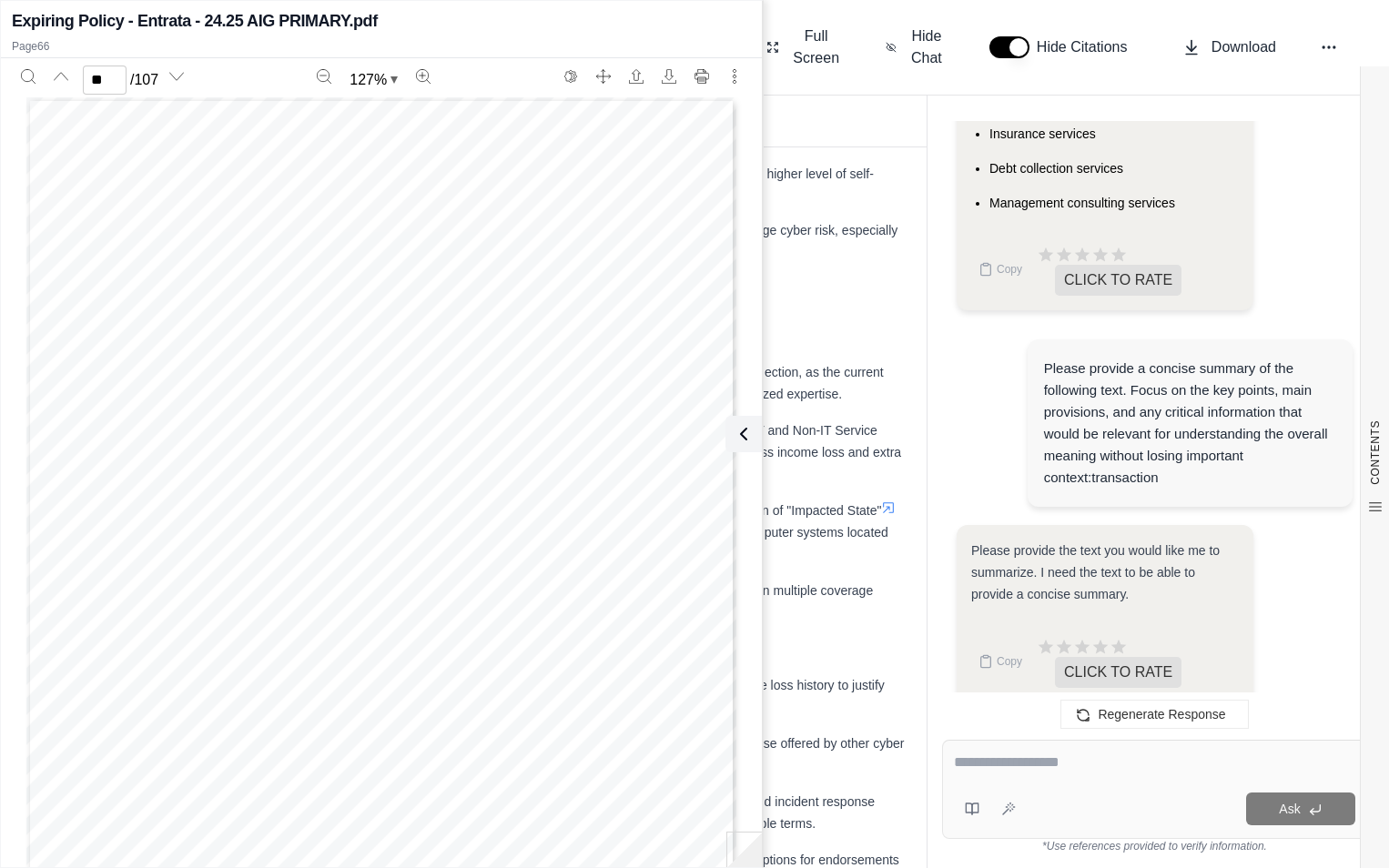
drag, startPoint x: 352, startPoint y: 618, endPoint x: 339, endPoint y: 517, distance: 101.8
click at [339, 517] on span "is amended by adding the following paragraph at the end" at bounding box center [476, 514] width 352 height 13
click at [336, 600] on span "Internet hosting services;" at bounding box center [331, 603] width 149 height 13
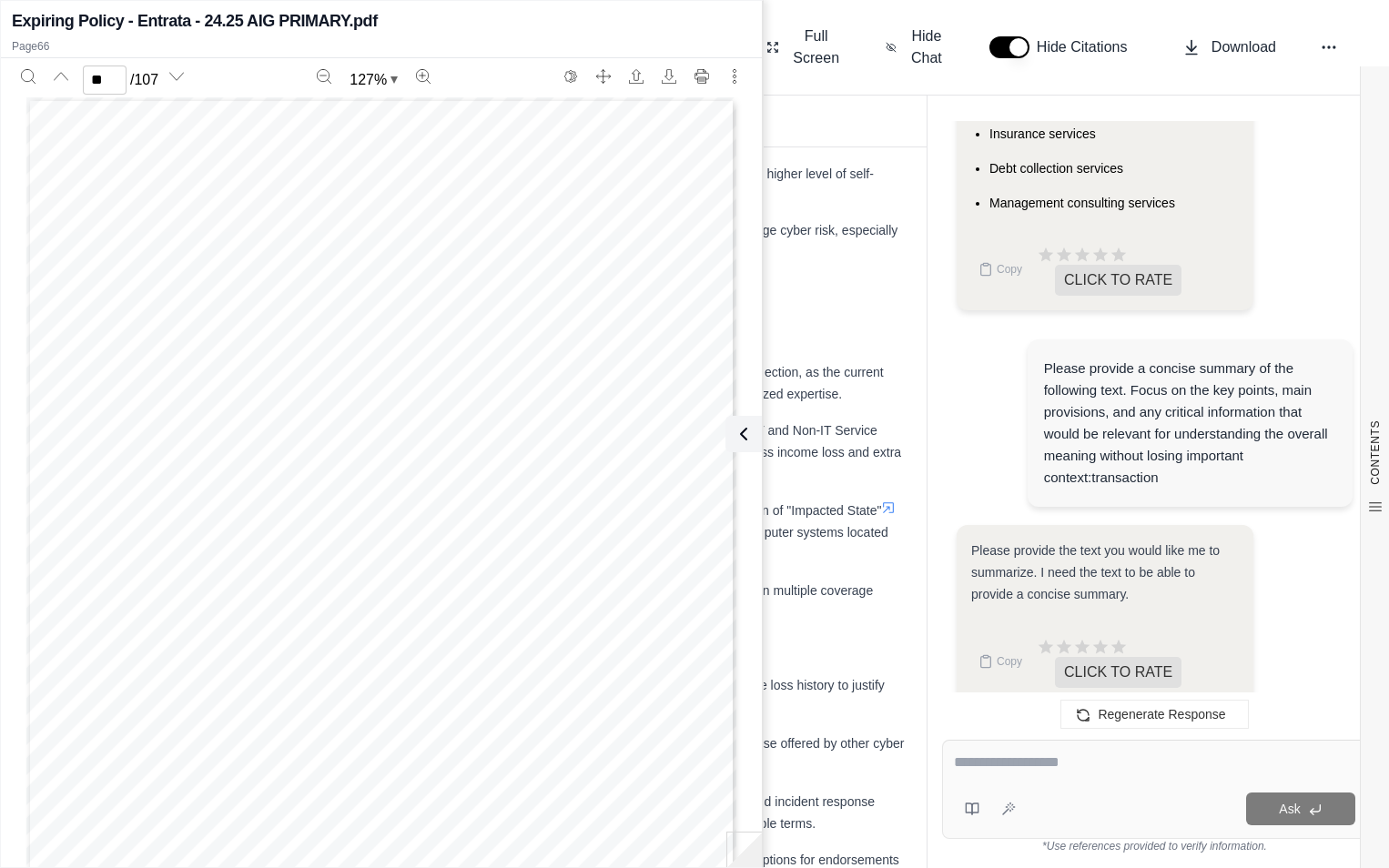
drag, startPoint x: 336, startPoint y: 600, endPoint x: 259, endPoint y: 615, distance: 78.4
click at [259, 615] on span "e-commerce transaction services;" at bounding box center [356, 618] width 199 height 13
drag, startPoint x: 252, startPoint y: 617, endPoint x: 445, endPoint y: 620, distance: 193.0
click at [445, 620] on span "e-commerce transaction services;" at bounding box center [356, 618] width 199 height 13
drag, startPoint x: 445, startPoint y: 620, endPoint x: 424, endPoint y: 566, distance: 57.9
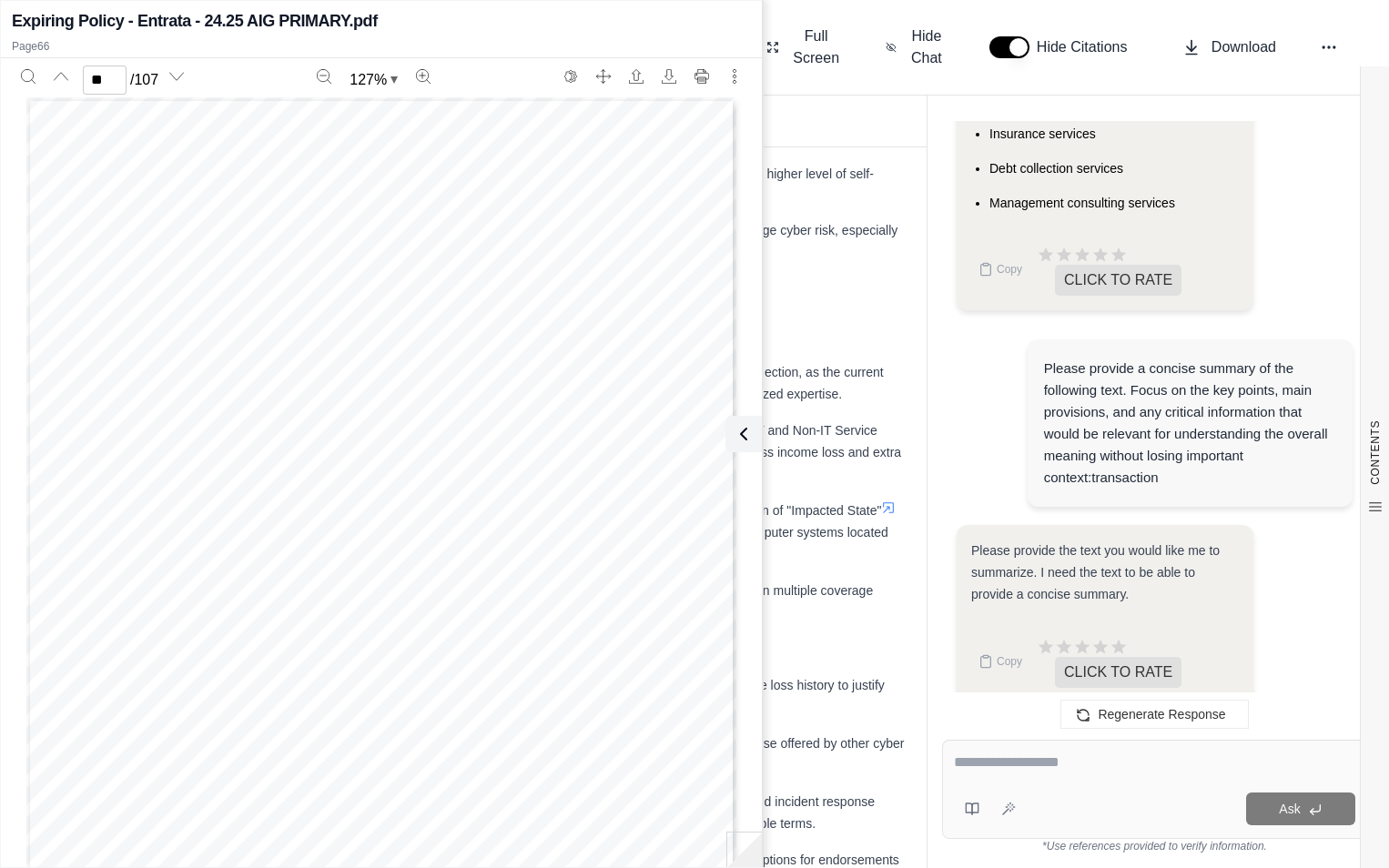
click at [424, 566] on div "ENDORSEMENT# This endorsement, effective forms a part of policy number issued t…" at bounding box center [382, 557] width 710 height 919
click at [745, 434] on icon at bounding box center [740, 434] width 22 height 22
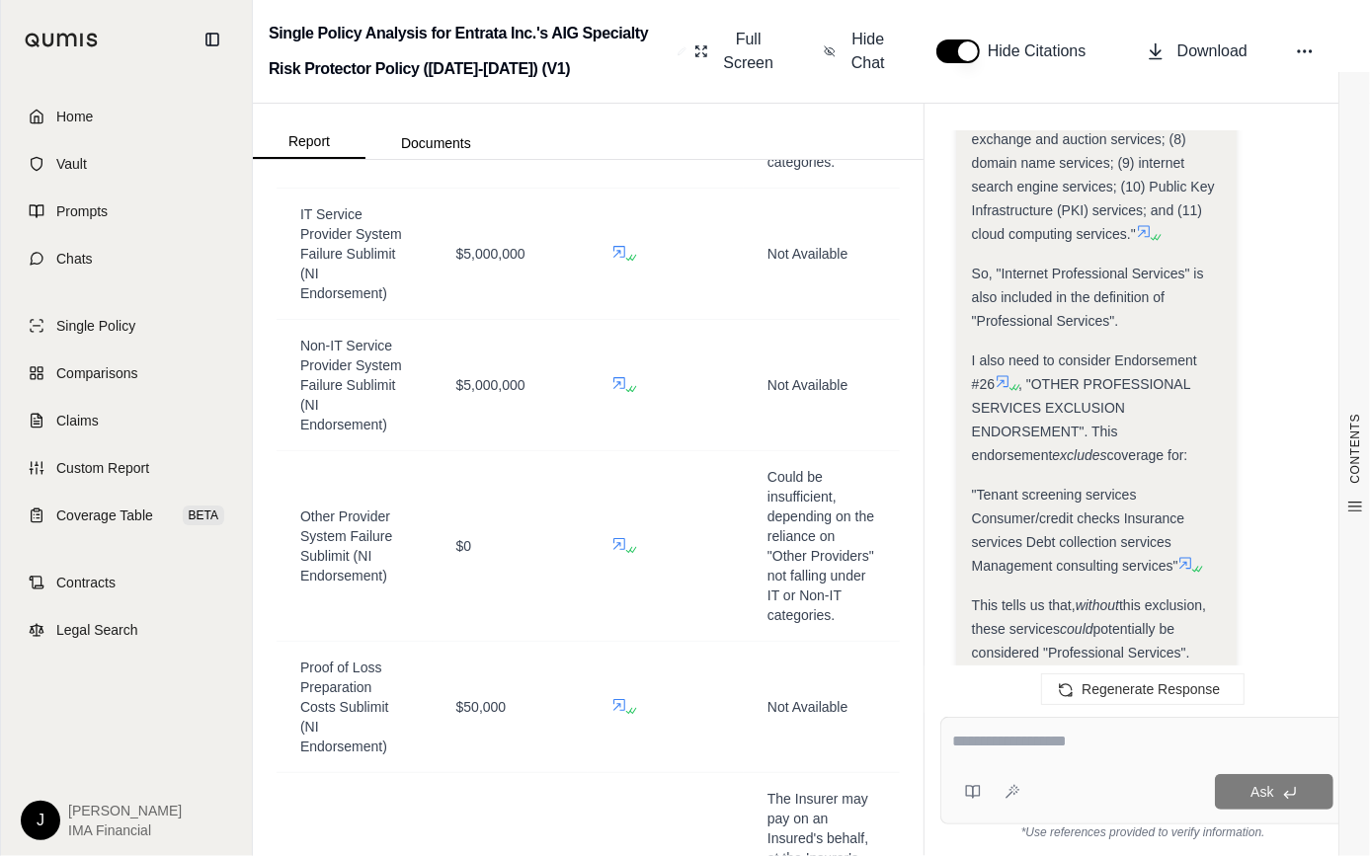
scroll to position [28357, 0]
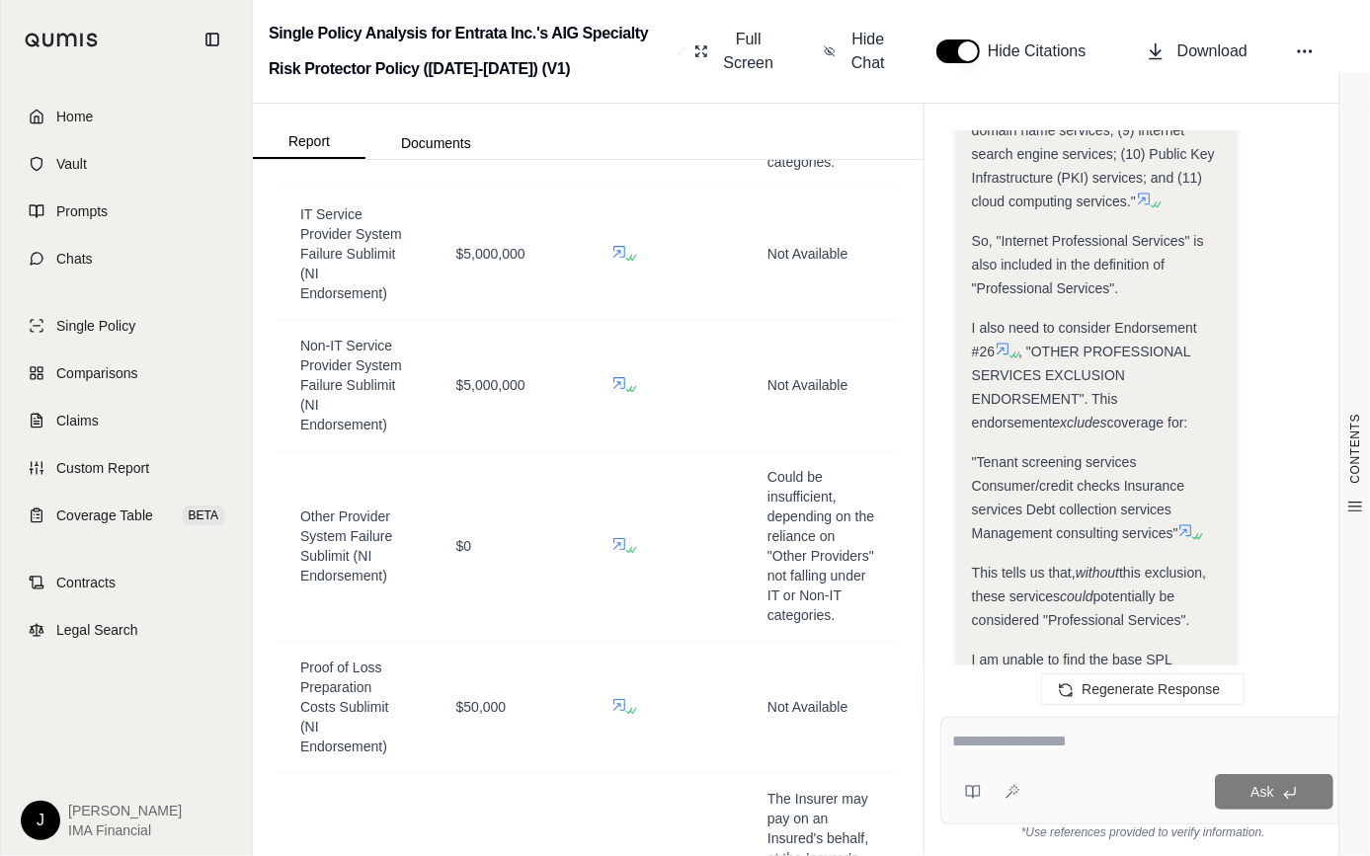
click at [1061, 463] on span ""Tenant screening services Consumer/credit checks Insurance services Debt colle…" at bounding box center [1078, 497] width 213 height 87
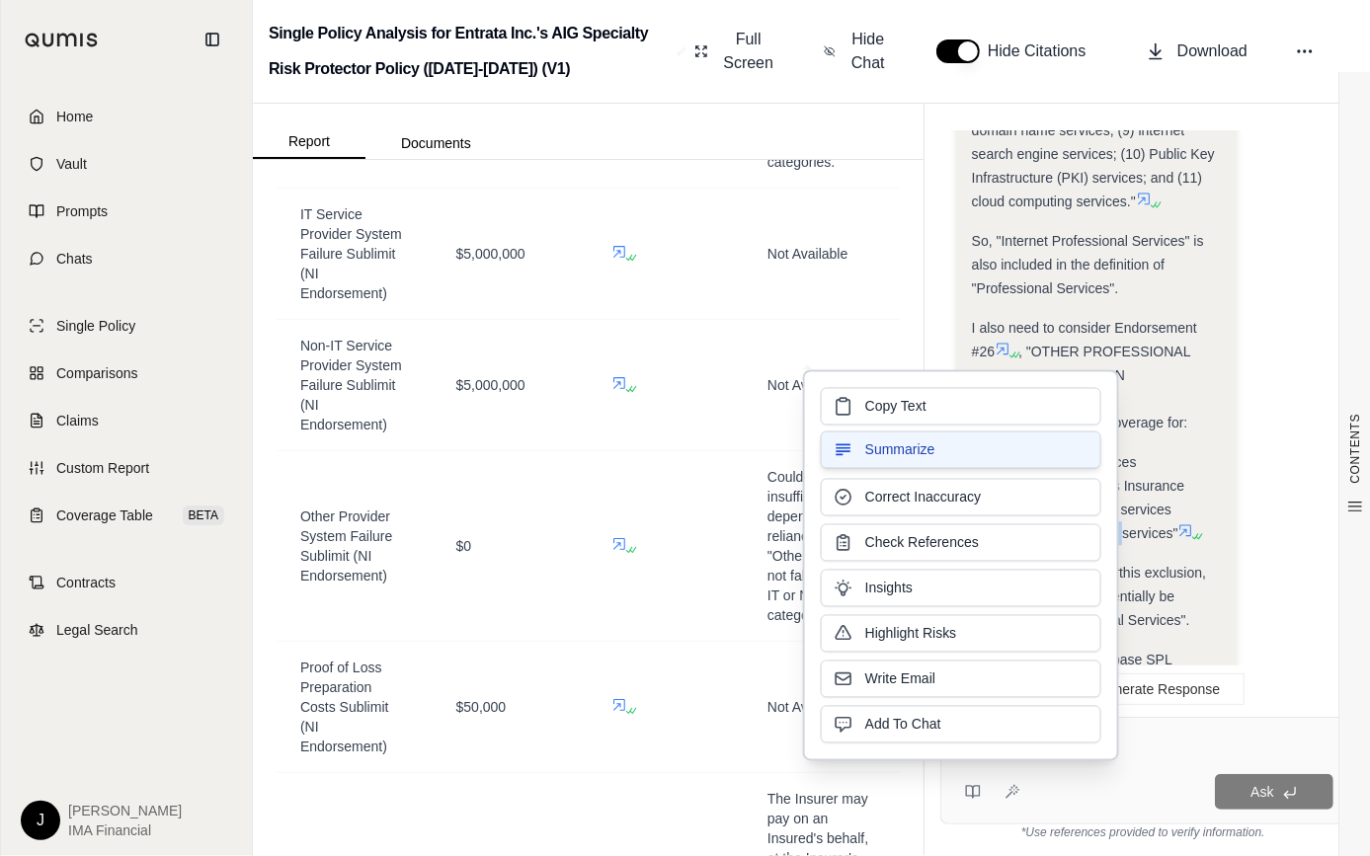
click at [1061, 463] on button "Summarize" at bounding box center [961, 451] width 281 height 38
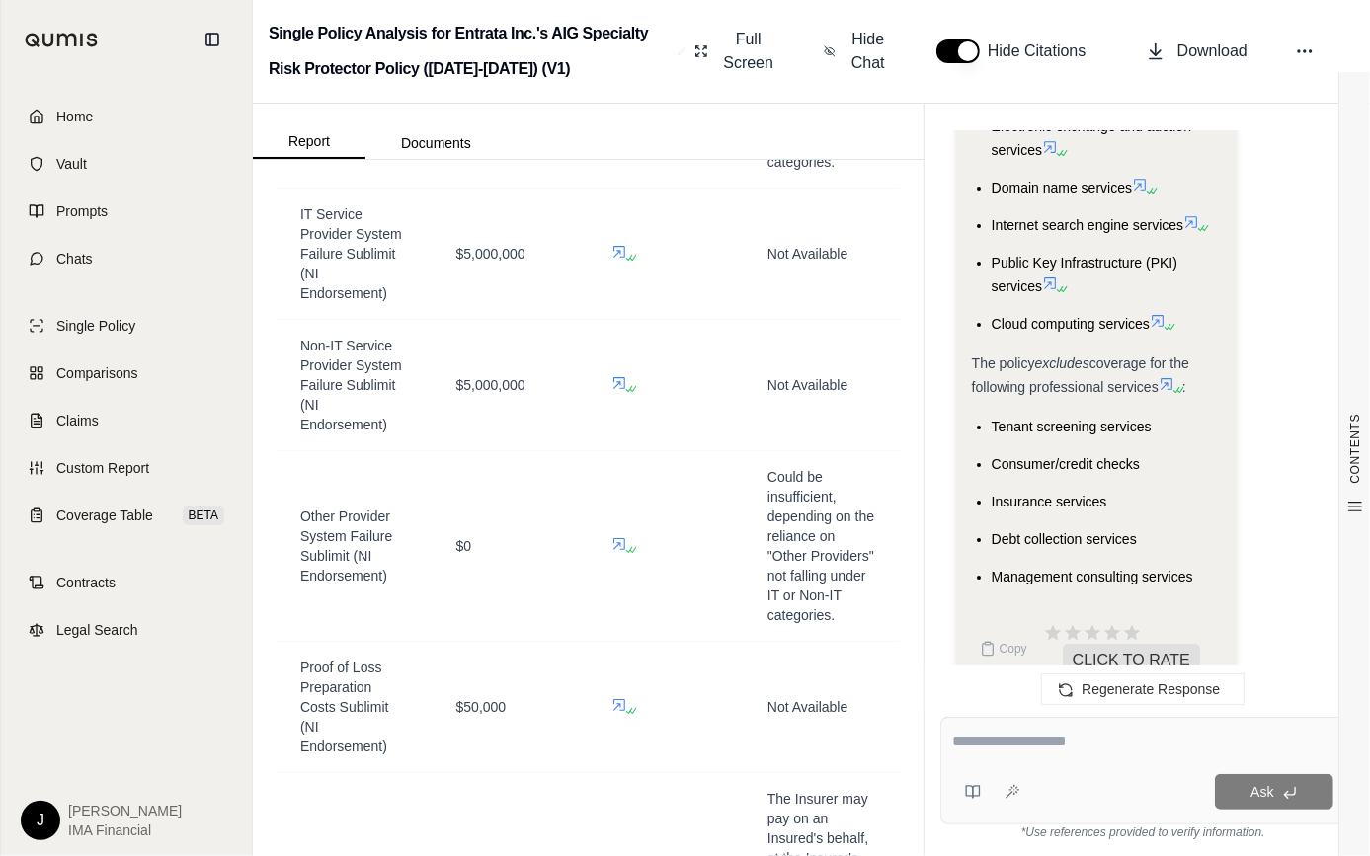
scroll to position [30055, 0]
click at [1093, 570] on span "Management consulting services" at bounding box center [1093, 578] width 202 height 16
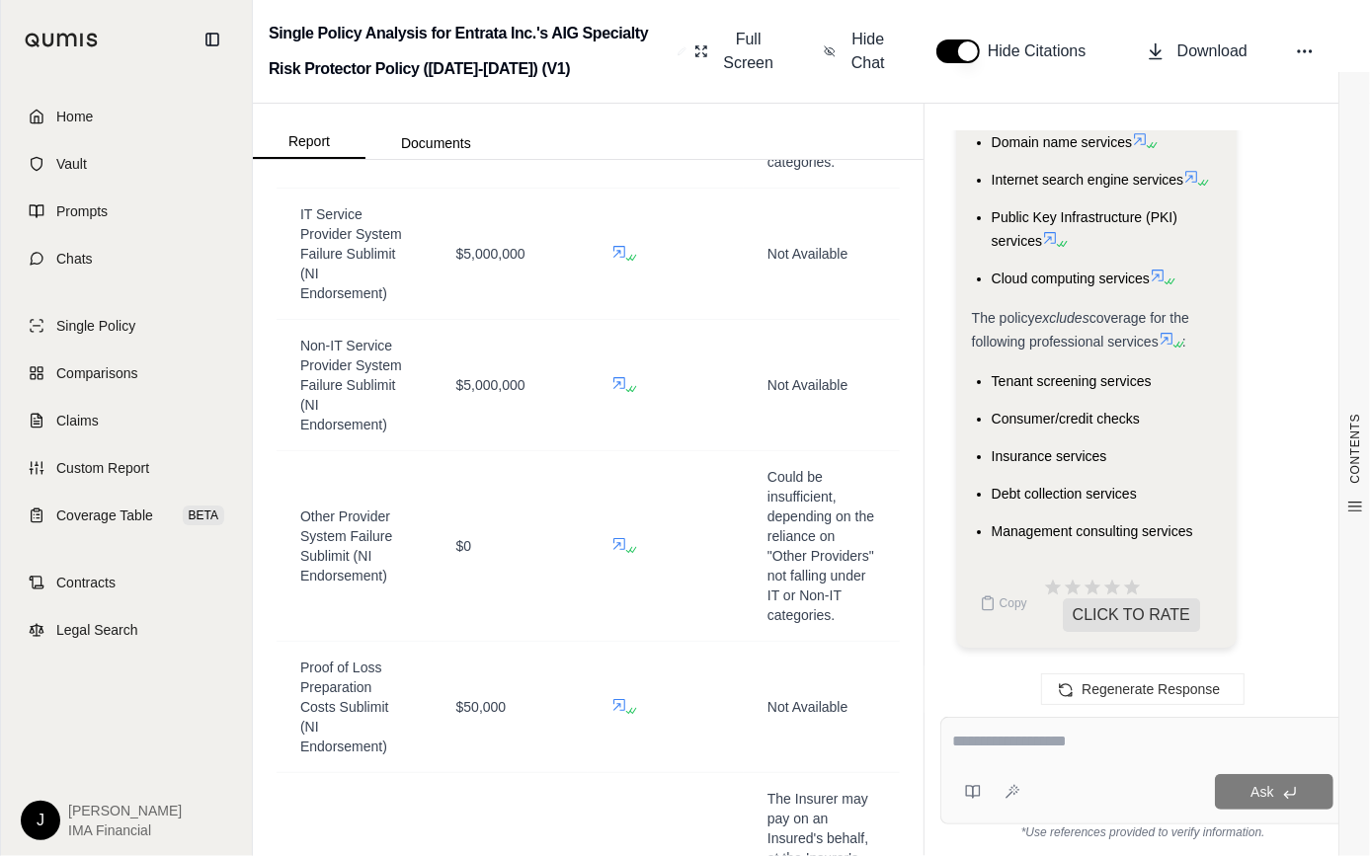
scroll to position [30145, 0]
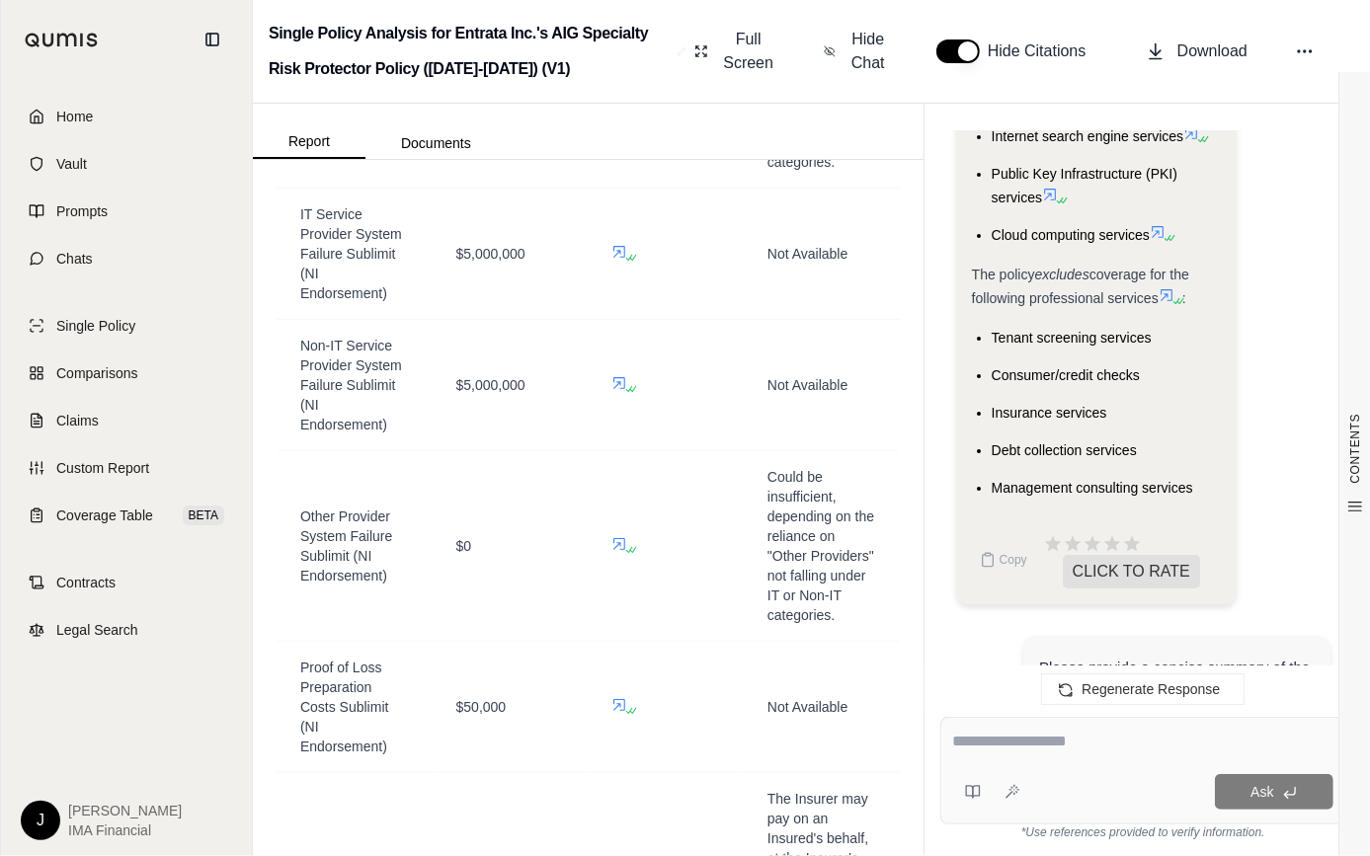
click at [1167, 287] on icon at bounding box center [1167, 295] width 16 height 16
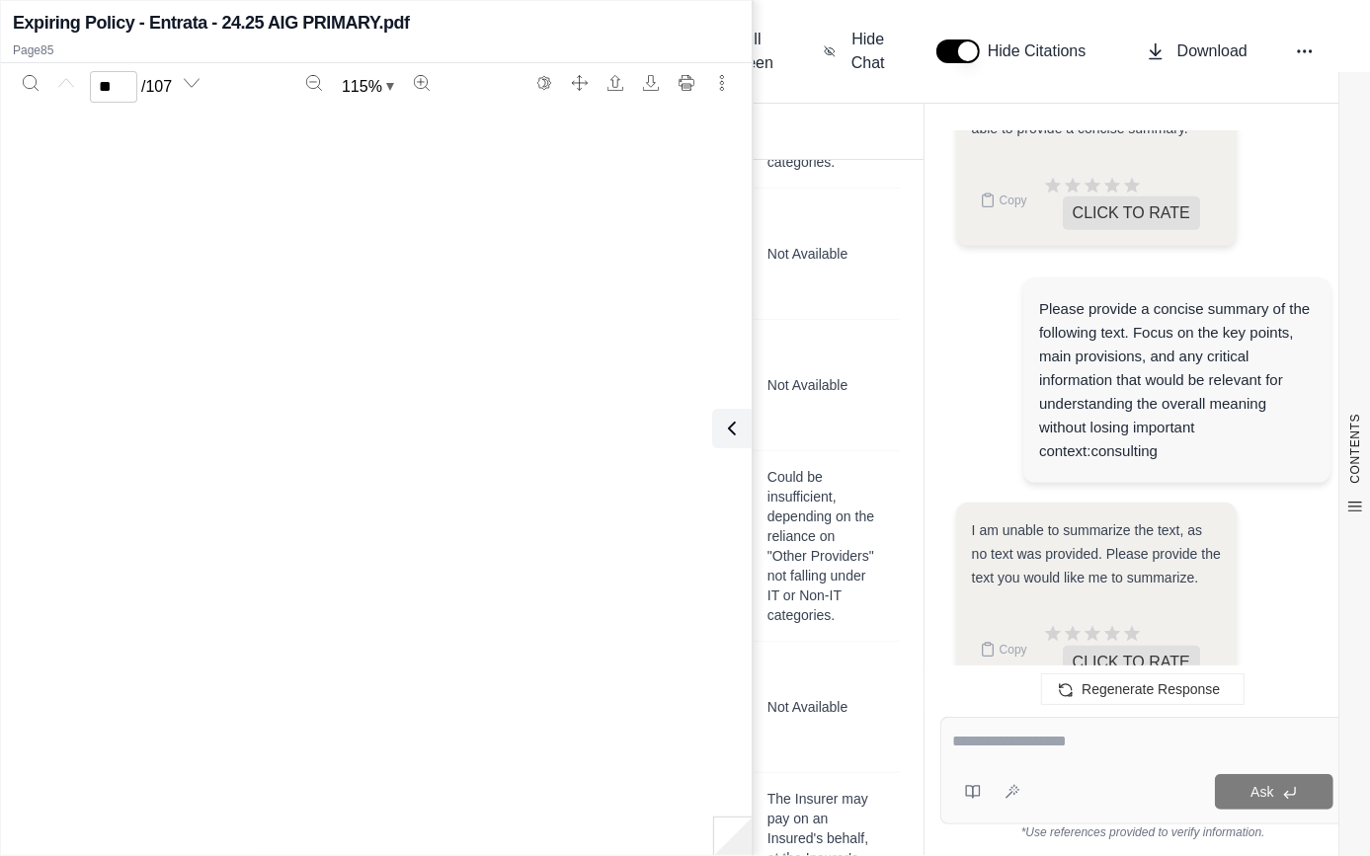
type input "**"
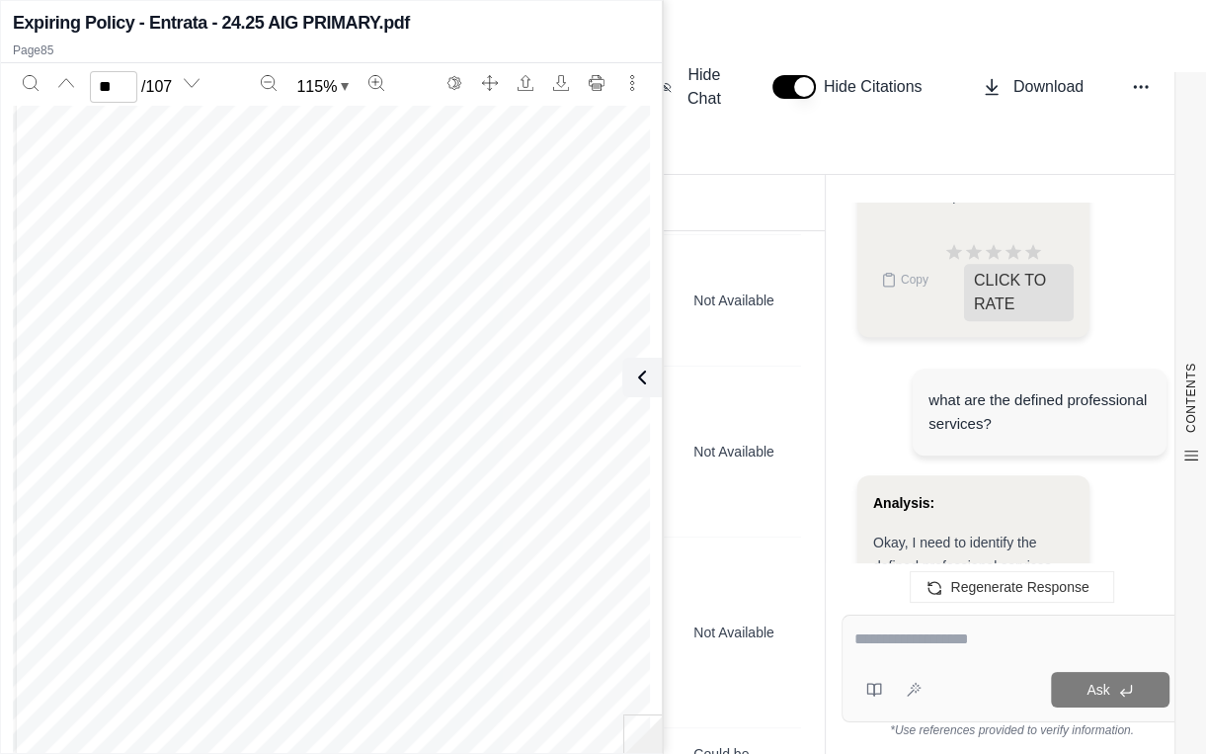
type input "**"
